Goal: Task Accomplishment & Management: Use online tool/utility

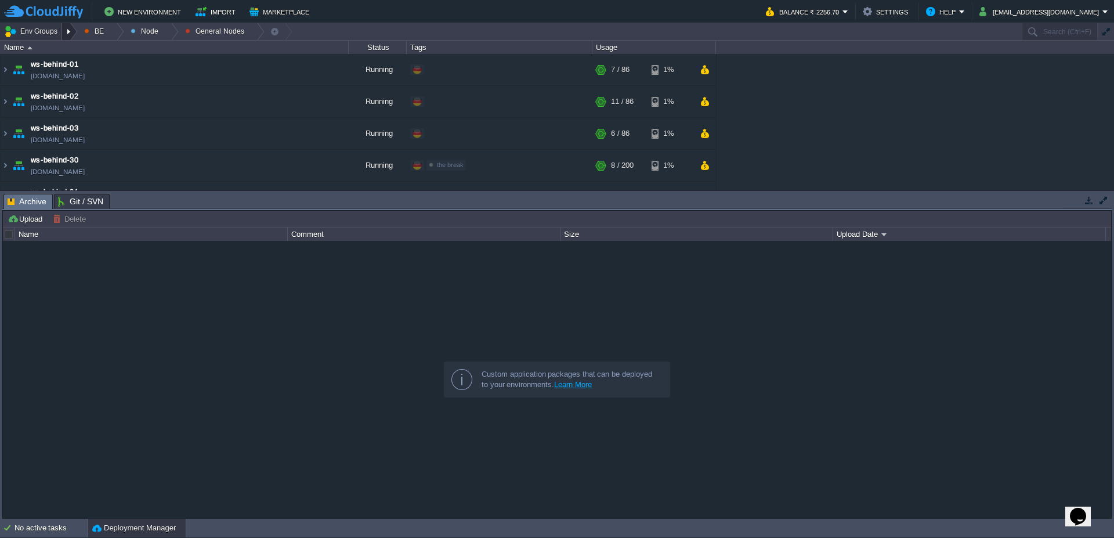
click at [72, 32] on div at bounding box center [70, 31] width 16 height 17
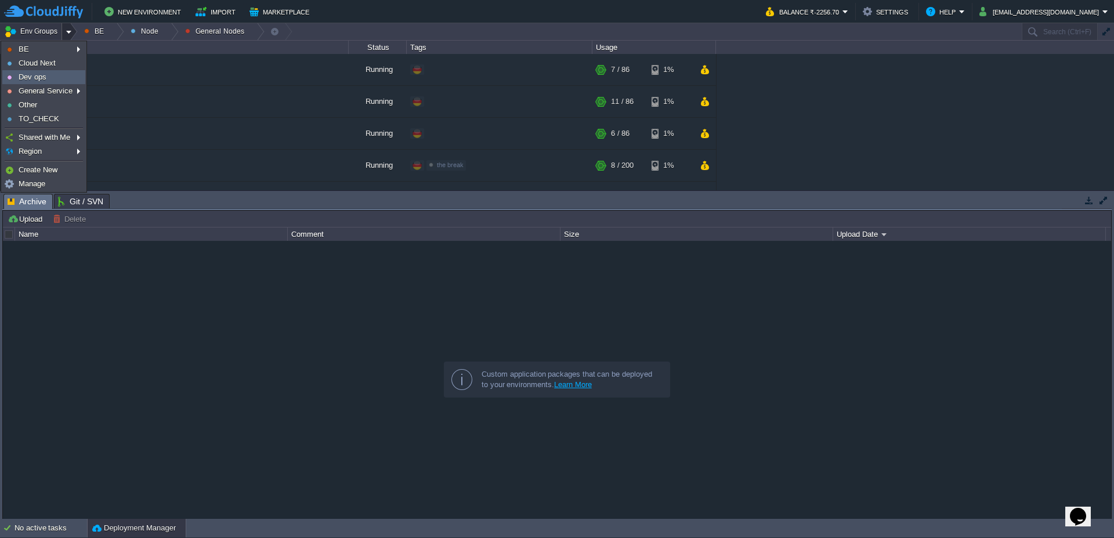
click at [53, 74] on link "Dev ops" at bounding box center [44, 77] width 82 height 13
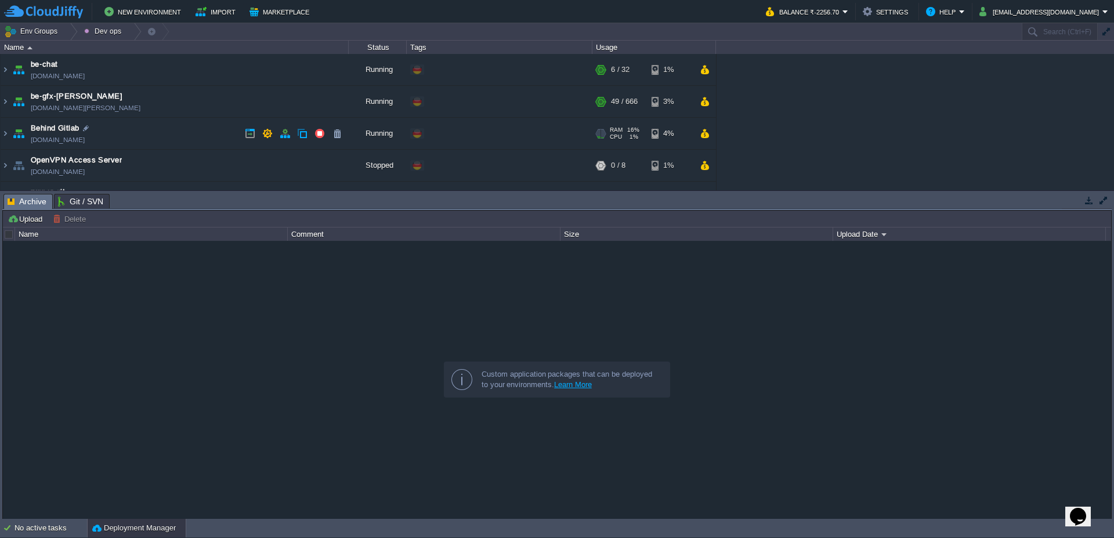
scroll to position [70, 0]
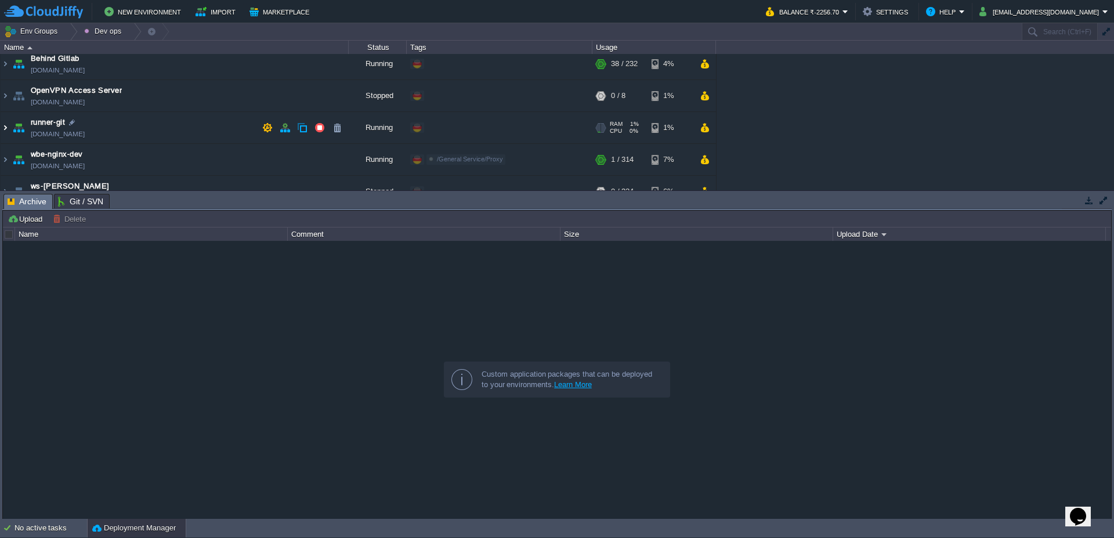
click at [1, 139] on img at bounding box center [5, 127] width 9 height 31
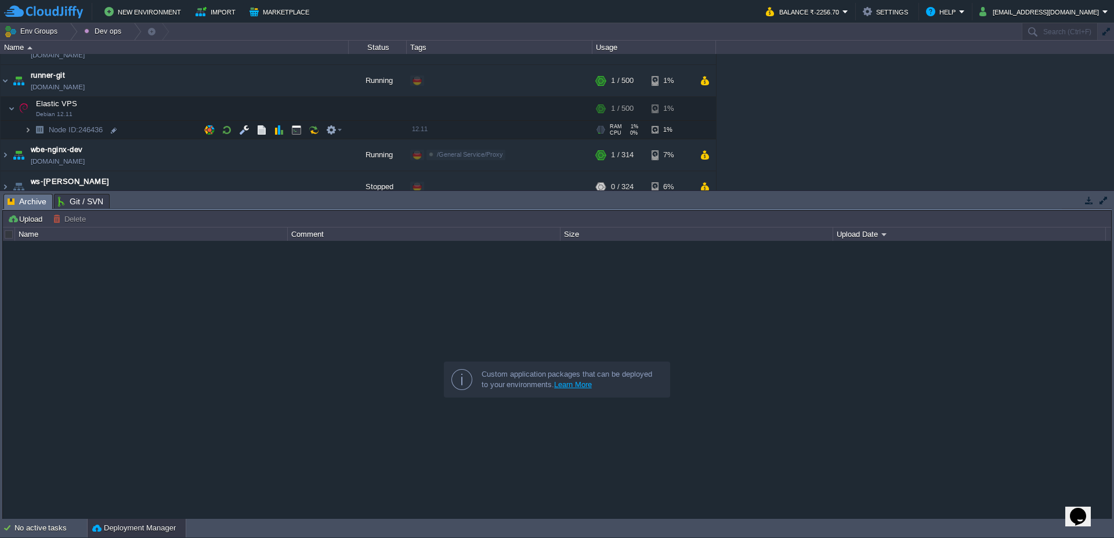
scroll to position [139, 0]
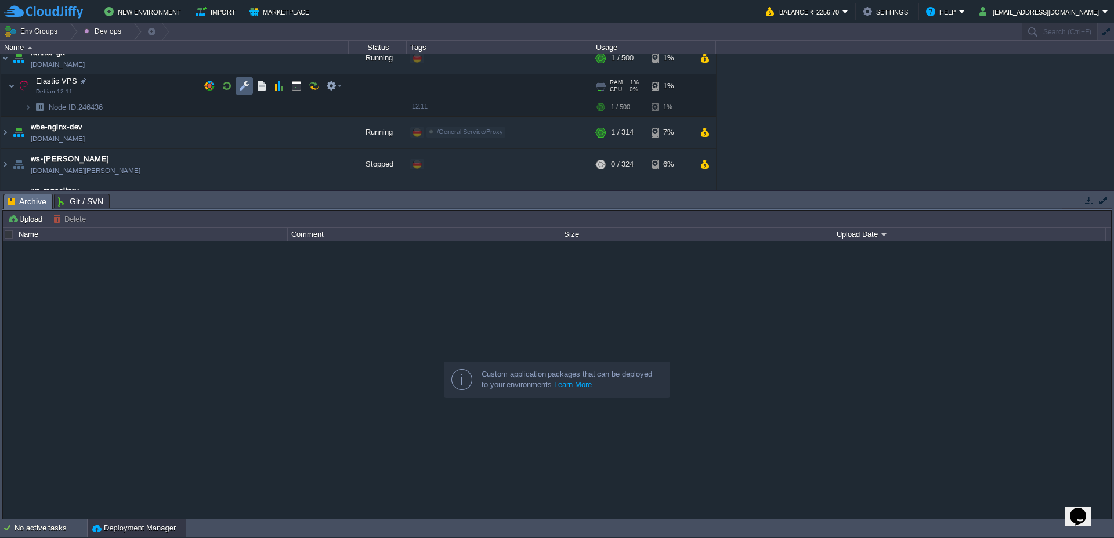
click at [242, 90] on button "button" at bounding box center [244, 86] width 10 height 10
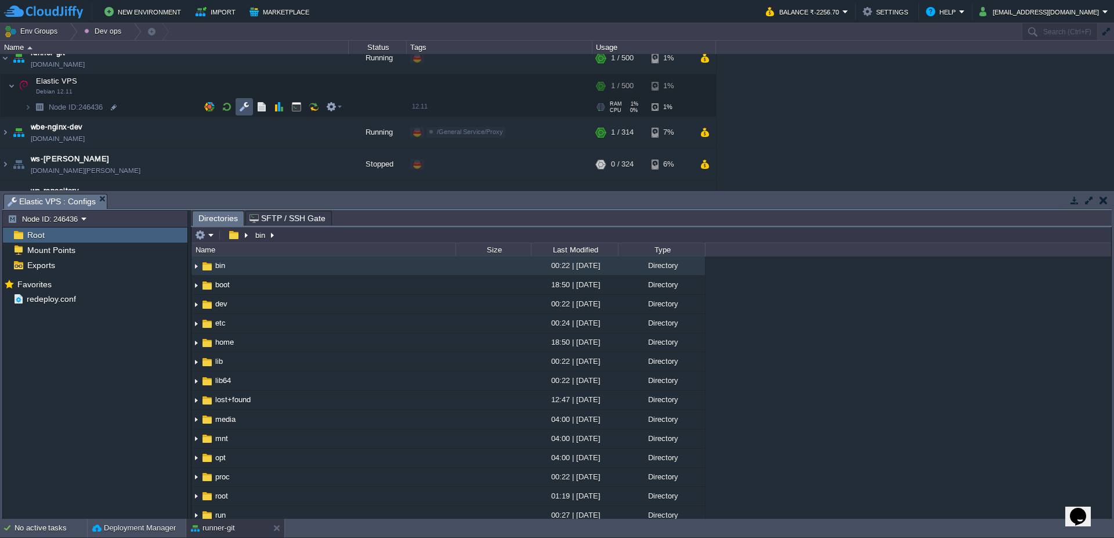
click at [248, 105] on button "button" at bounding box center [244, 107] width 10 height 10
click at [244, 109] on button "button" at bounding box center [244, 107] width 10 height 10
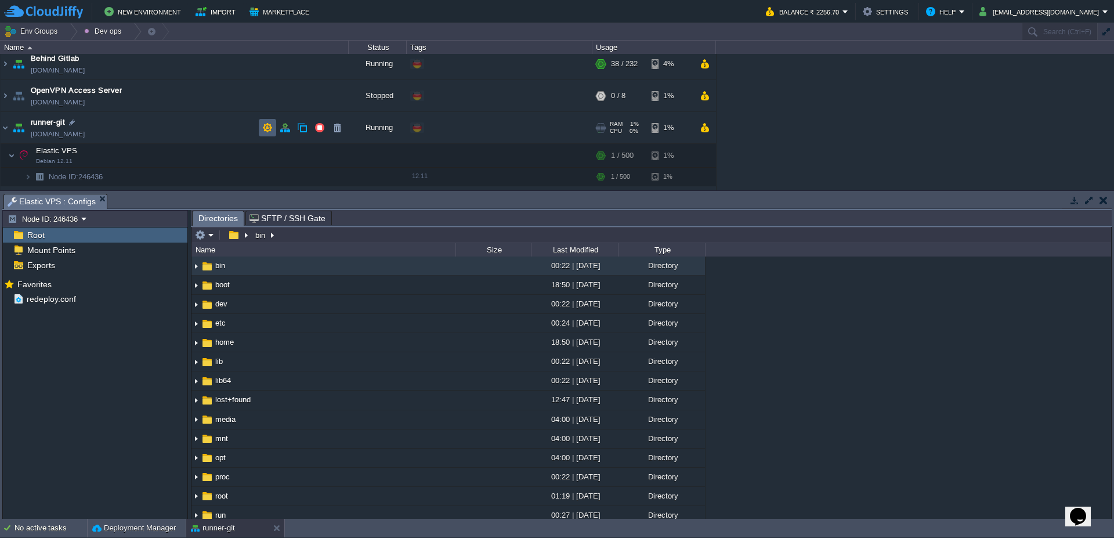
click at [272, 126] on button "button" at bounding box center [267, 127] width 10 height 10
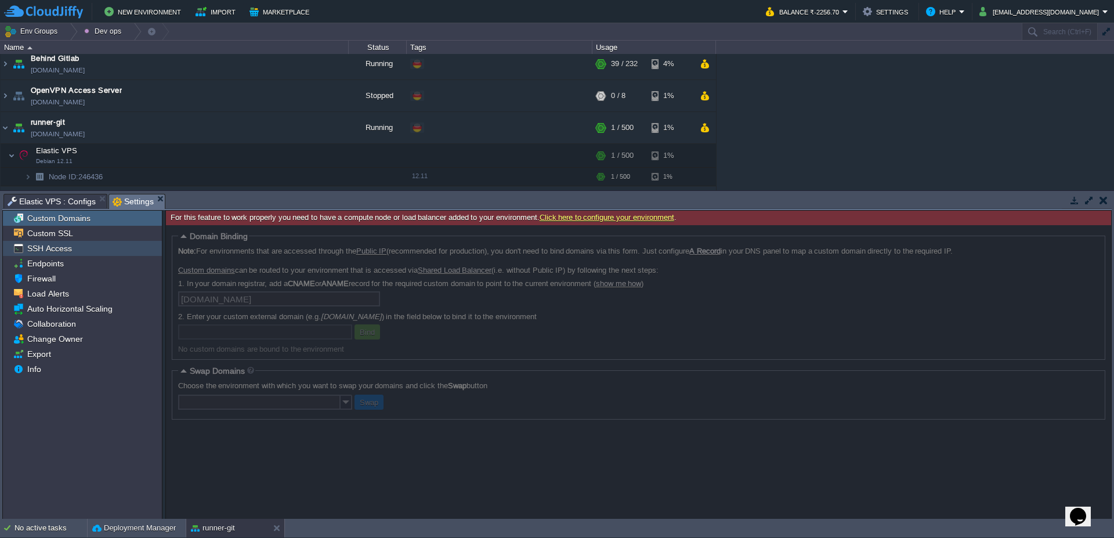
click at [59, 251] on span "SSH Access" at bounding box center [49, 248] width 49 height 10
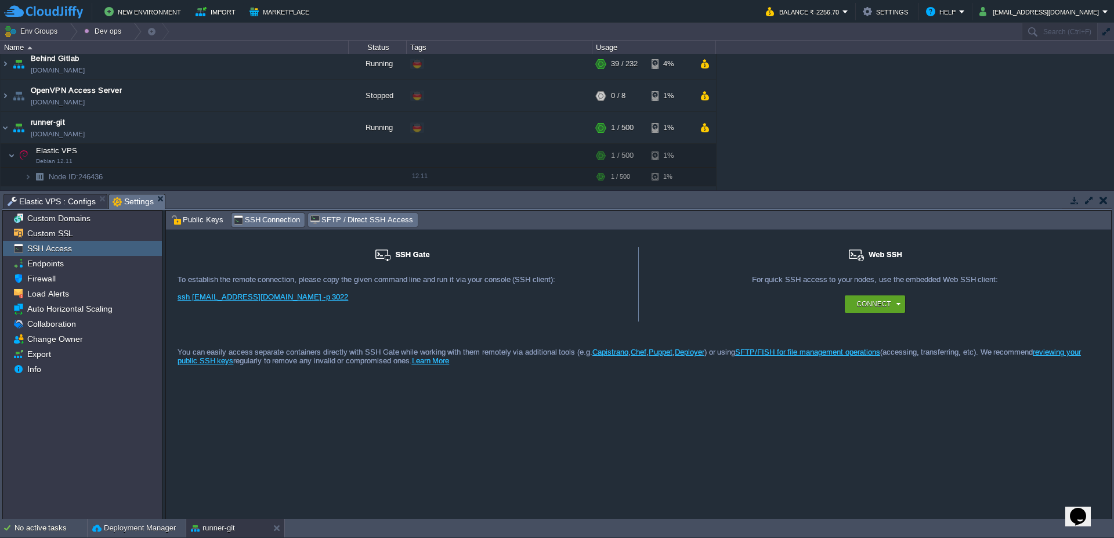
click at [337, 221] on span "SFTP / Direct SSH Access" at bounding box center [361, 220] width 103 height 13
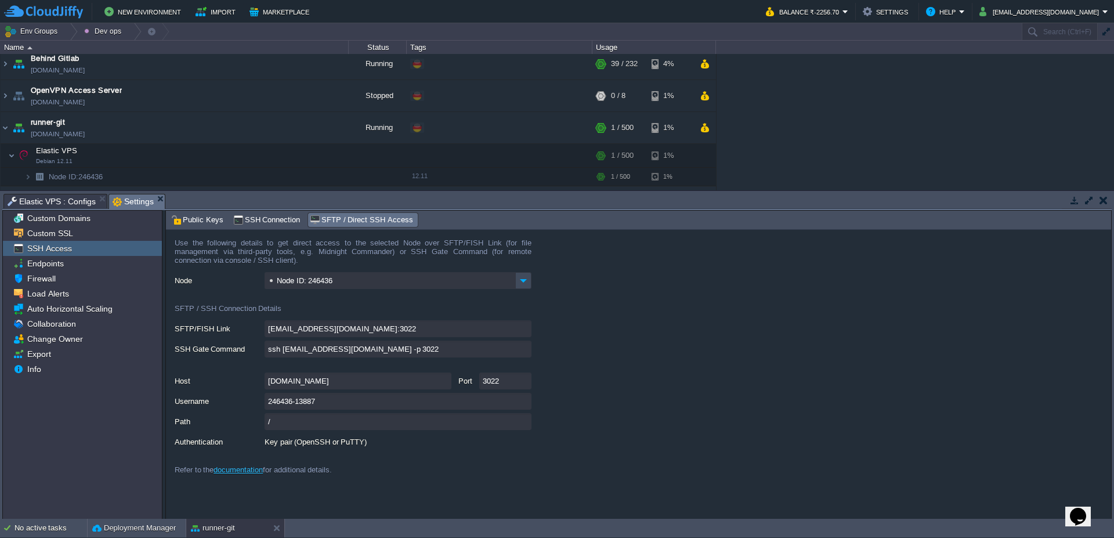
click at [206, 210] on div "For this feature to work properly you need to have a compute node or load balan…" at bounding box center [638, 364] width 946 height 309
click at [205, 214] on span "Public Keys" at bounding box center [197, 220] width 52 height 13
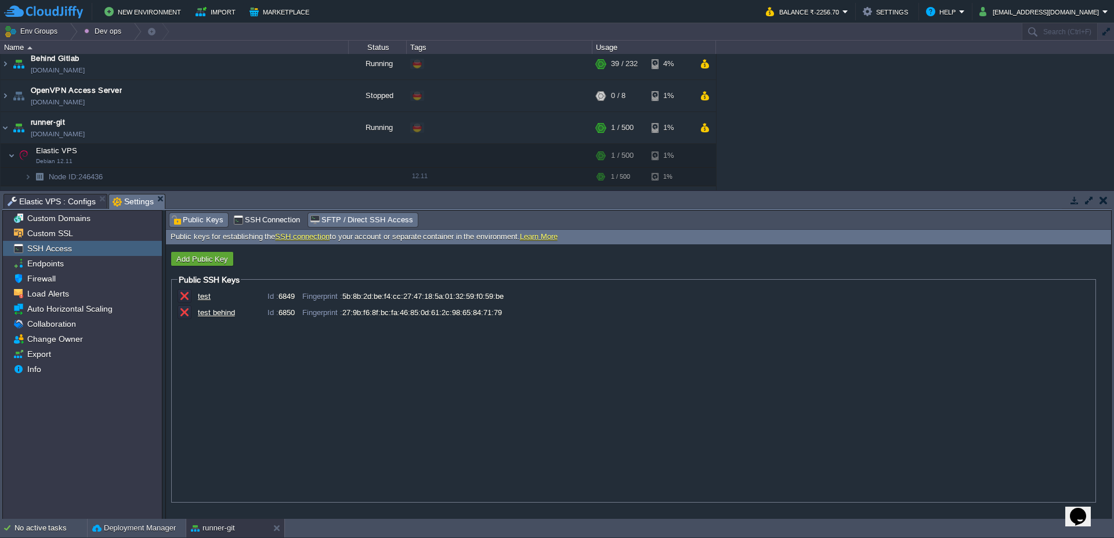
click at [356, 219] on span "SFTP / Direct SSH Access" at bounding box center [361, 220] width 103 height 13
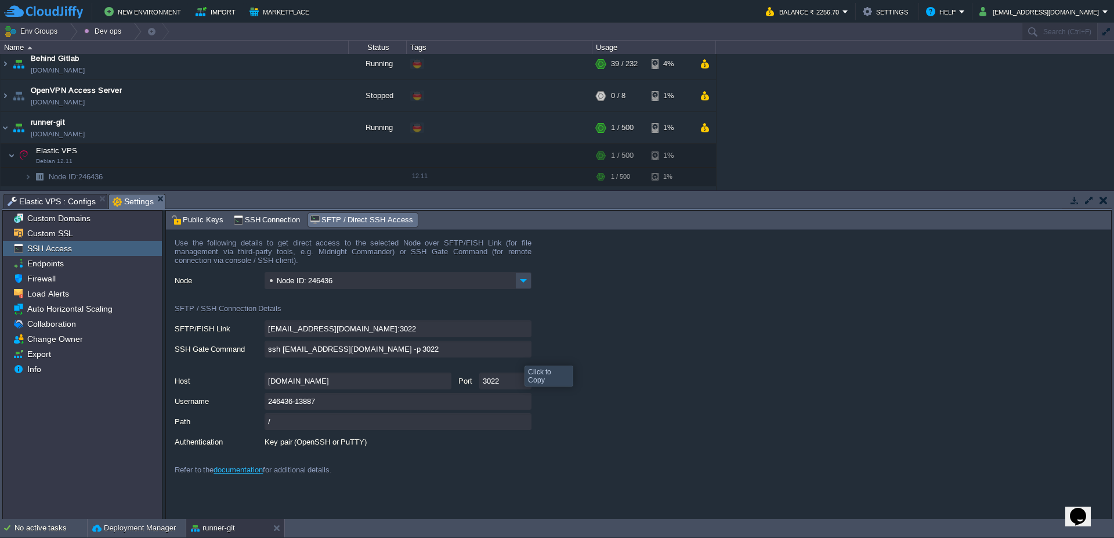
click at [522, 349] on input "ssh [EMAIL_ADDRESS][DOMAIN_NAME] -p 3022" at bounding box center [398, 349] width 267 height 17
click at [685, 326] on div "[EMAIL_ADDRESS][DOMAIN_NAME]:3022" at bounding box center [643, 329] width 937 height 18
click at [521, 351] on input "ssh [EMAIL_ADDRESS][DOMAIN_NAME] -p 3022" at bounding box center [398, 349] width 267 height 17
click at [276, 225] on span "SSH Connection" at bounding box center [266, 220] width 67 height 13
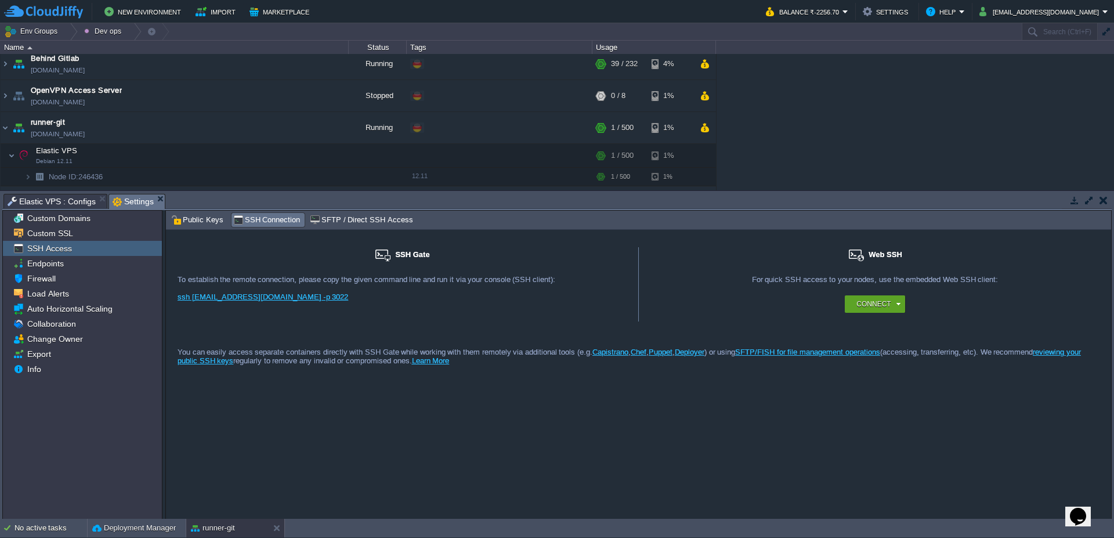
click at [272, 300] on link "ssh [EMAIL_ADDRESS][DOMAIN_NAME] -p 3022" at bounding box center [263, 296] width 171 height 9
click at [204, 220] on span "Public Keys" at bounding box center [197, 220] width 52 height 13
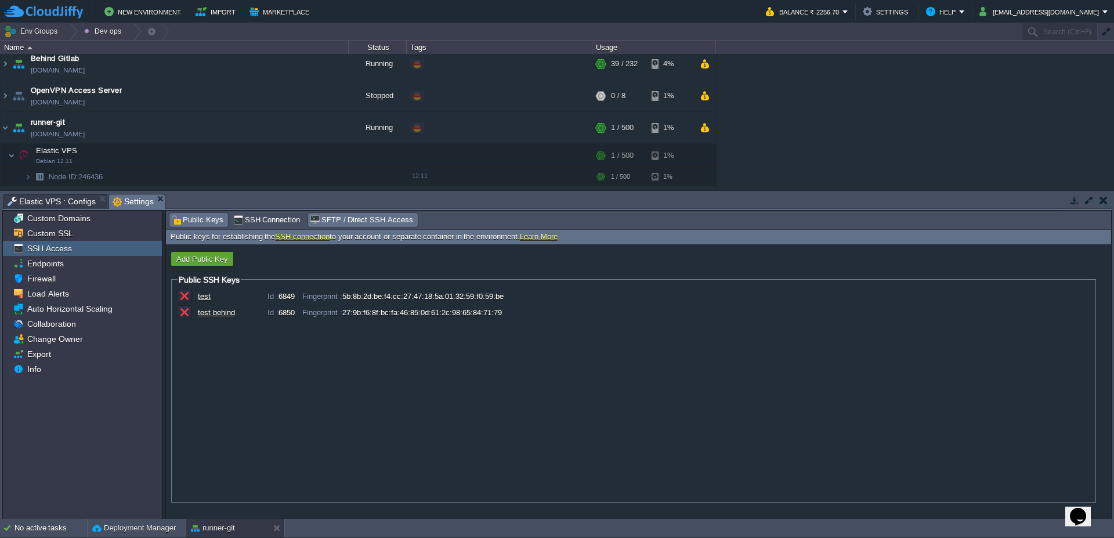
click at [311, 217] on span "SFTP / Direct SSH Access" at bounding box center [361, 220] width 103 height 13
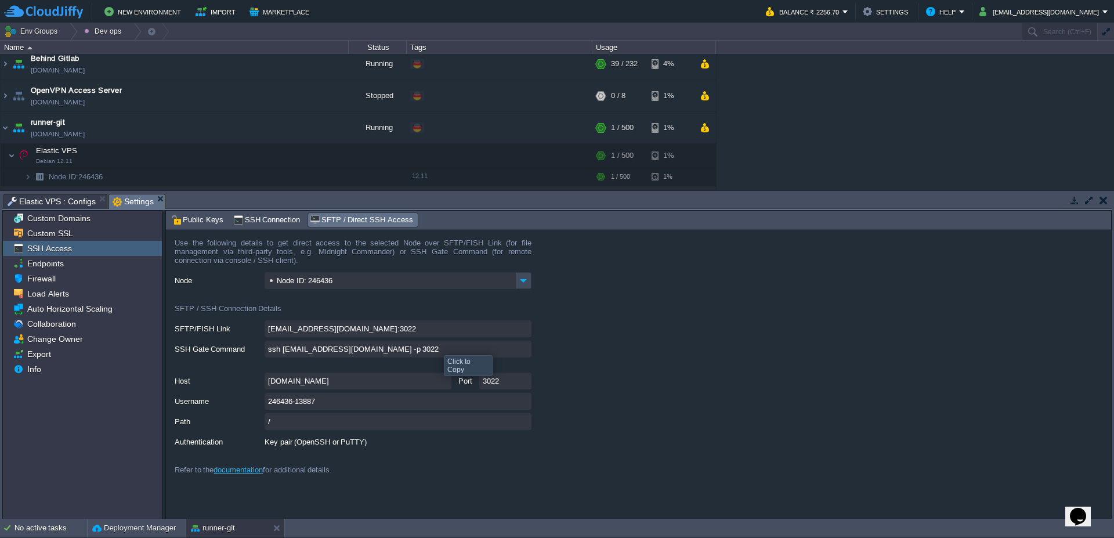
click at [521, 350] on input "ssh [EMAIL_ADDRESS][DOMAIN_NAME] -p 3022" at bounding box center [398, 349] width 267 height 17
click at [259, 217] on span "SSH Connection" at bounding box center [266, 220] width 67 height 13
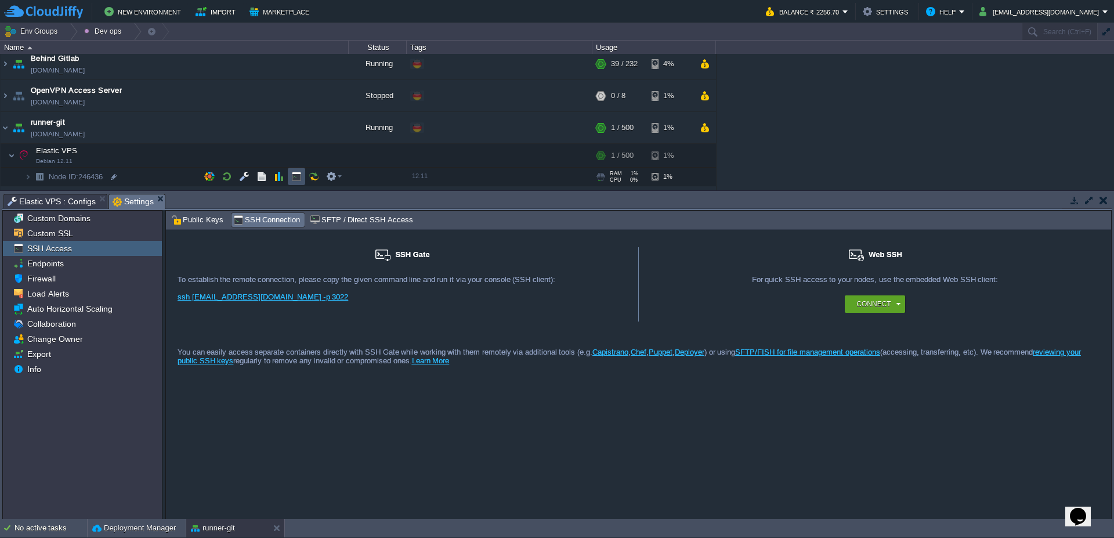
click at [299, 180] on button "button" at bounding box center [296, 176] width 10 height 10
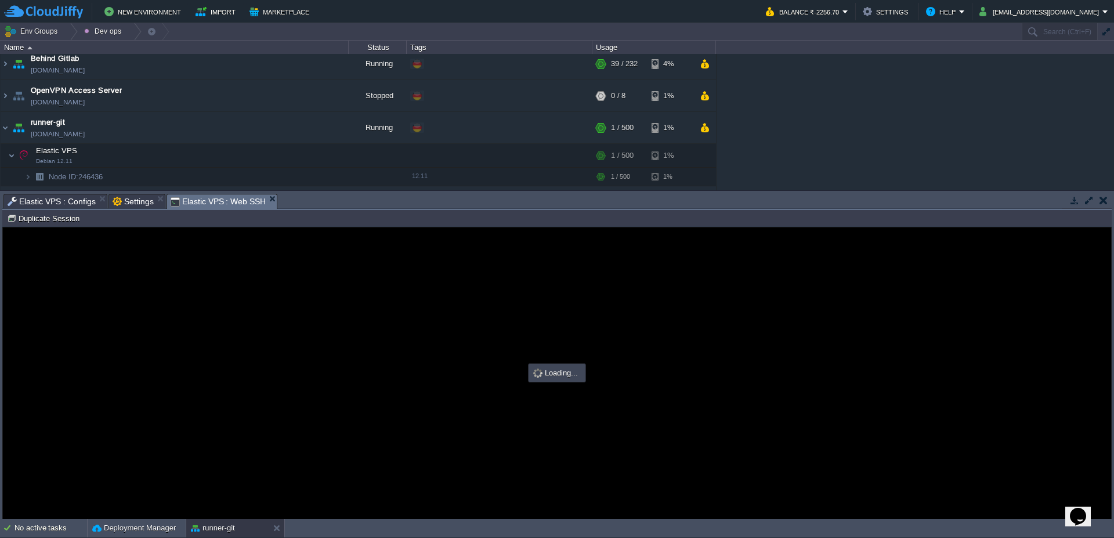
scroll to position [0, 0]
type input "#000000"
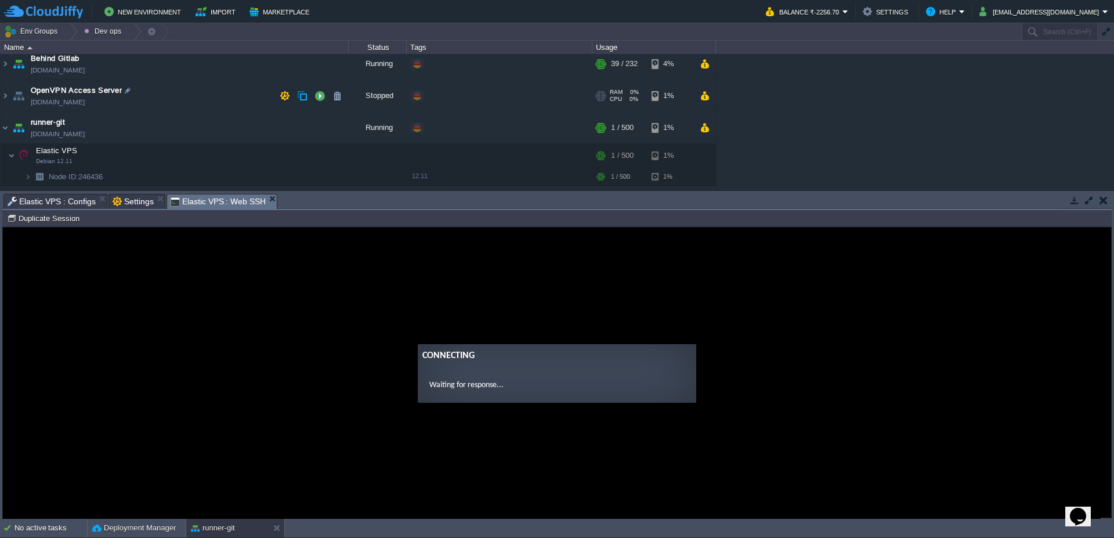
scroll to position [139, 0]
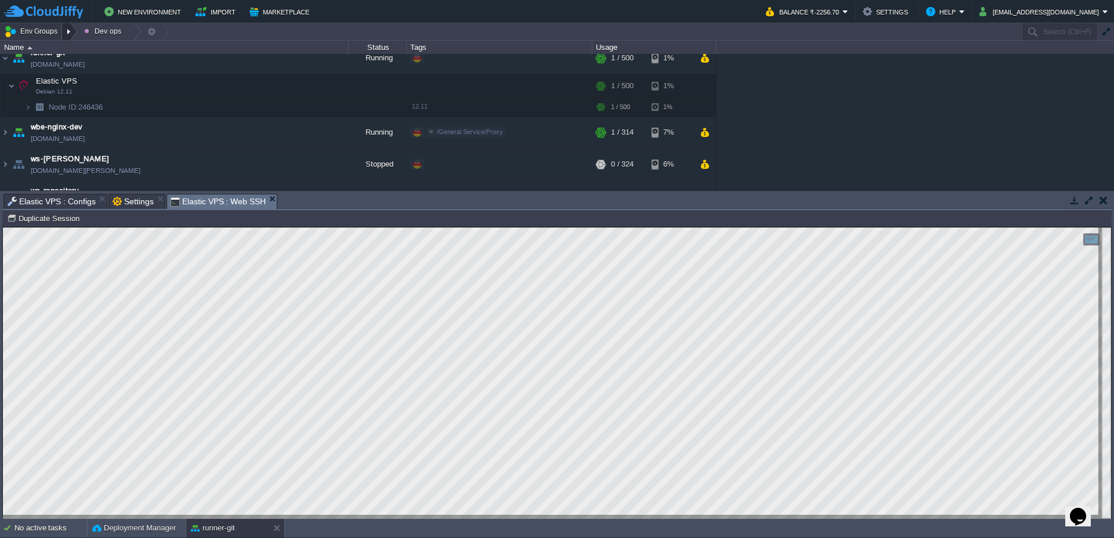
click at [71, 30] on div at bounding box center [70, 31] width 16 height 17
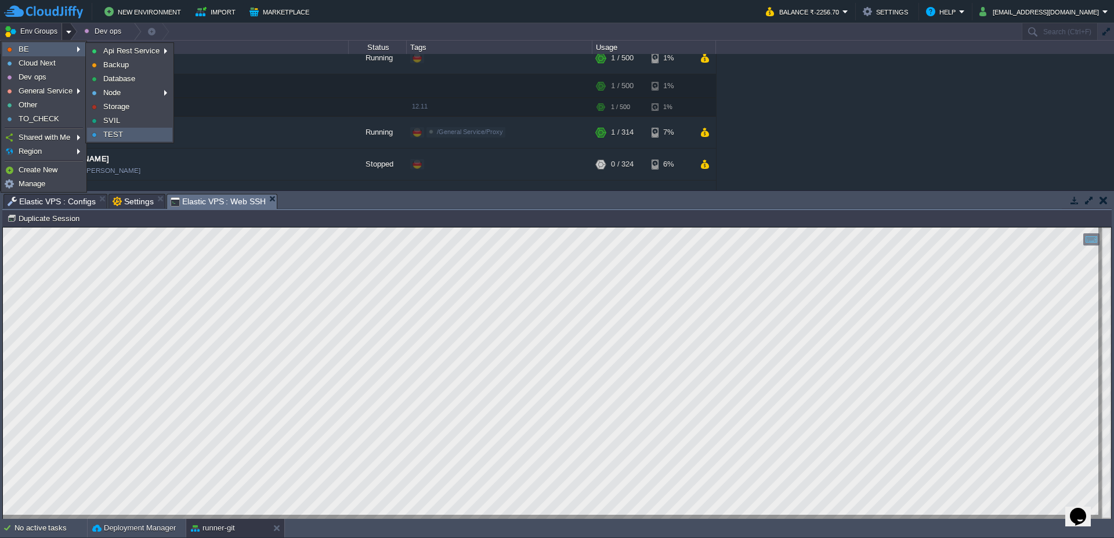
click at [150, 132] on link "TEST" at bounding box center [130, 134] width 84 height 13
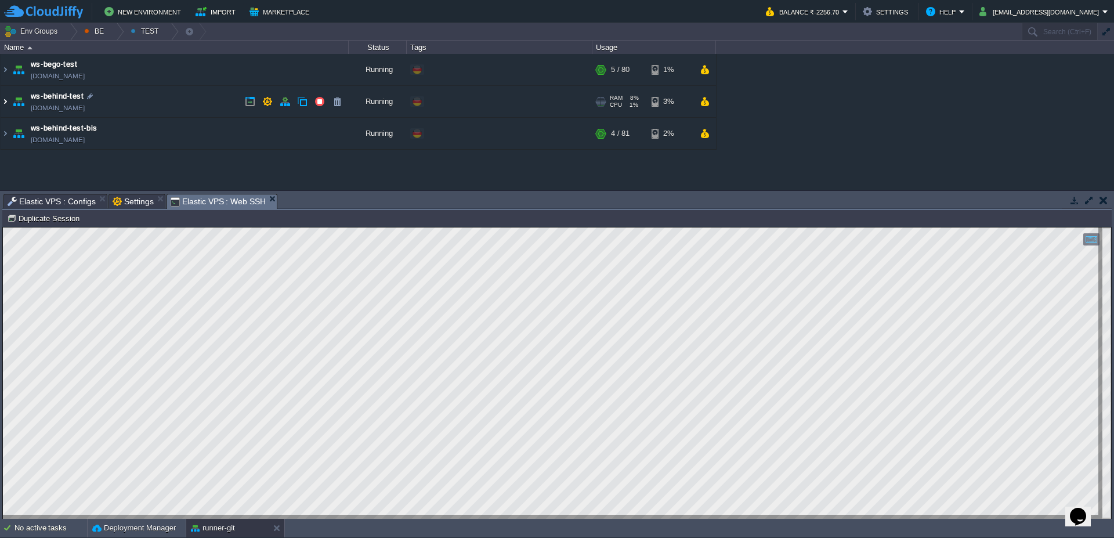
click at [1, 101] on img at bounding box center [5, 101] width 9 height 31
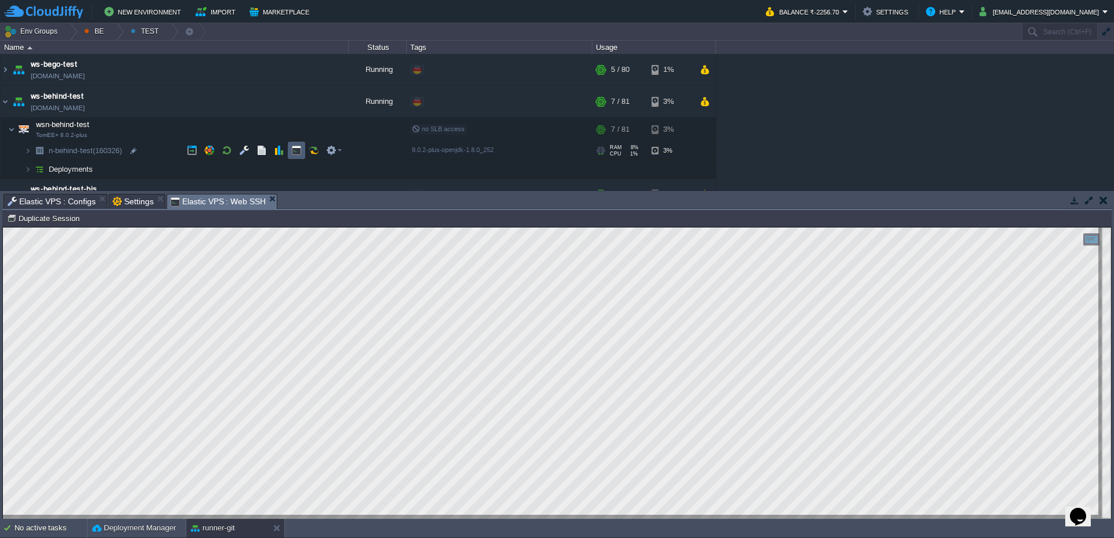
click at [292, 147] on button "button" at bounding box center [296, 150] width 10 height 10
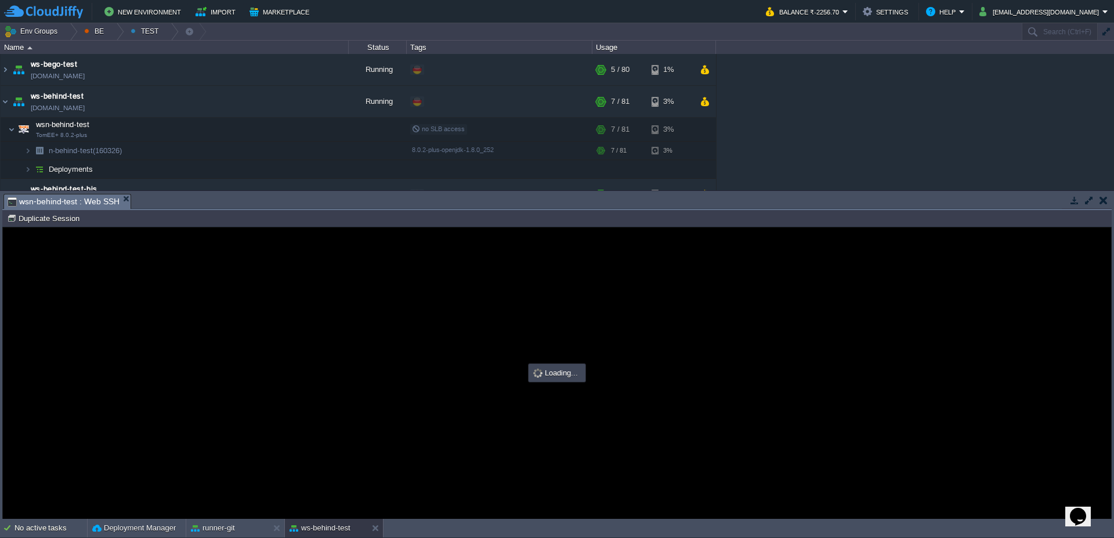
type input "#000000"
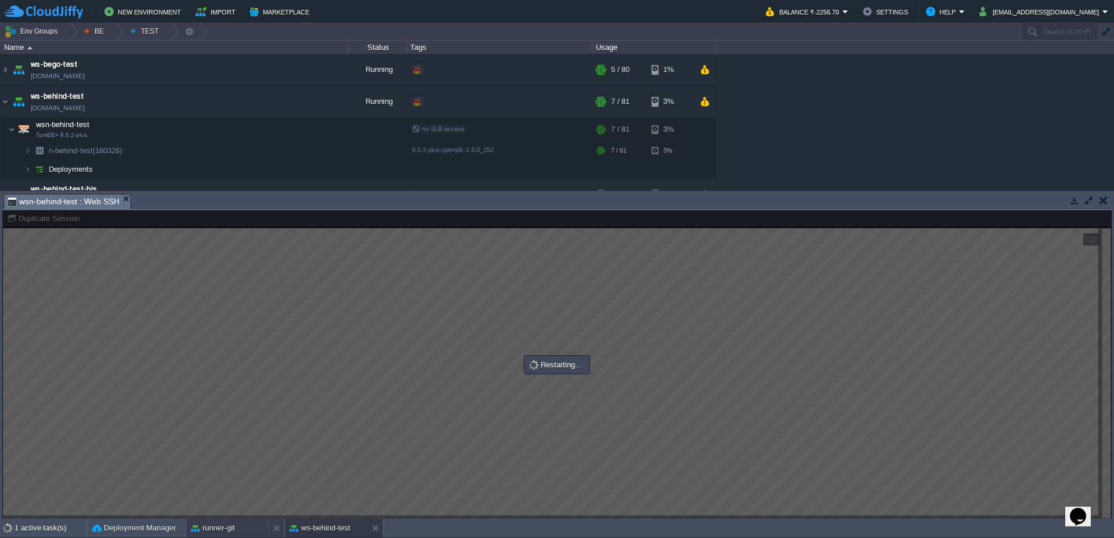
click at [226, 523] on button "runner-git" at bounding box center [213, 528] width 44 height 12
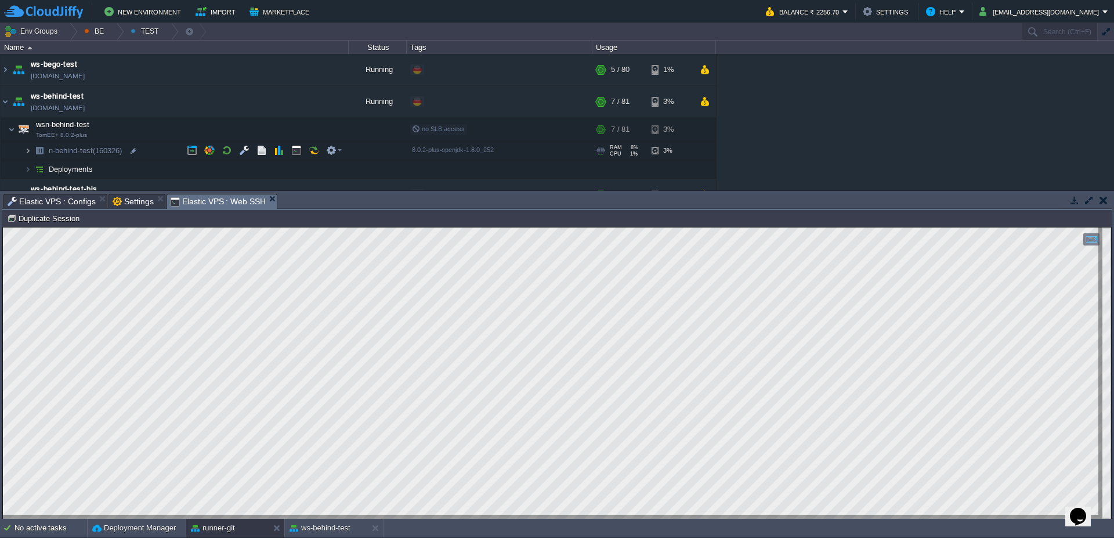
click at [26, 153] on img at bounding box center [27, 151] width 7 height 18
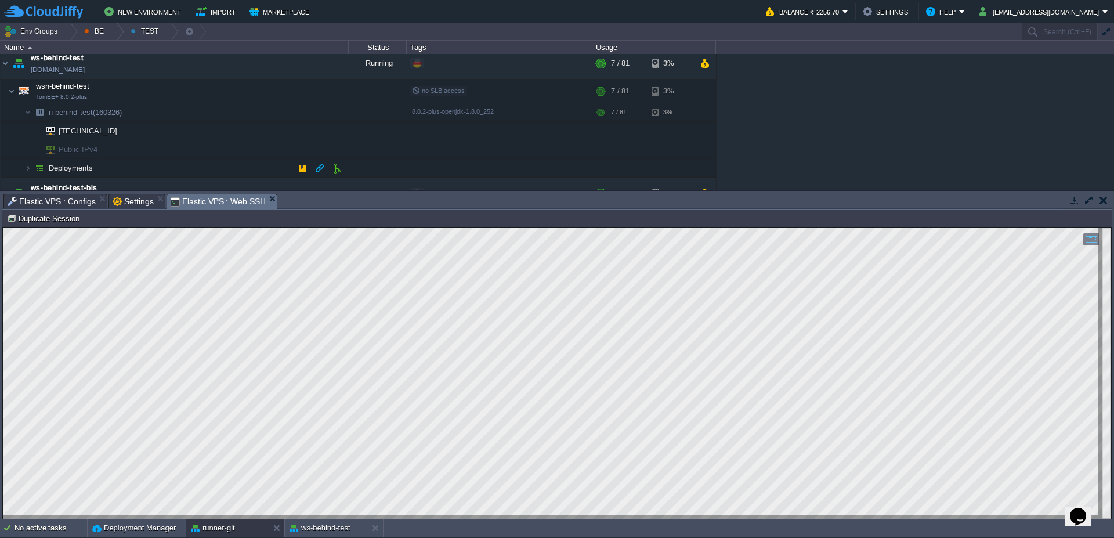
scroll to position [57, 0]
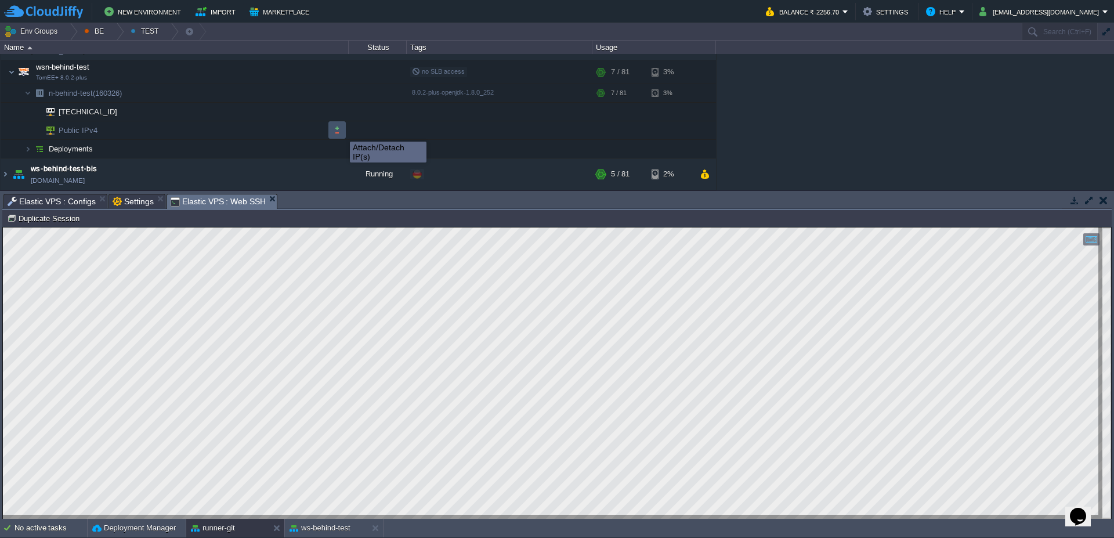
click at [339, 129] on button "button" at bounding box center [337, 130] width 10 height 10
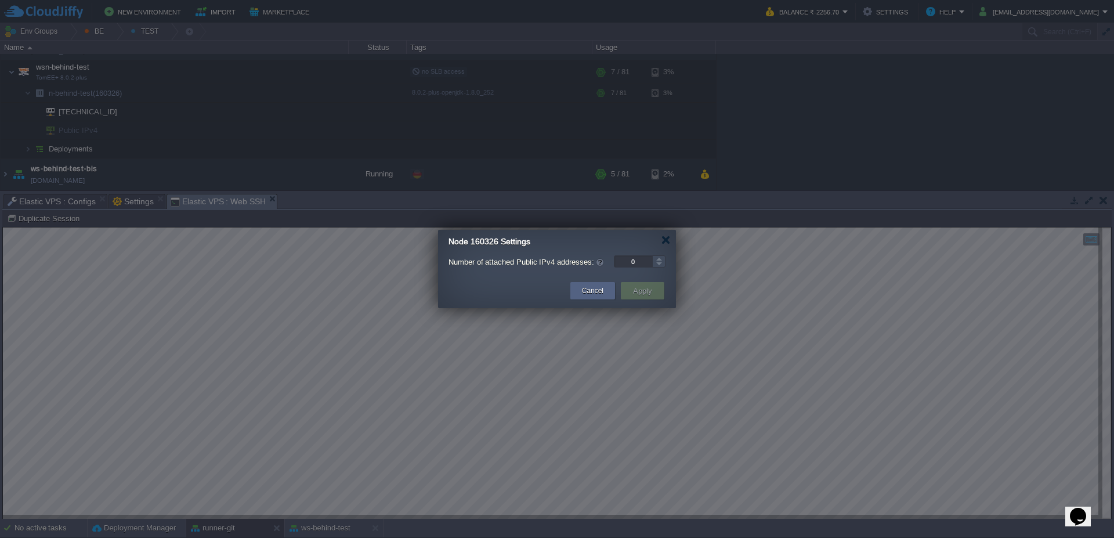
type input "1"
click at [659, 260] on div at bounding box center [658, 258] width 13 height 6
click at [644, 292] on button "Apply" at bounding box center [643, 291] width 26 height 14
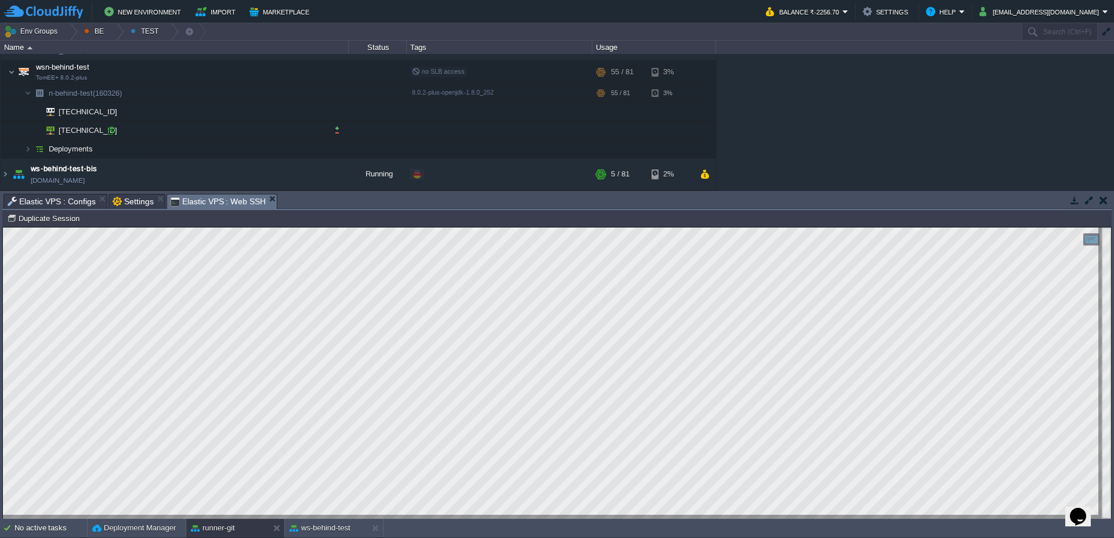
click at [114, 130] on div at bounding box center [111, 130] width 10 height 10
click at [248, 525] on div "runner-git" at bounding box center [227, 528] width 82 height 19
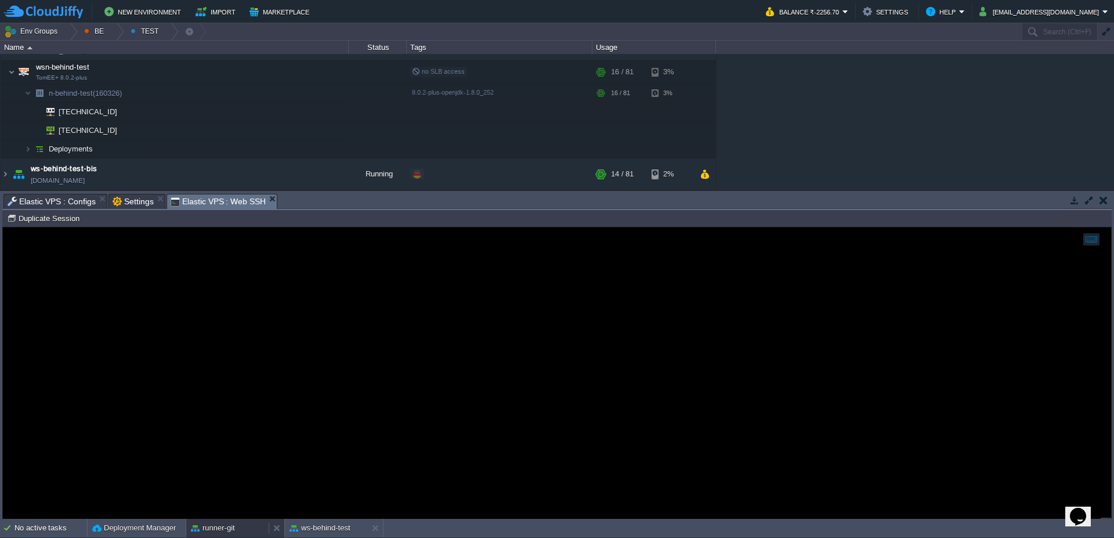
scroll to position [0, 0]
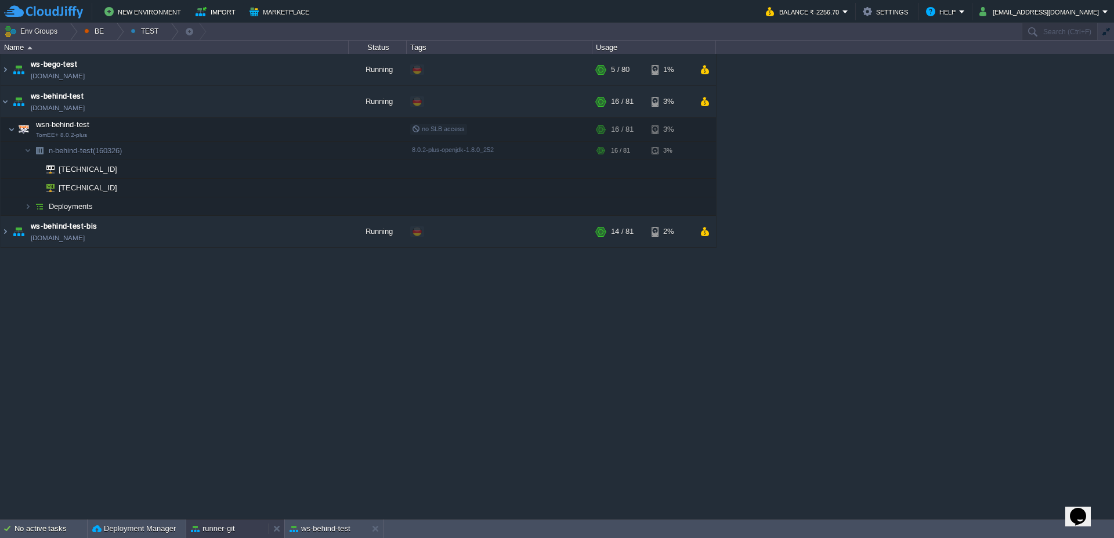
click at [217, 527] on button "runner-git" at bounding box center [213, 529] width 44 height 12
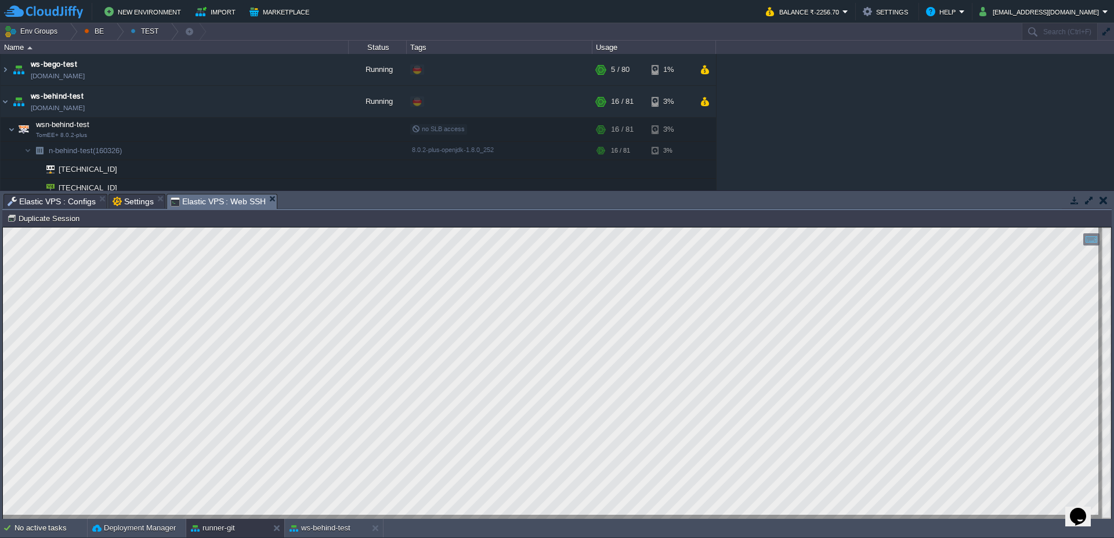
click at [139, 199] on span "Settings" at bounding box center [133, 201] width 41 height 14
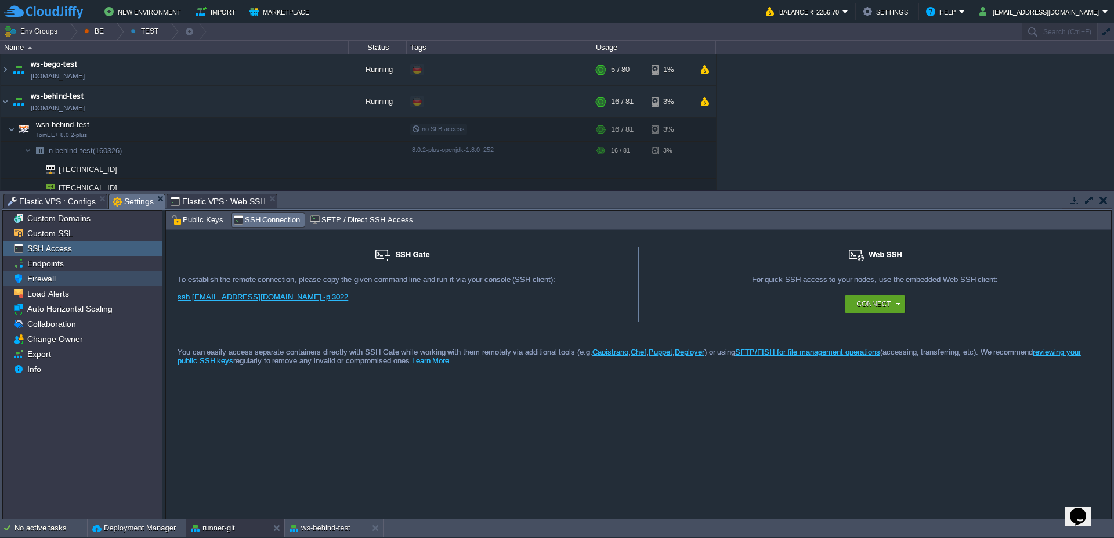
click at [62, 279] on div "Firewall" at bounding box center [82, 278] width 159 height 15
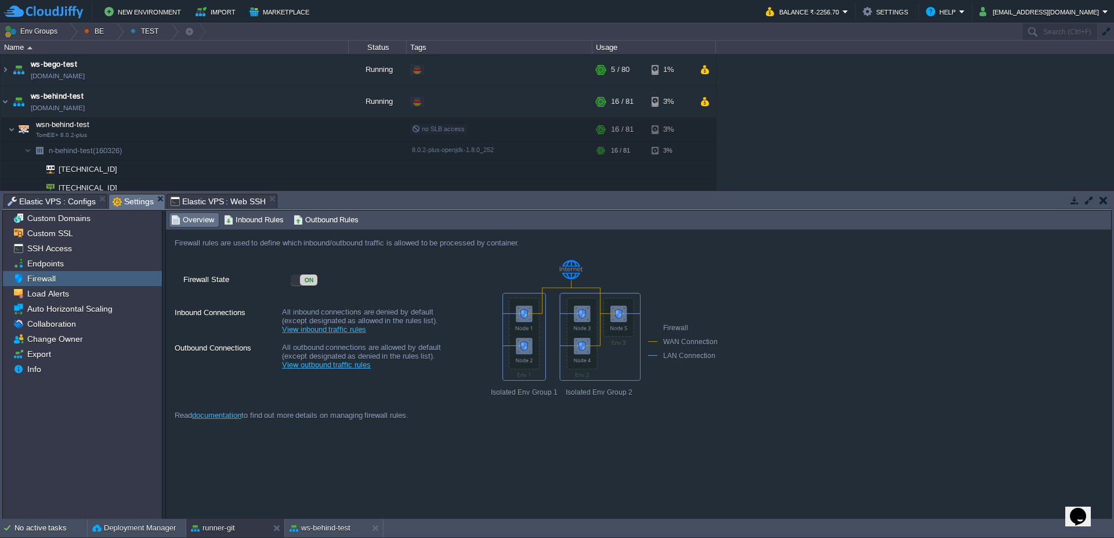
click at [312, 279] on div "ON" at bounding box center [308, 279] width 17 height 11
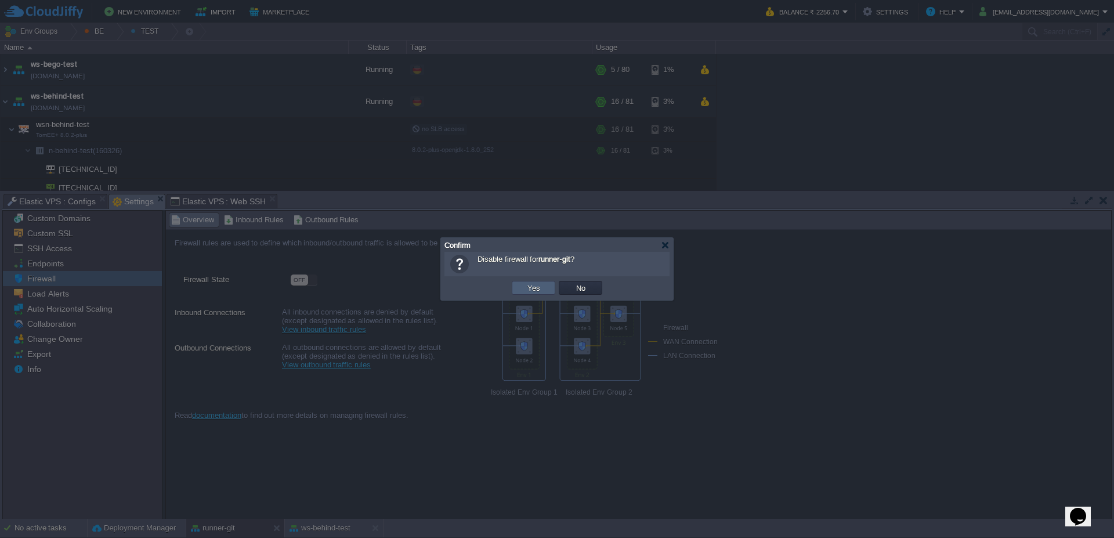
click at [518, 283] on td "Yes" at bounding box center [534, 288] width 44 height 14
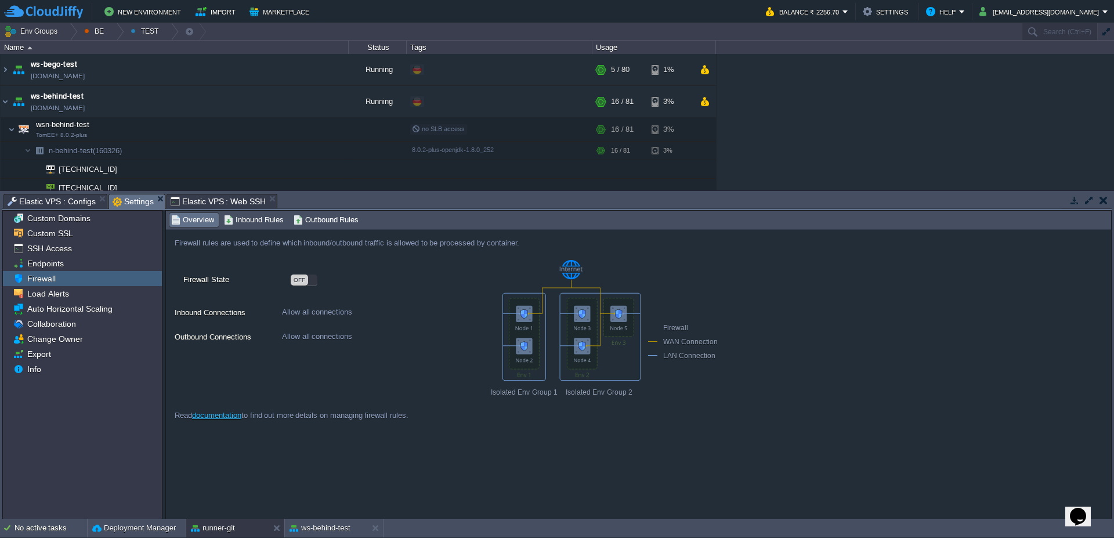
click at [304, 284] on div "OFF" at bounding box center [299, 279] width 17 height 11
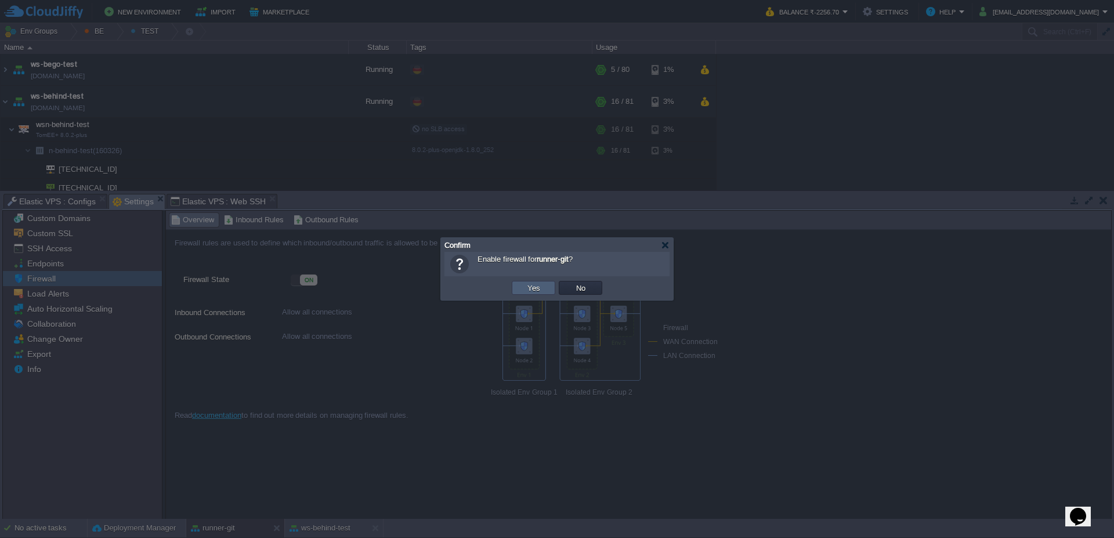
click at [543, 284] on button "Yes" at bounding box center [534, 288] width 20 height 10
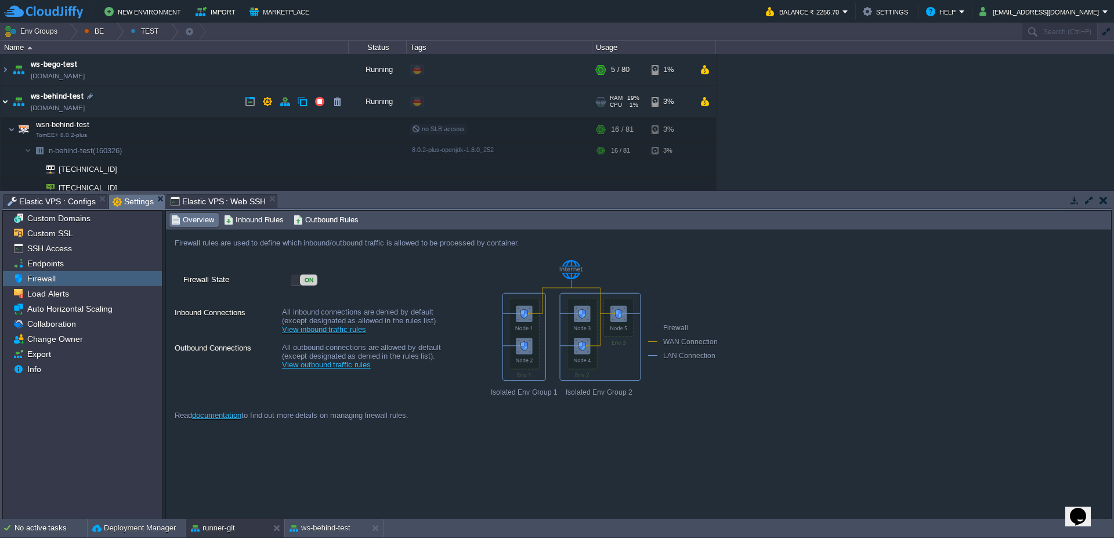
click at [8, 106] on img at bounding box center [5, 101] width 9 height 31
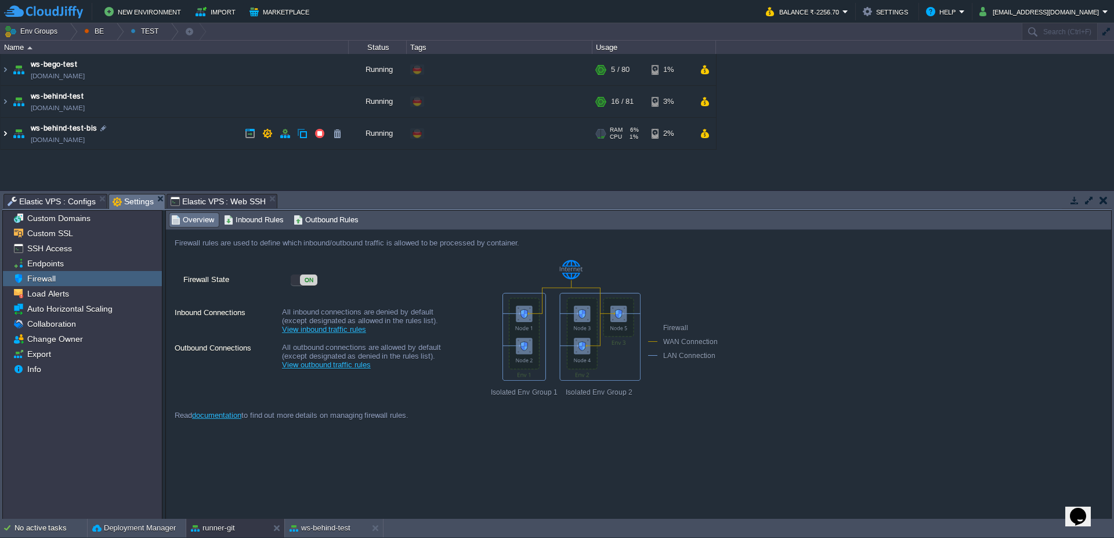
click at [1, 139] on img at bounding box center [5, 133] width 9 height 31
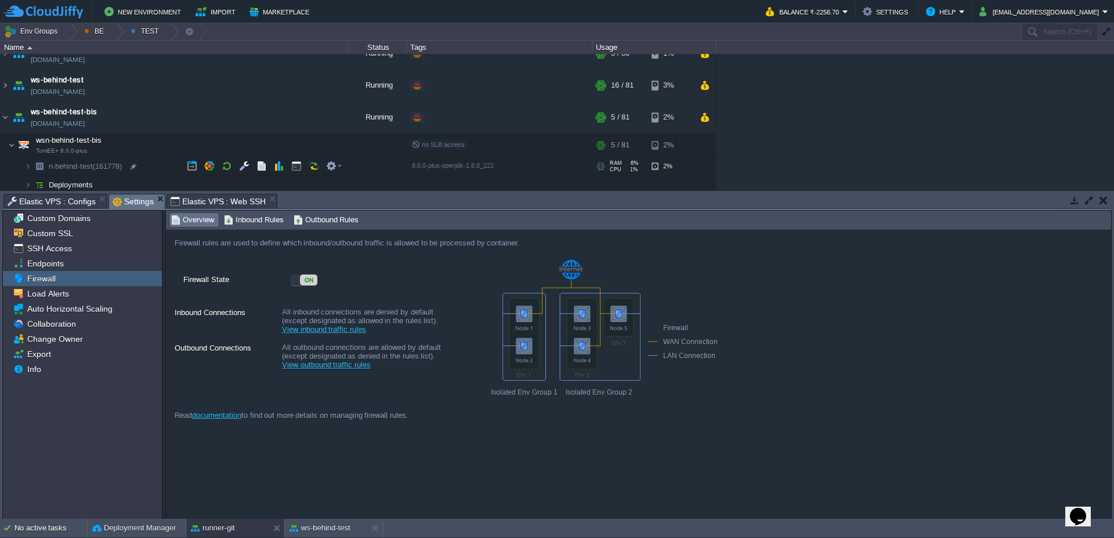
scroll to position [20, 0]
click at [297, 162] on button "button" at bounding box center [296, 162] width 10 height 10
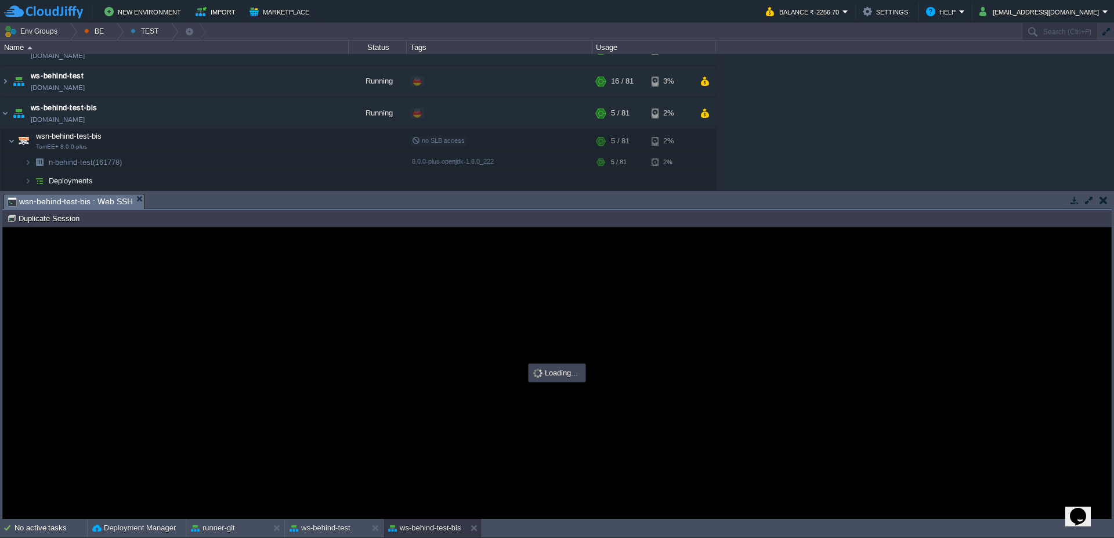
scroll to position [0, 0]
type input "#000000"
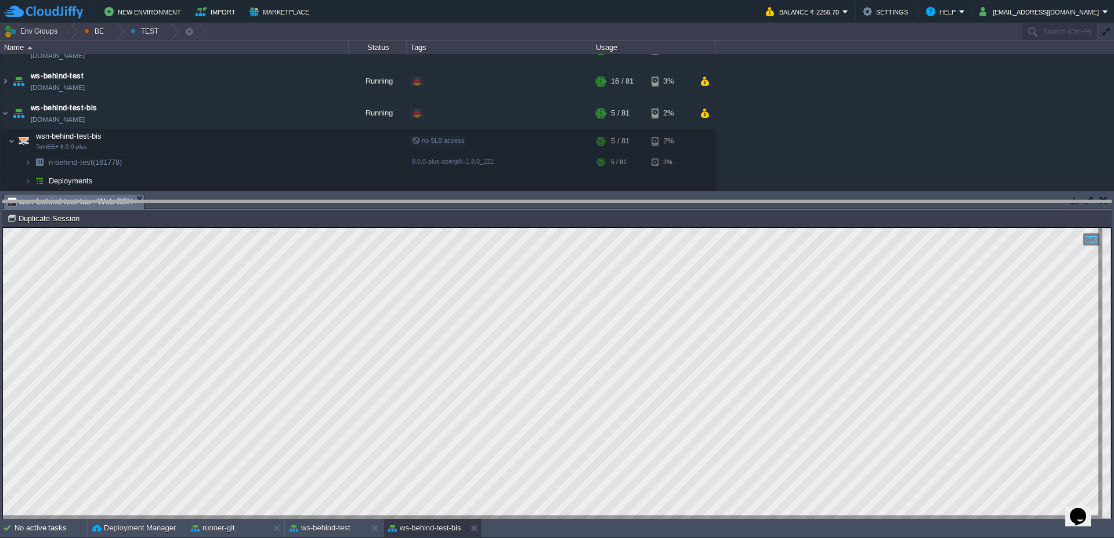
drag, startPoint x: 375, startPoint y: 206, endPoint x: 376, endPoint y: 215, distance: 9.4
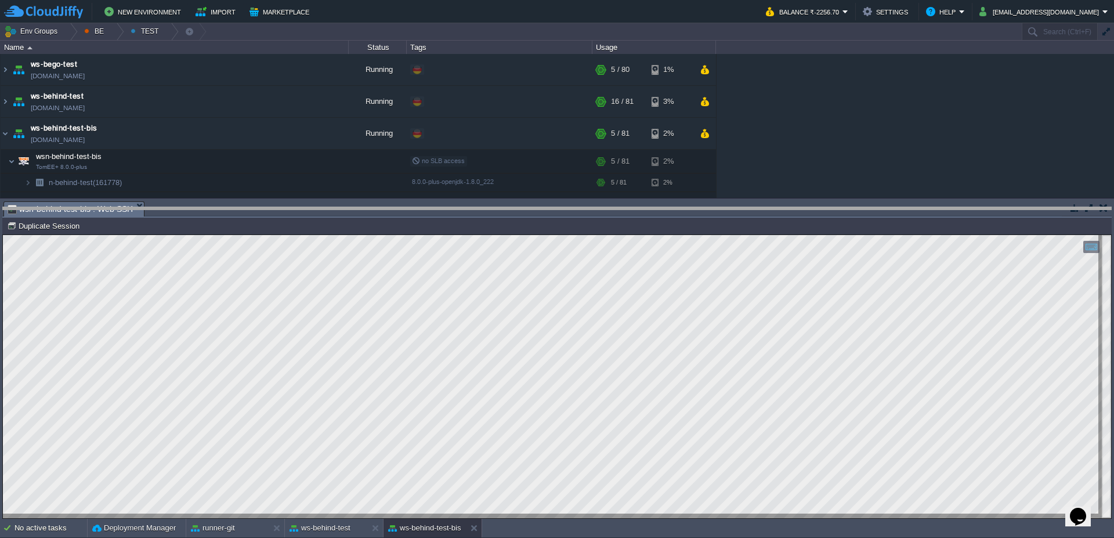
drag, startPoint x: 377, startPoint y: 225, endPoint x: 381, endPoint y: 220, distance: 6.6
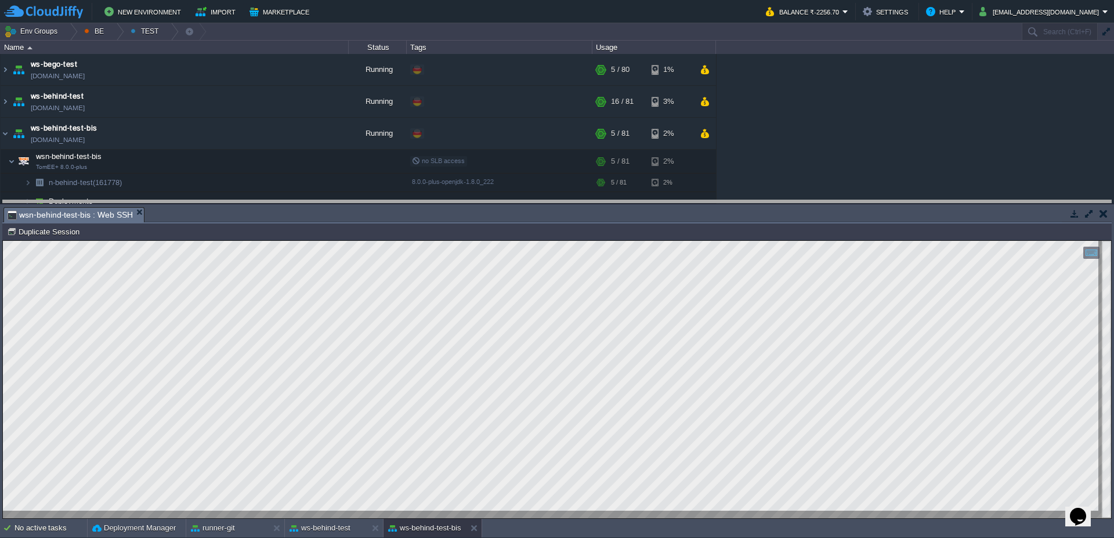
drag, startPoint x: 381, startPoint y: 220, endPoint x: 379, endPoint y: 213, distance: 7.3
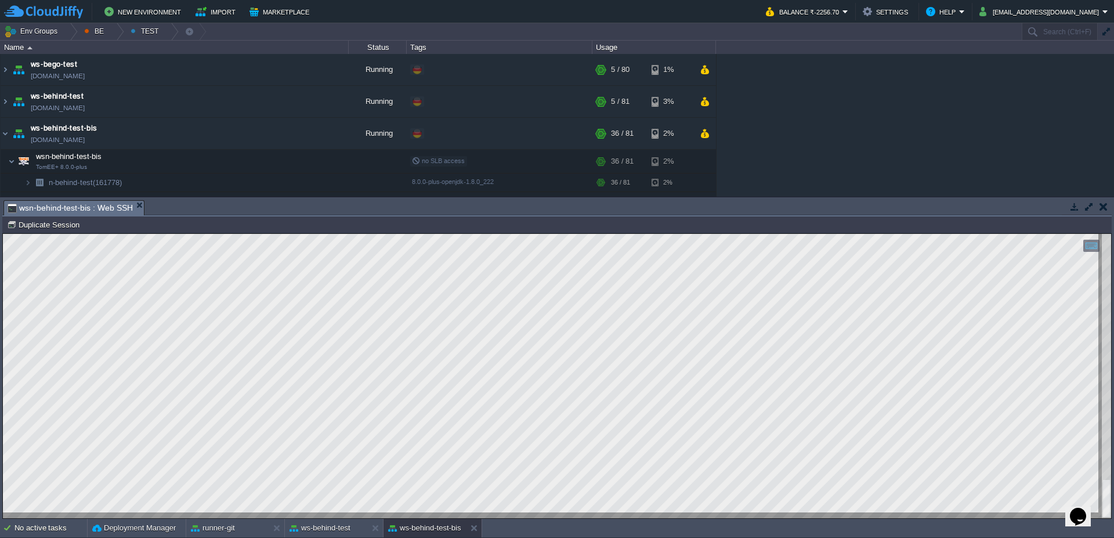
type textarea "update st_merce set 'check'=0 Where 'check' is NULL;"
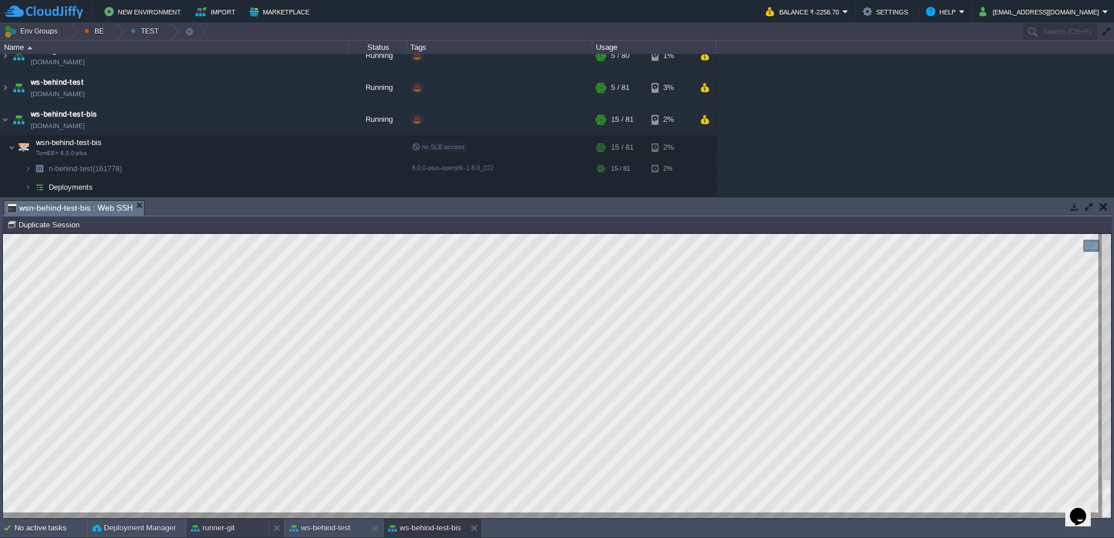
click at [214, 528] on button "runner-git" at bounding box center [213, 528] width 44 height 12
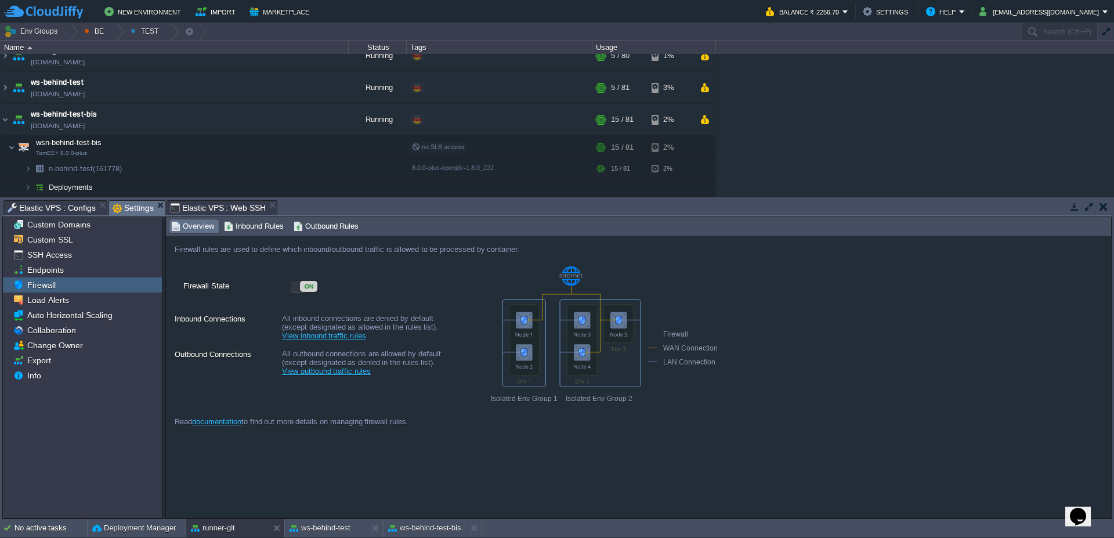
click at [236, 204] on span "Elastic VPS : Web SSH" at bounding box center [219, 208] width 96 height 14
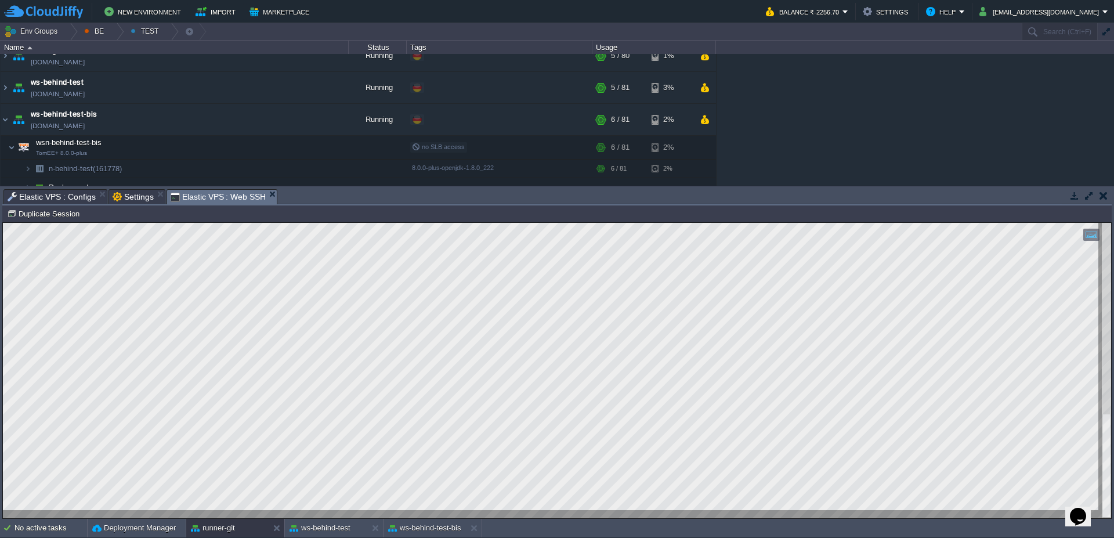
scroll to position [16, 111]
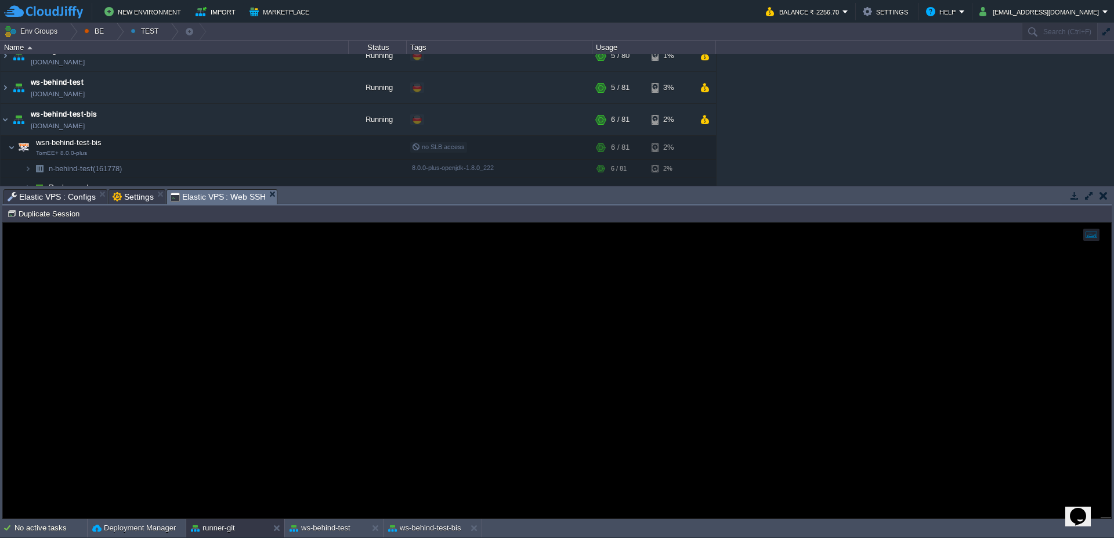
click at [132, 200] on span "Settings" at bounding box center [133, 197] width 41 height 14
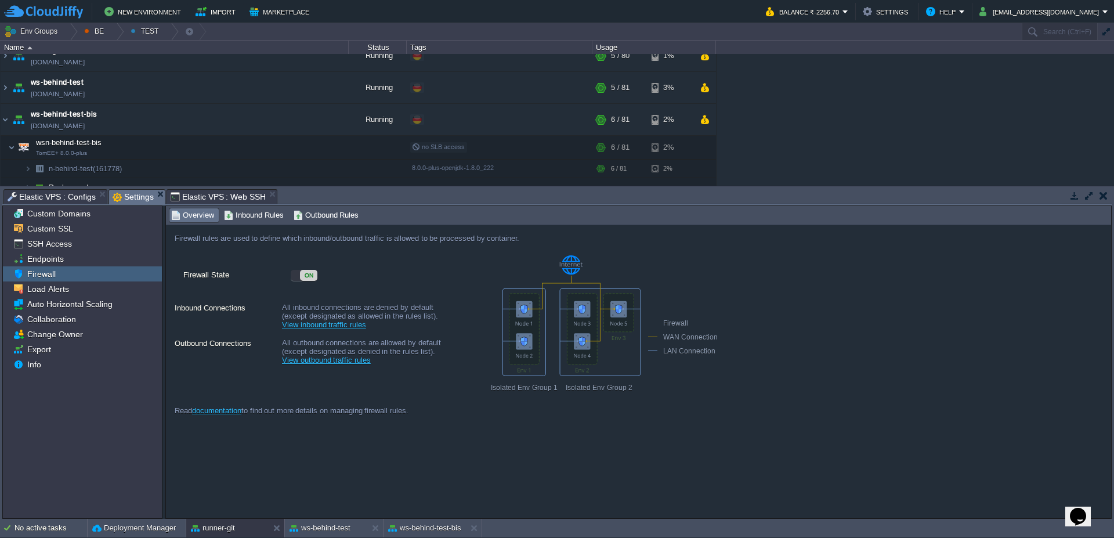
click at [315, 280] on div "ON" at bounding box center [308, 275] width 17 height 11
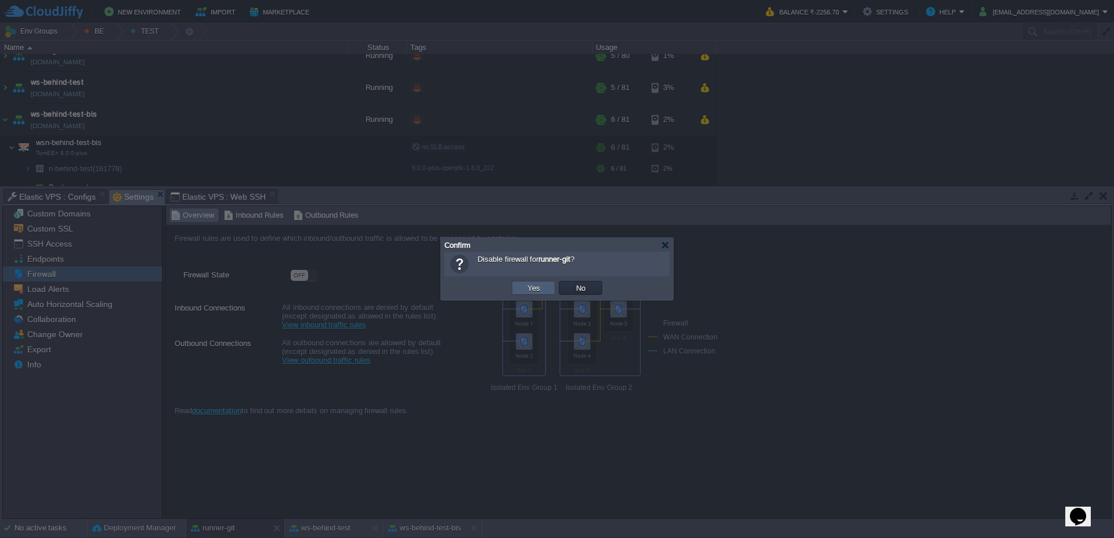
click at [543, 294] on td "Yes" at bounding box center [534, 288] width 44 height 14
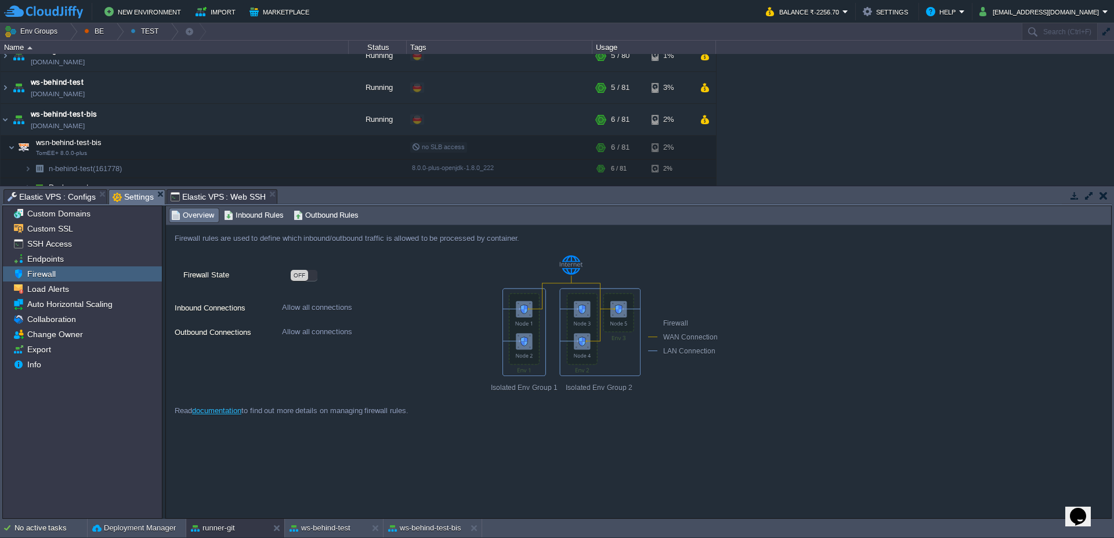
click at [307, 281] on div "OFF" at bounding box center [378, 278] width 174 height 18
click at [304, 278] on div "OFF" at bounding box center [299, 275] width 17 height 11
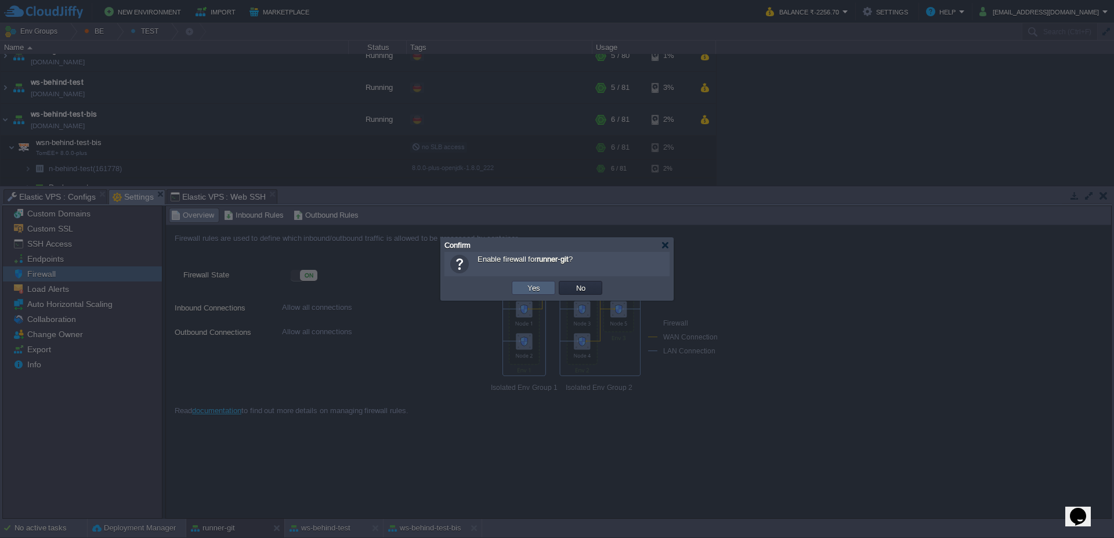
click at [551, 293] on td "Yes" at bounding box center [534, 288] width 44 height 14
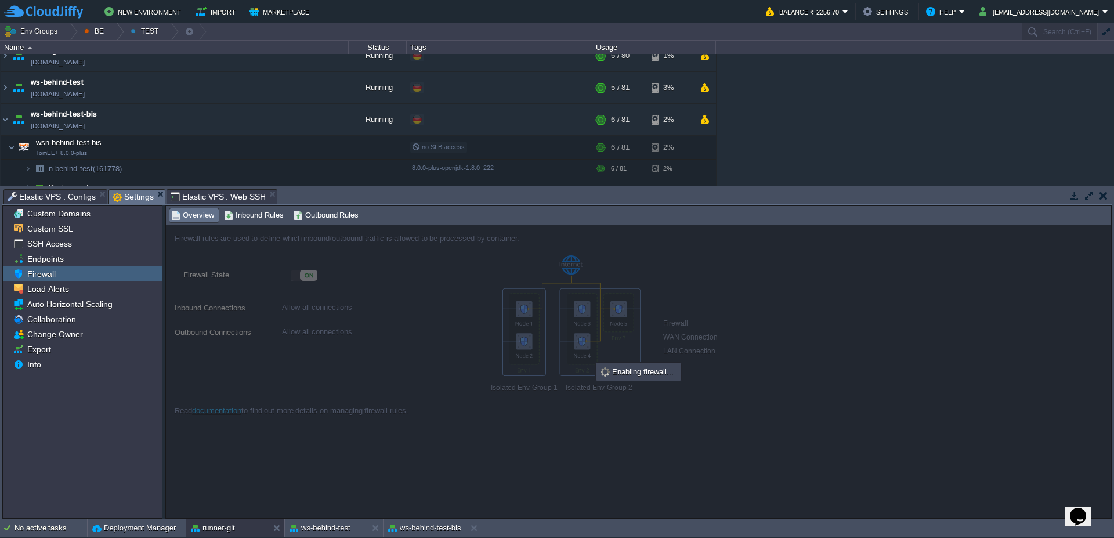
click at [223, 194] on span "Elastic VPS : Web SSH" at bounding box center [219, 197] width 96 height 14
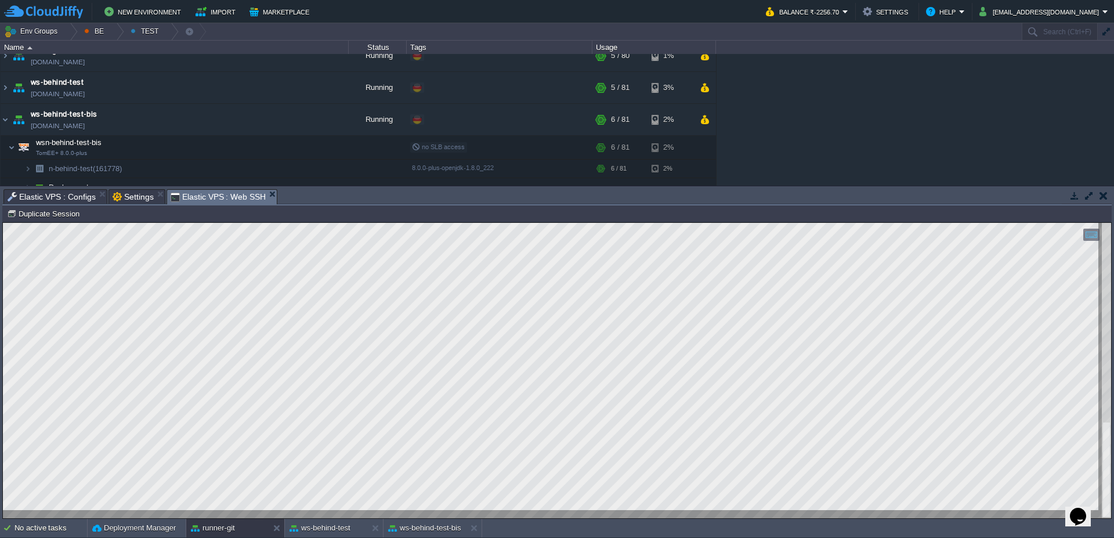
type textarea "grep -R "AuthenticationMethods" /etc/ssh/ /etc/ssh/sshd_config:#AuthenticationM…"
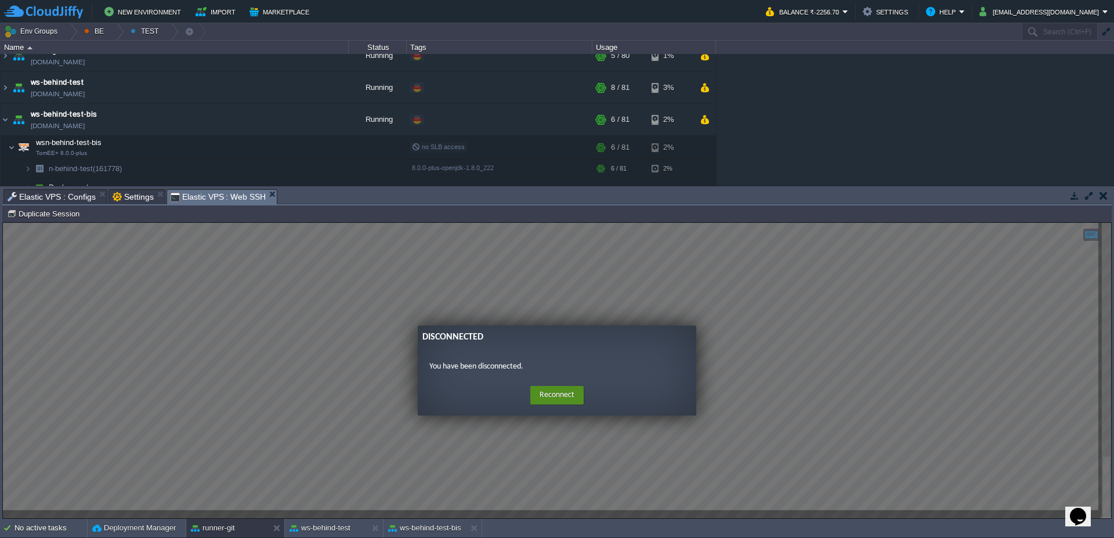
click at [548, 398] on button "Reconnect" at bounding box center [556, 395] width 53 height 19
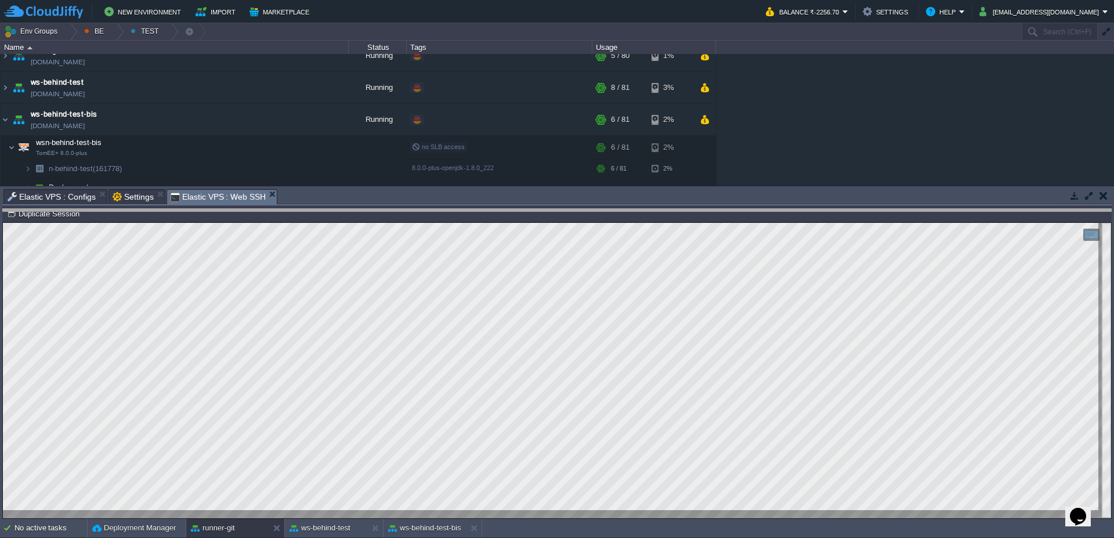
drag, startPoint x: 392, startPoint y: 199, endPoint x: 394, endPoint y: 227, distance: 28.0
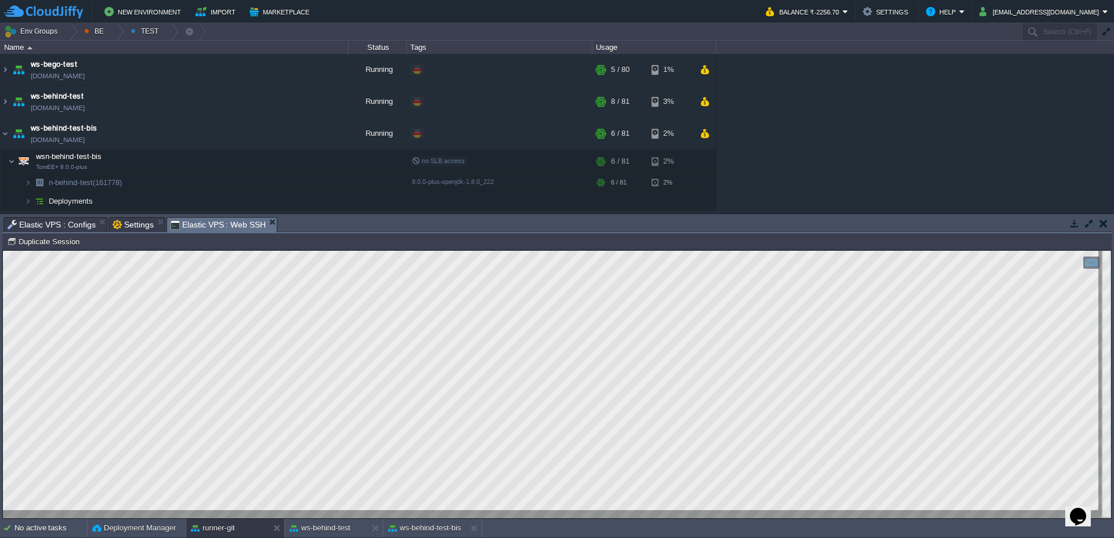
scroll to position [0, 0]
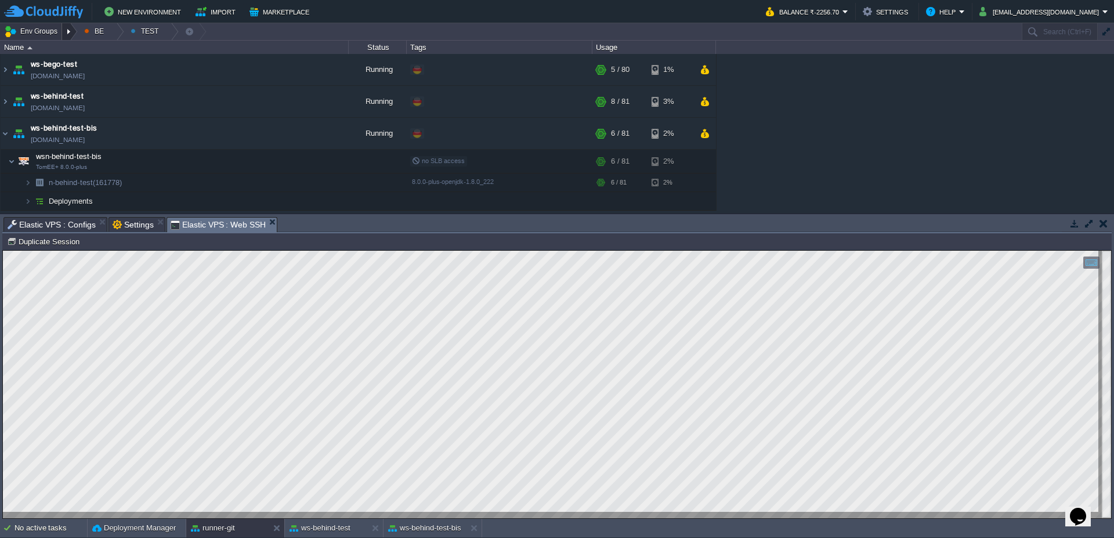
click at [70, 31] on div at bounding box center [70, 31] width 16 height 17
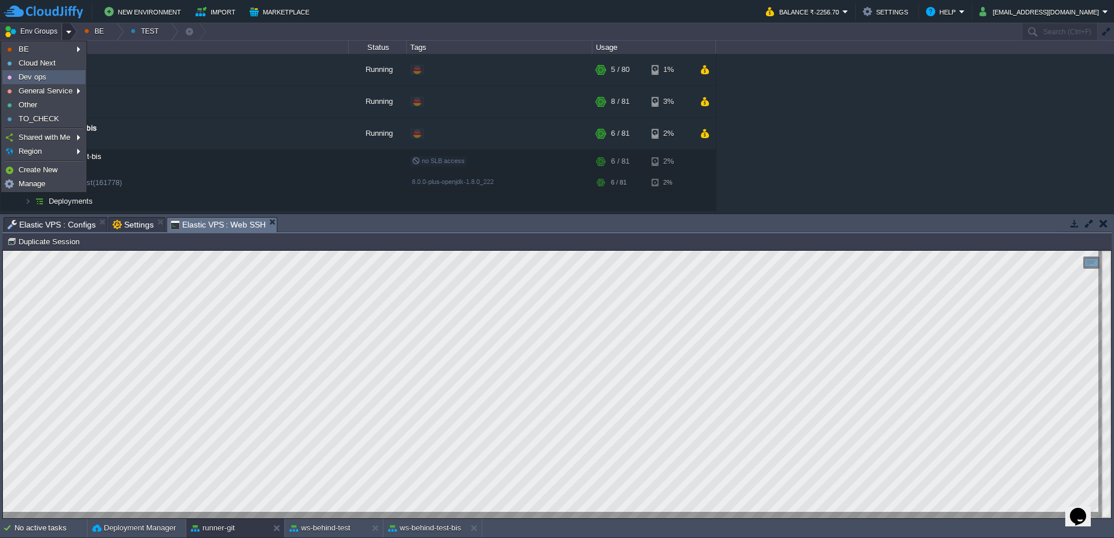
click at [54, 73] on link "Dev ops" at bounding box center [44, 77] width 82 height 13
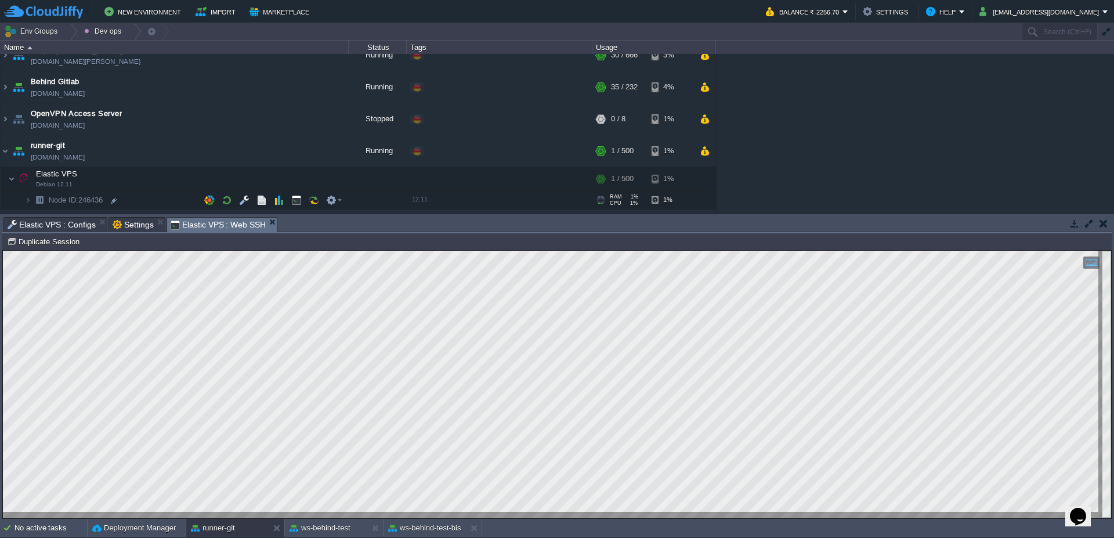
scroll to position [70, 0]
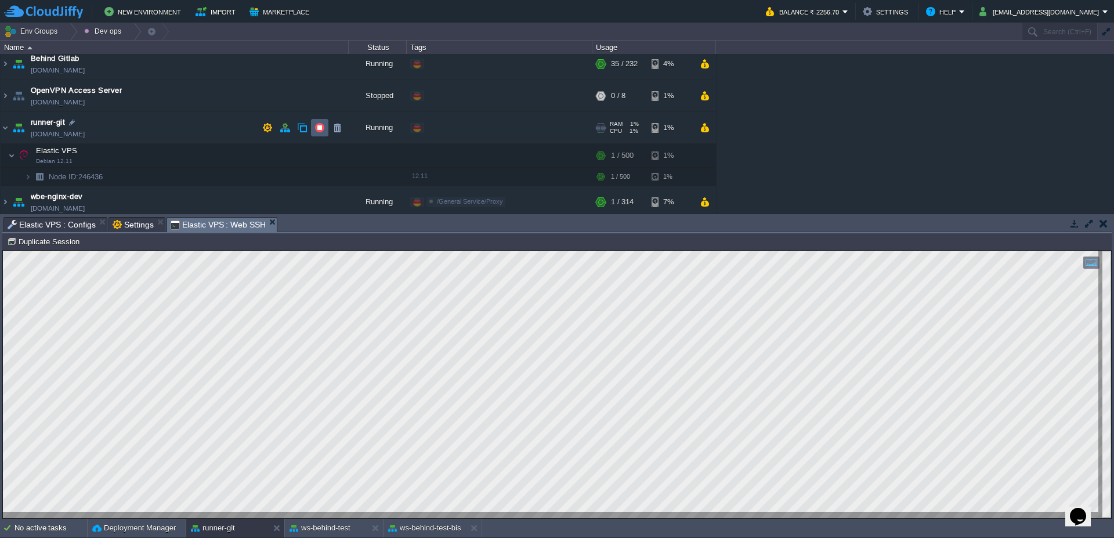
click at [323, 127] on button "button" at bounding box center [320, 127] width 10 height 10
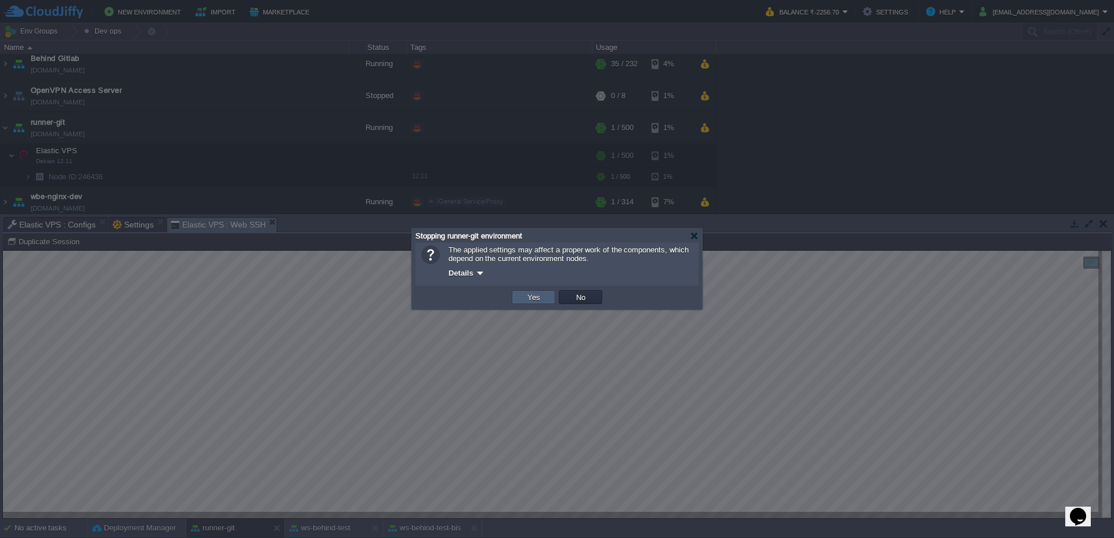
click at [529, 295] on button "Yes" at bounding box center [534, 297] width 20 height 10
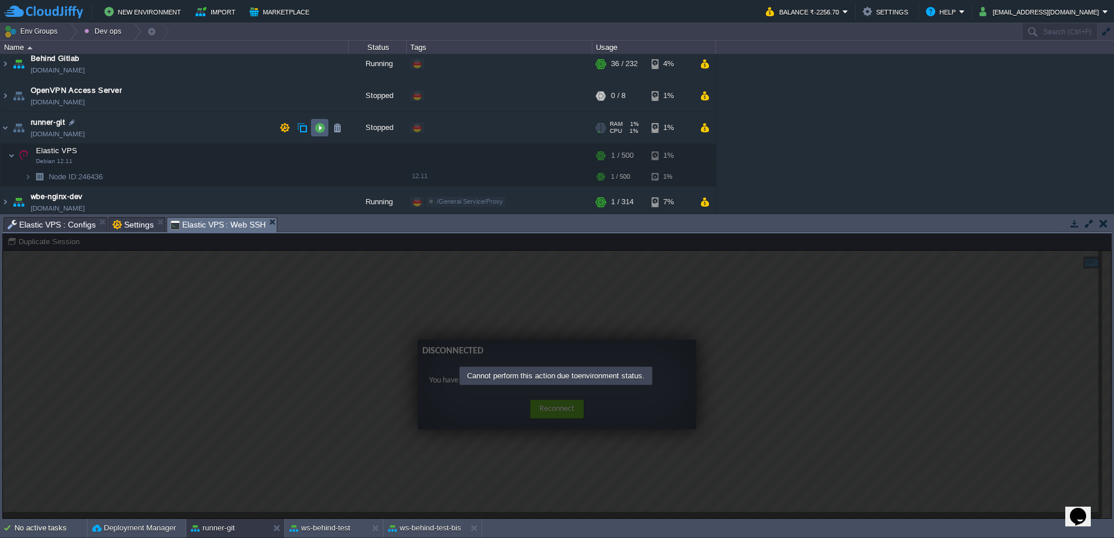
click at [315, 124] on button "button" at bounding box center [320, 127] width 10 height 10
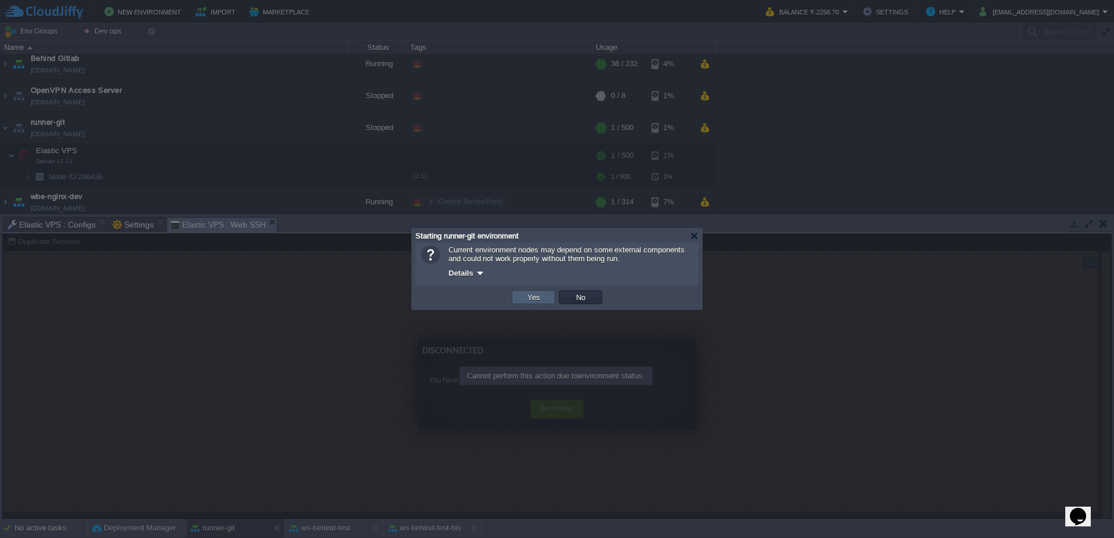
click at [542, 299] on button "Yes" at bounding box center [534, 297] width 20 height 10
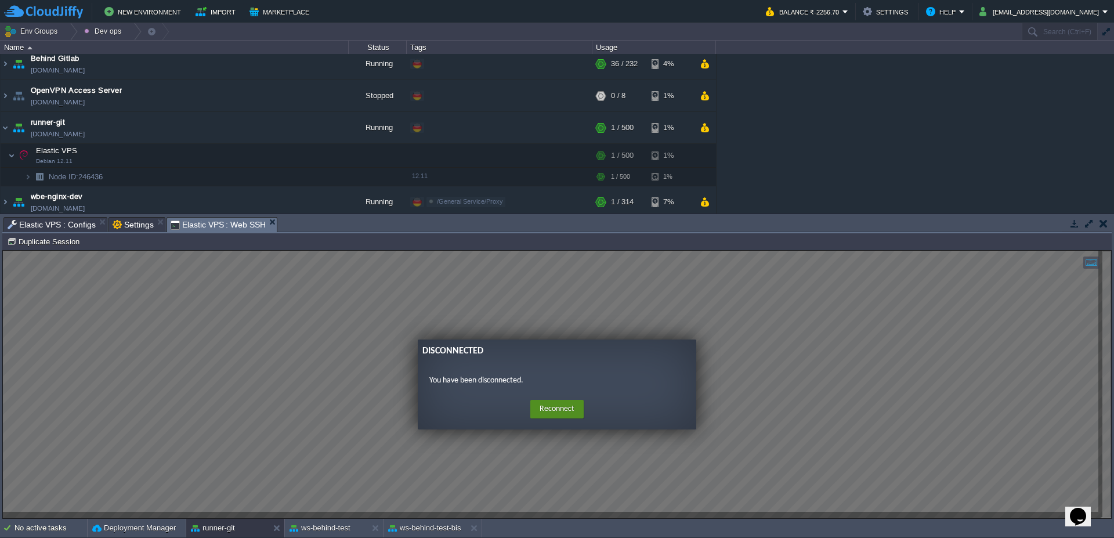
click at [555, 409] on button "Reconnect" at bounding box center [556, 409] width 53 height 19
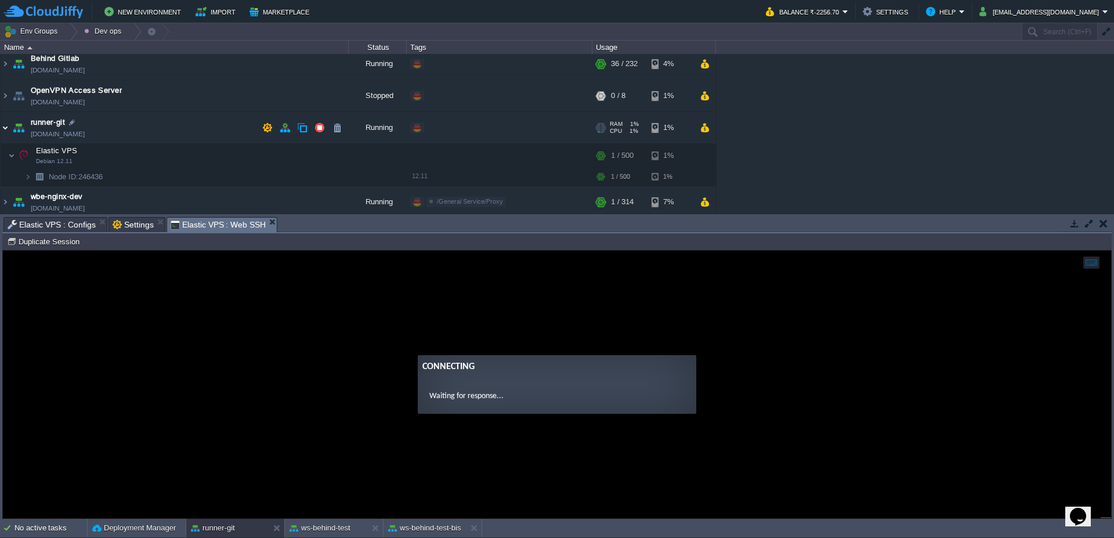
click at [4, 127] on img at bounding box center [5, 127] width 9 height 31
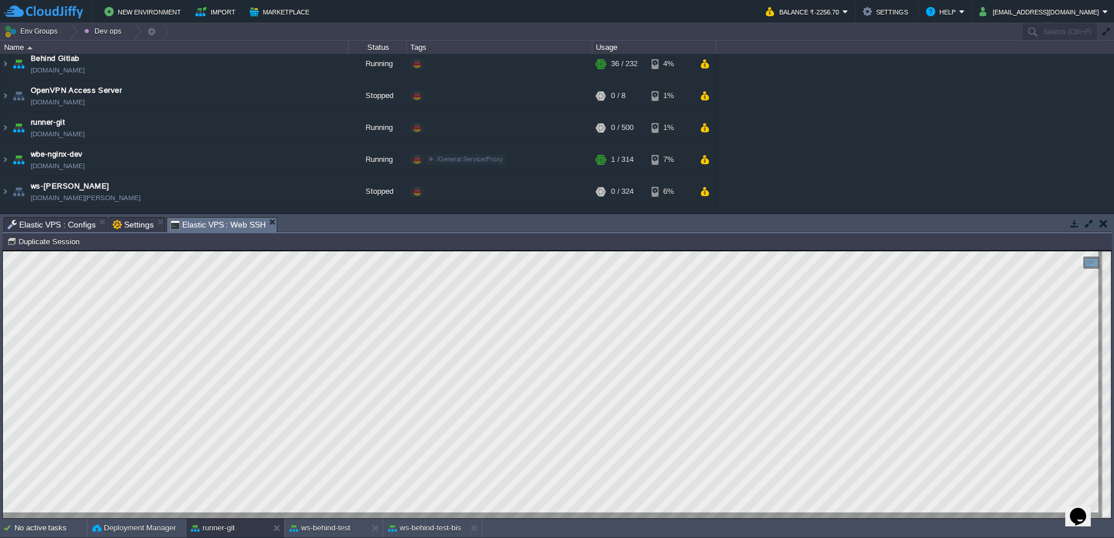
type textarea "sshd -T | grep authenticationmethods"
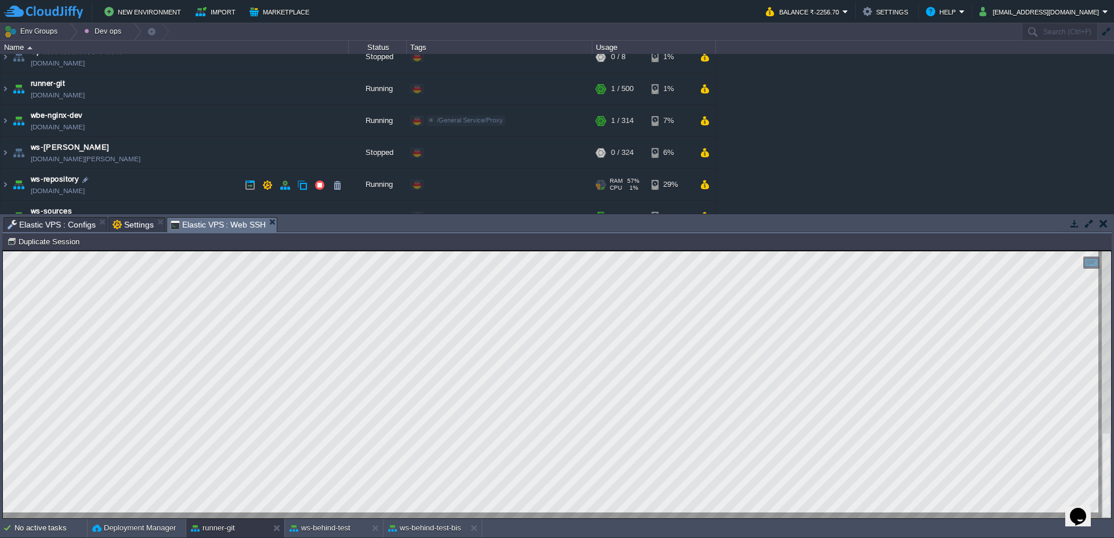
scroll to position [128, 0]
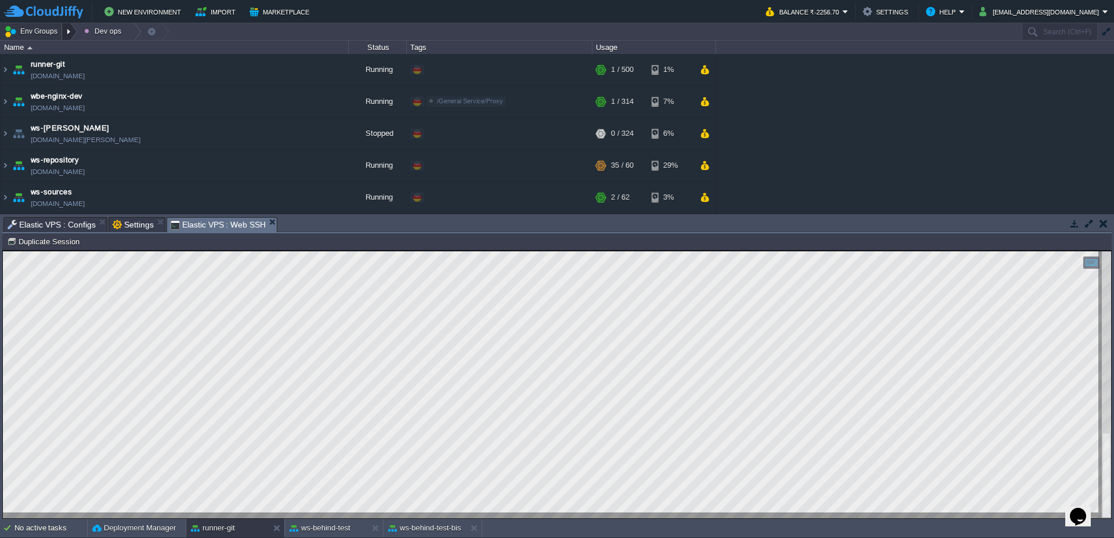
click at [71, 32] on div at bounding box center [70, 31] width 16 height 17
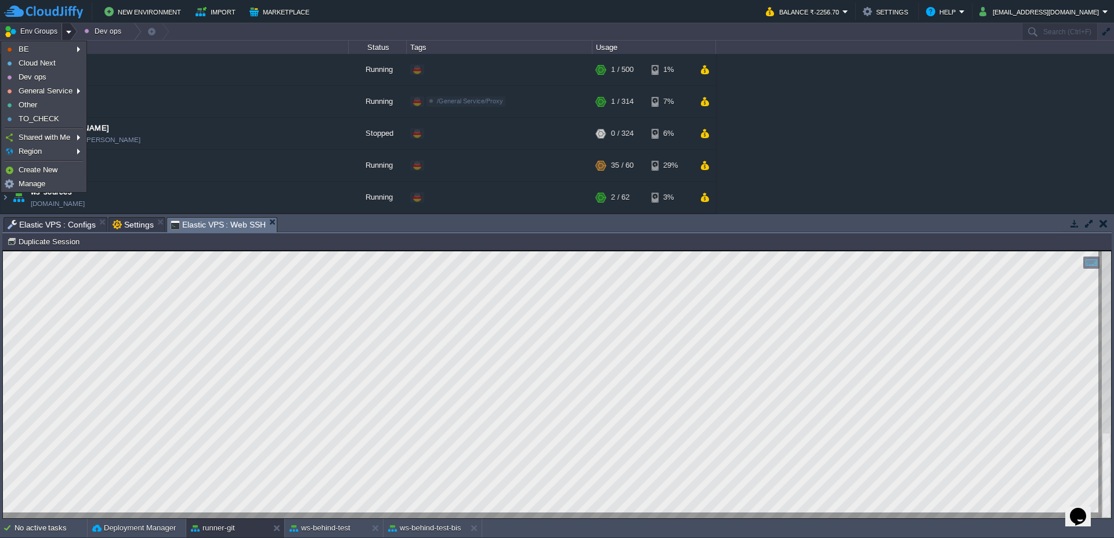
click at [71, 33] on div at bounding box center [70, 31] width 16 height 17
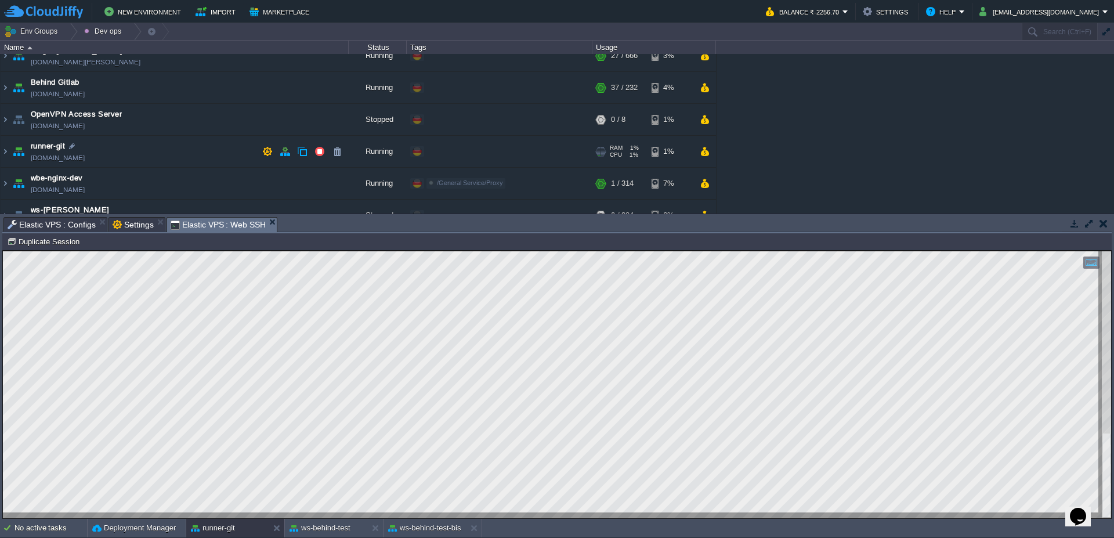
scroll to position [70, 0]
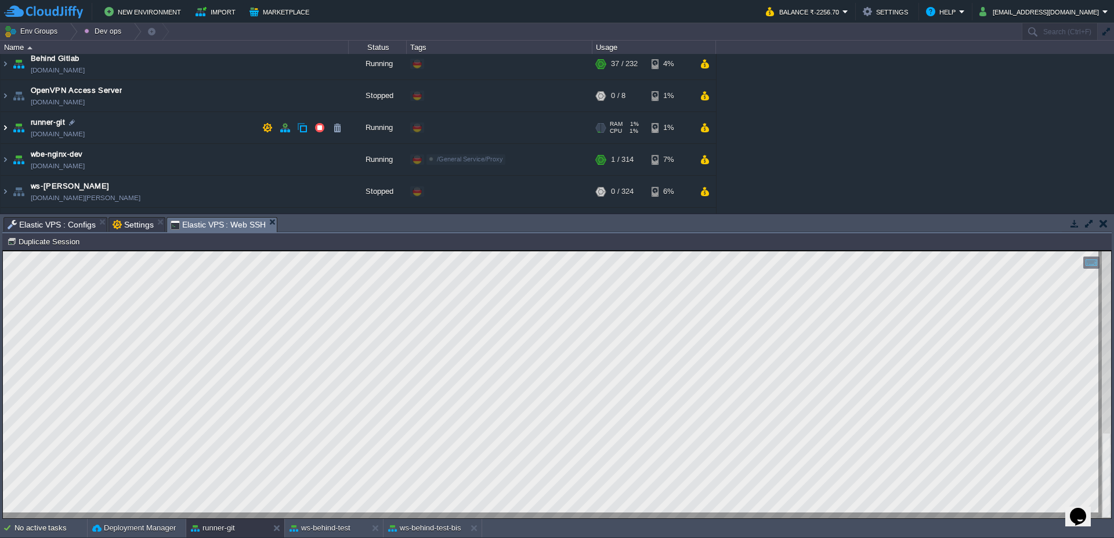
click at [1, 129] on img at bounding box center [5, 127] width 9 height 31
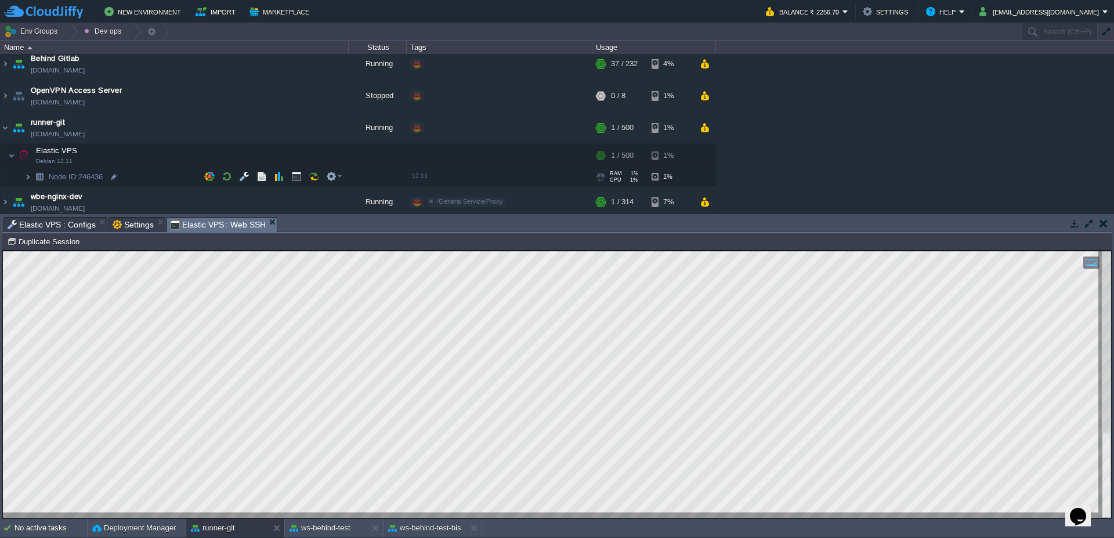
click at [26, 178] on img at bounding box center [27, 177] width 7 height 18
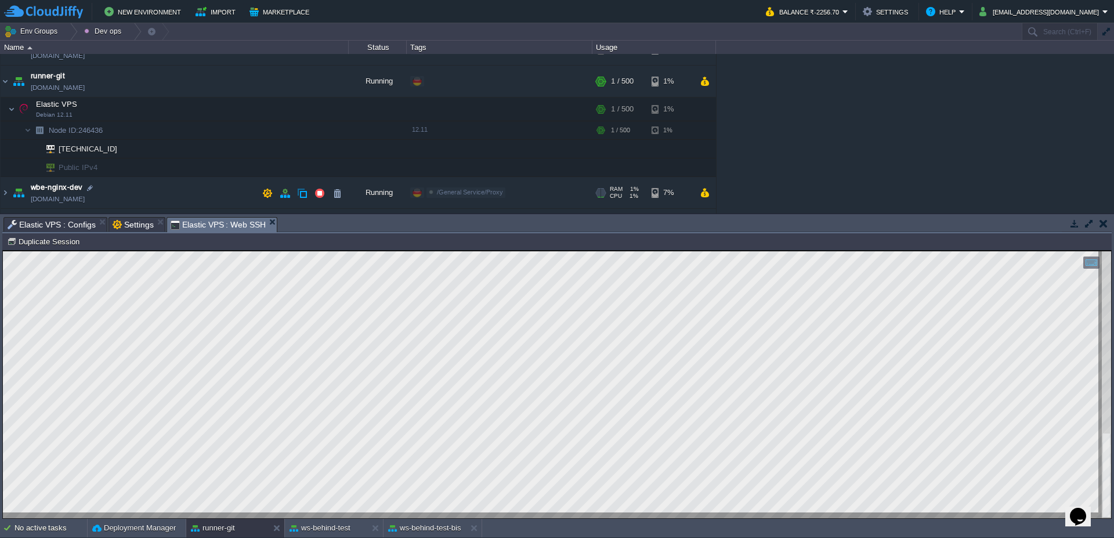
scroll to position [139, 0]
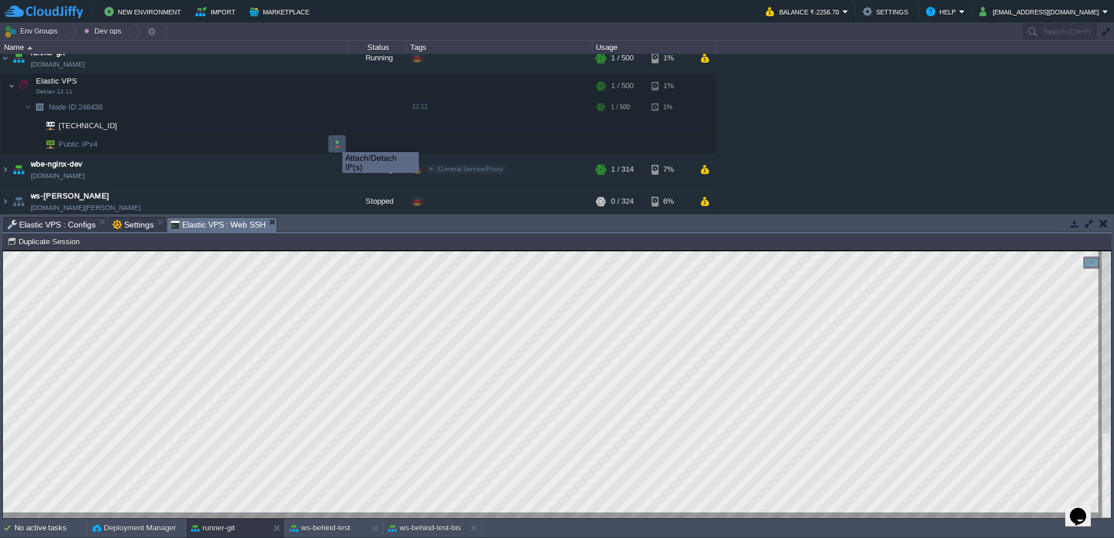
click at [337, 142] on button "button" at bounding box center [337, 144] width 10 height 10
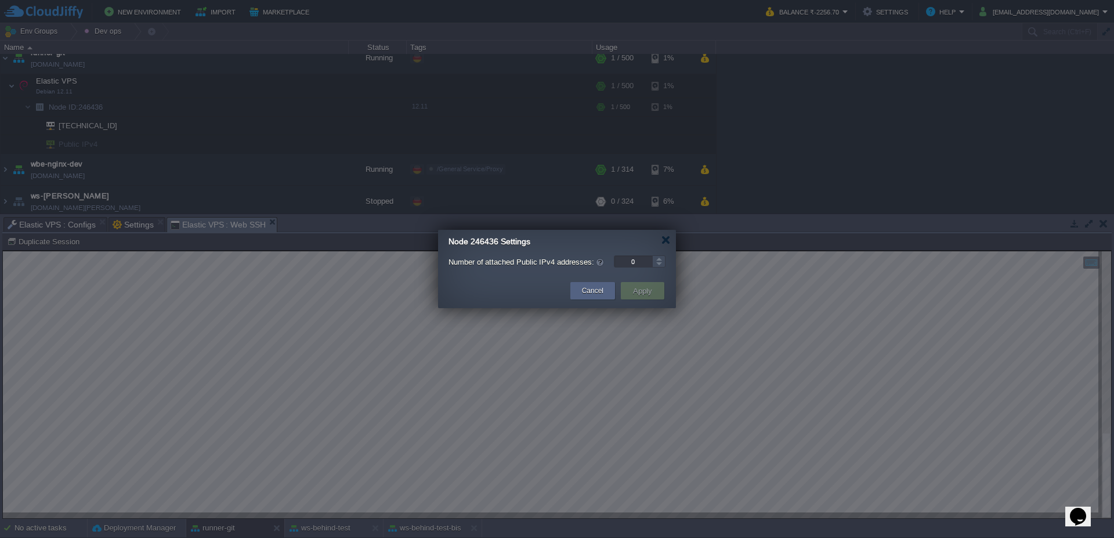
type input "1"
click at [659, 258] on div at bounding box center [658, 258] width 13 height 6
click at [654, 295] on button "Apply" at bounding box center [643, 291] width 26 height 14
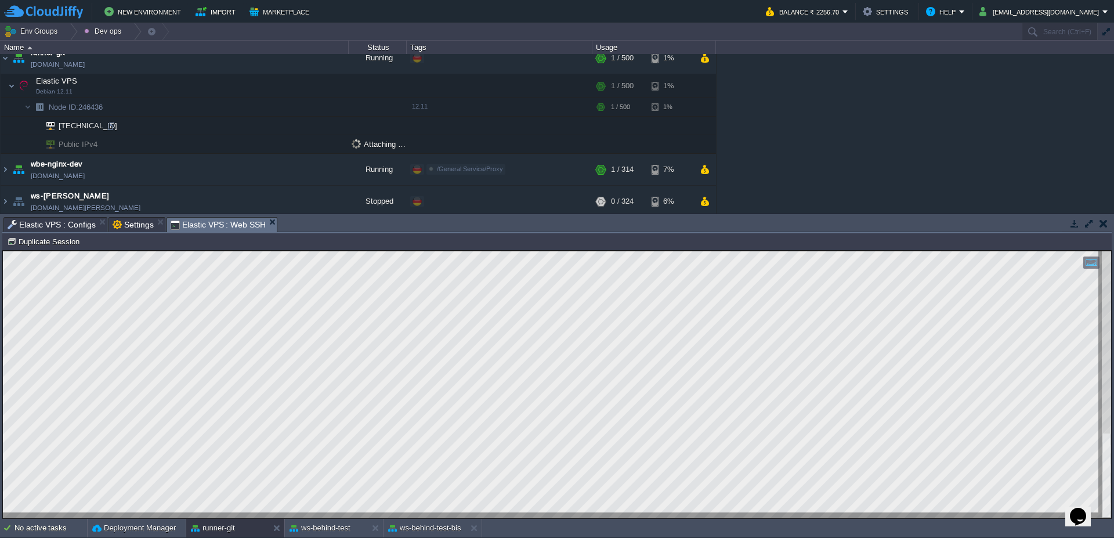
scroll to position [70, 0]
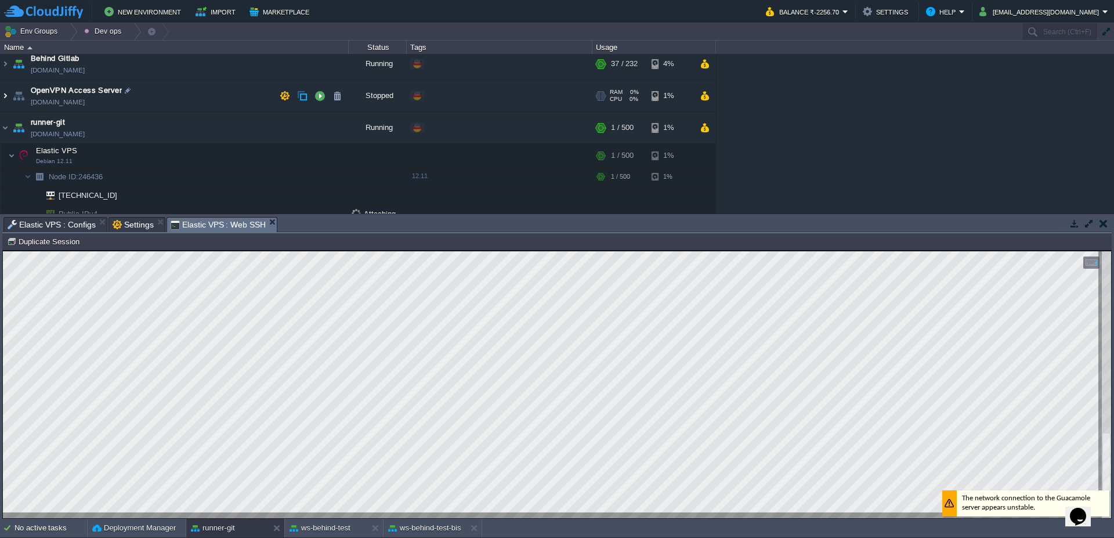
click at [2, 97] on img at bounding box center [5, 95] width 9 height 31
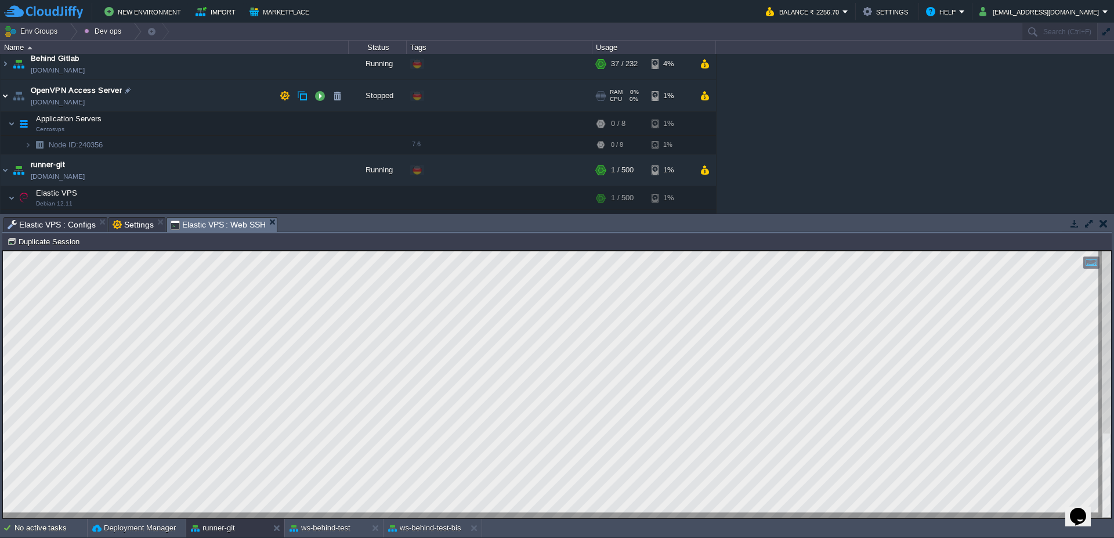
click at [2, 97] on img at bounding box center [5, 95] width 9 height 31
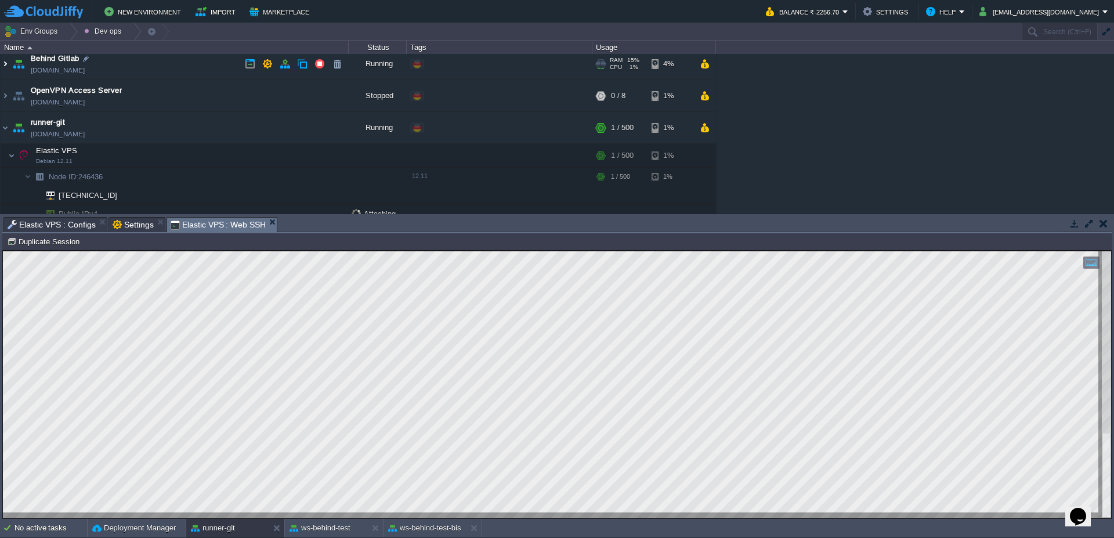
click at [6, 62] on img at bounding box center [5, 63] width 9 height 31
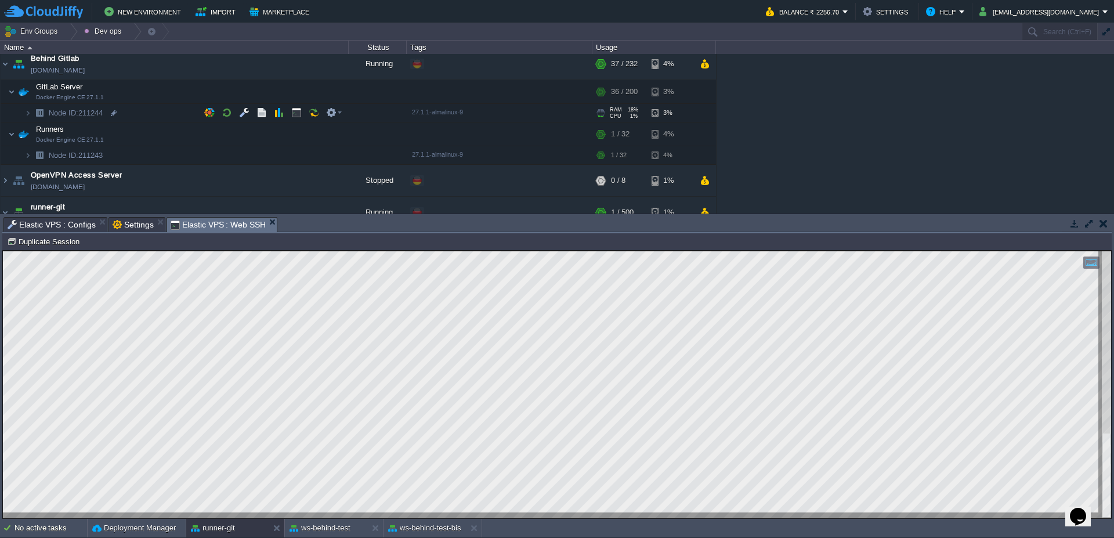
click at [32, 120] on img at bounding box center [39, 113] width 16 height 18
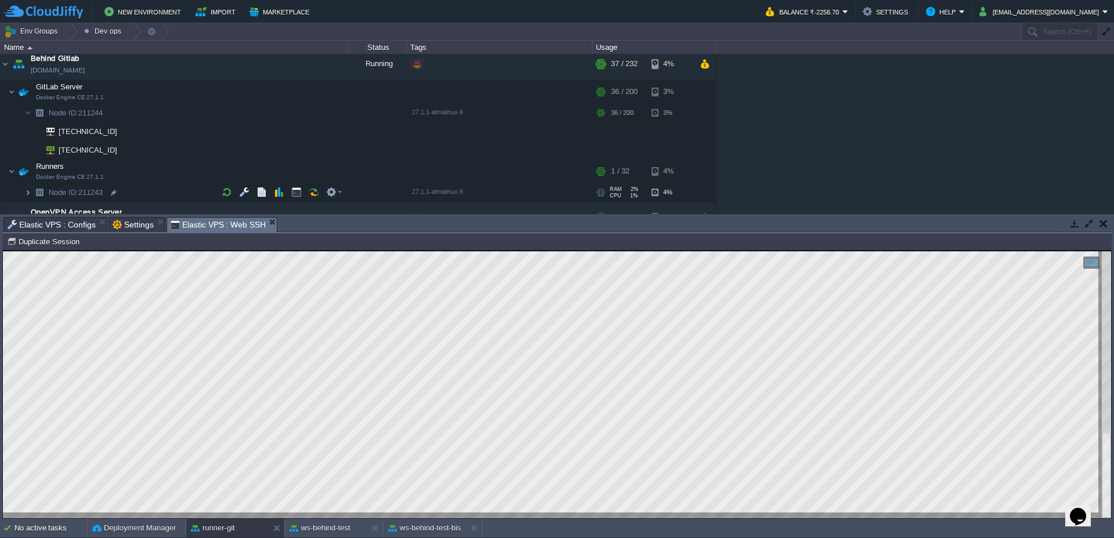
click at [27, 188] on img at bounding box center [27, 192] width 7 height 18
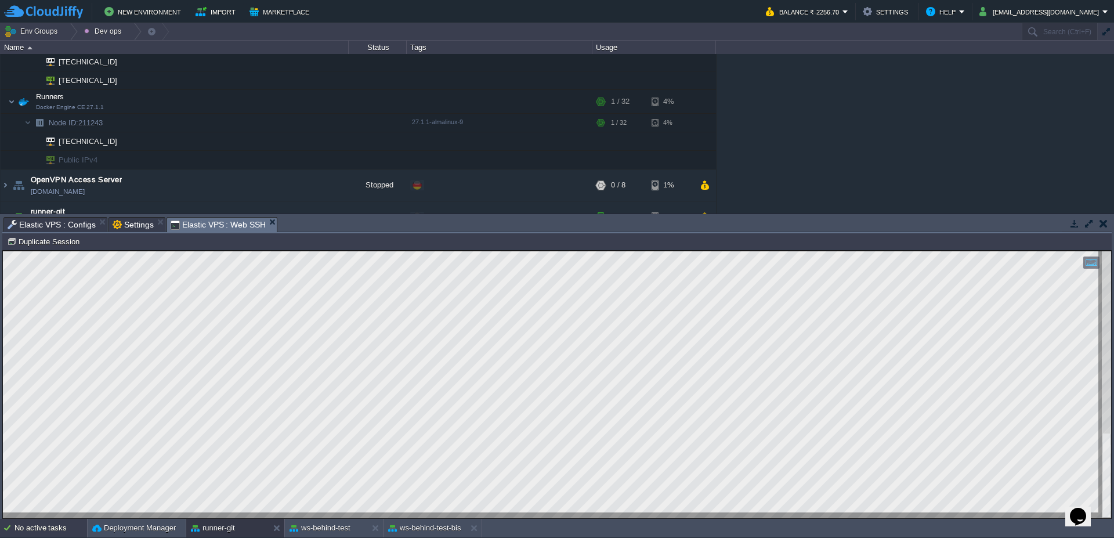
click at [53, 528] on div "No active tasks" at bounding box center [51, 528] width 73 height 19
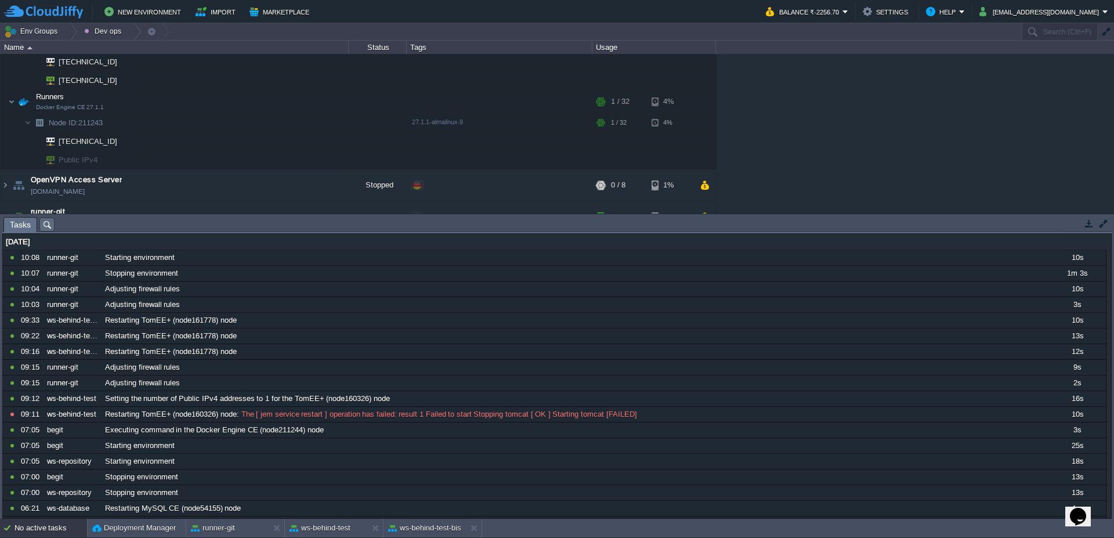
scroll to position [197, 0]
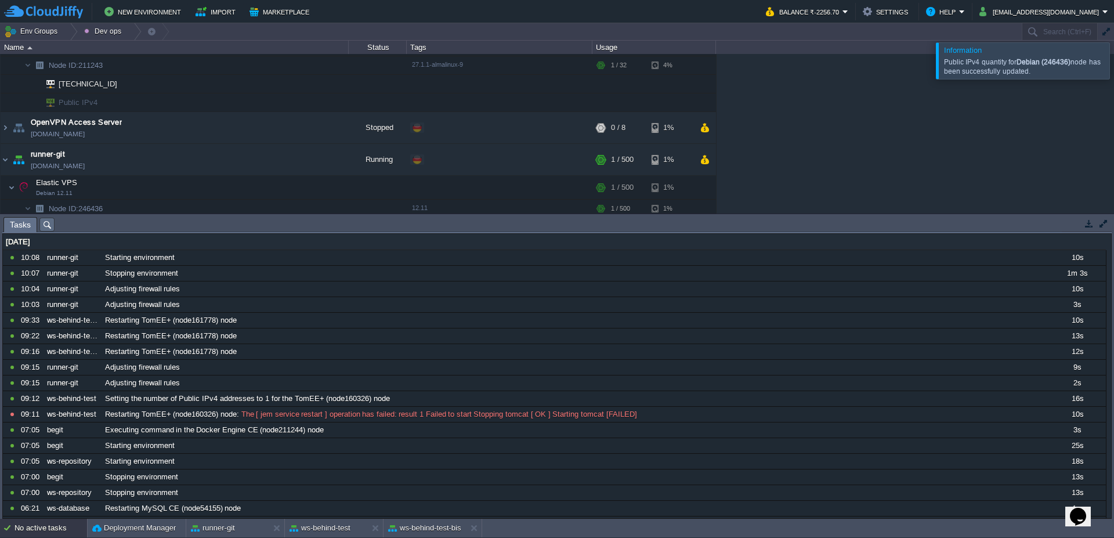
click at [1114, 63] on div at bounding box center [1128, 60] width 0 height 36
click at [1040, 33] on input "text" at bounding box center [1060, 31] width 76 height 17
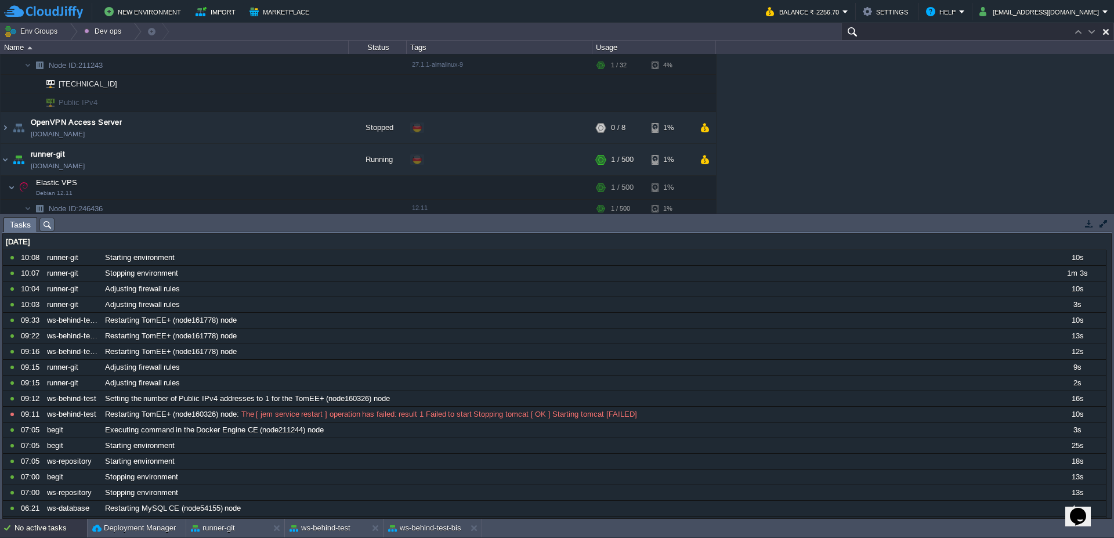
paste input "[TECHNICAL_ID]"
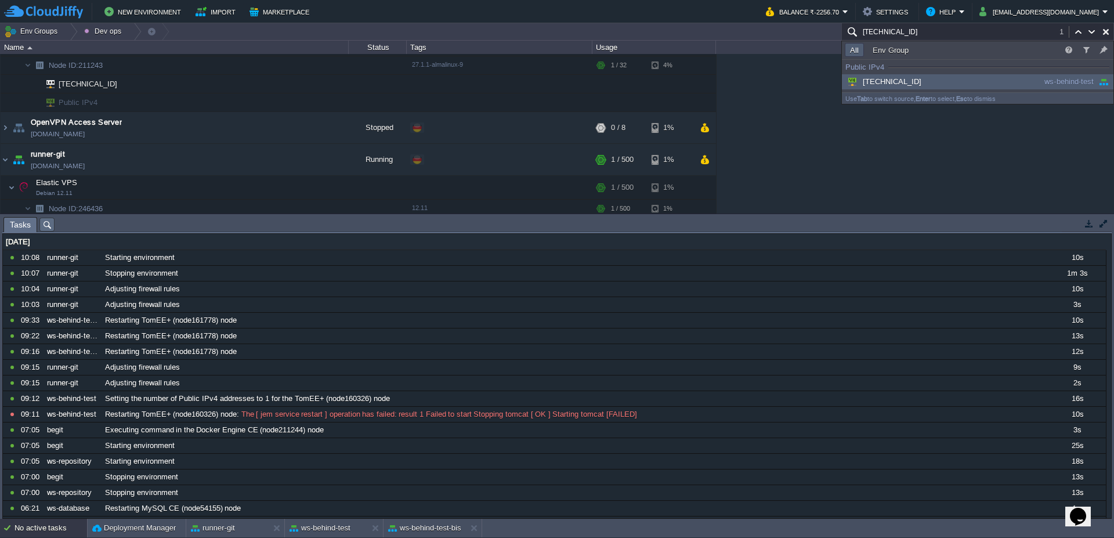
type input "[TECHNICAL_ID]"
click at [915, 82] on div "[TECHNICAL_ID]" at bounding box center [932, 81] width 175 height 13
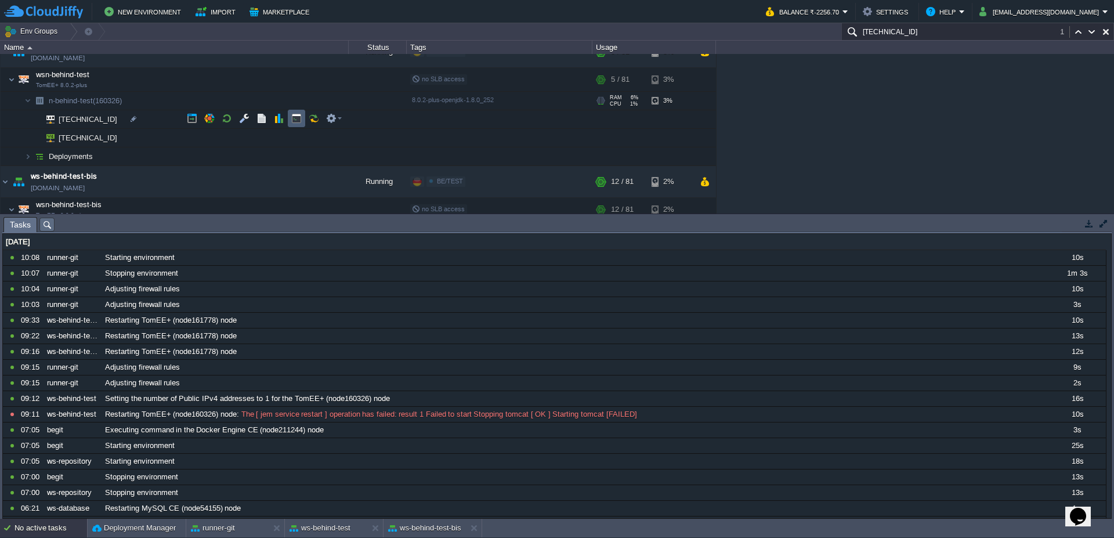
scroll to position [1332, 0]
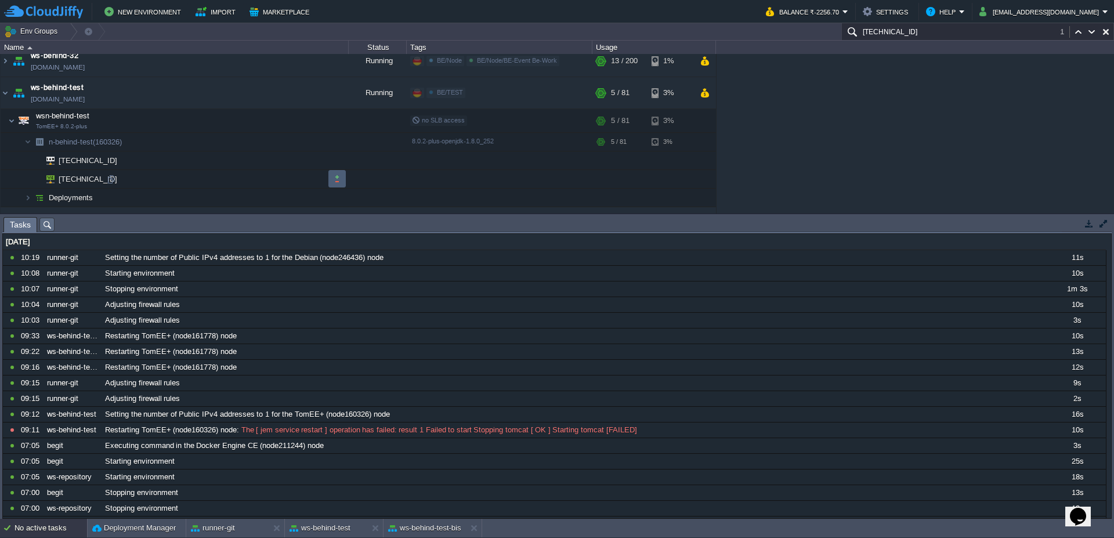
click at [336, 179] on button "button" at bounding box center [337, 179] width 10 height 10
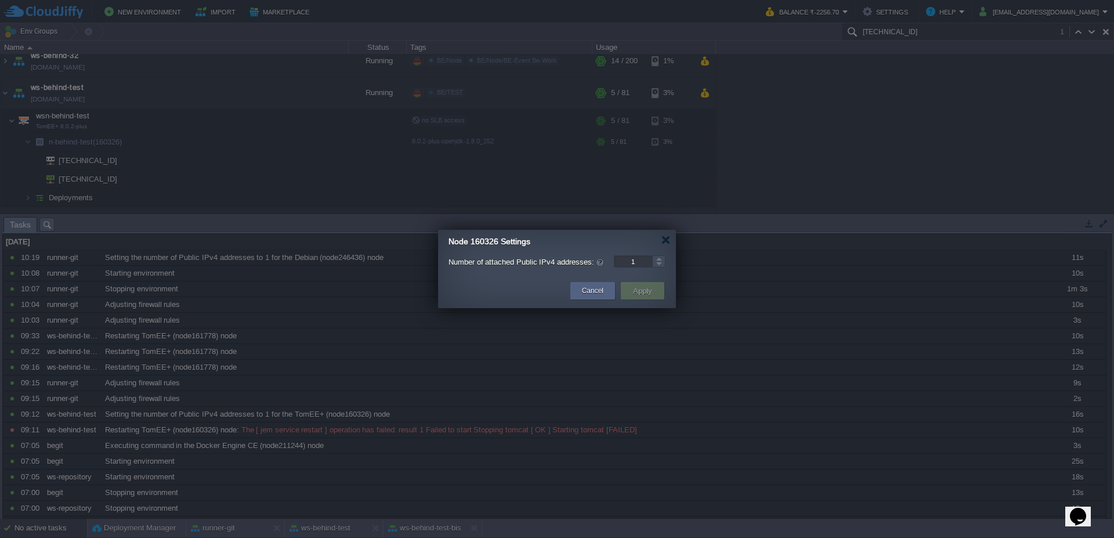
type input "0"
click at [662, 266] on div at bounding box center [658, 265] width 13 height 6
click at [637, 295] on button "Apply" at bounding box center [643, 291] width 26 height 14
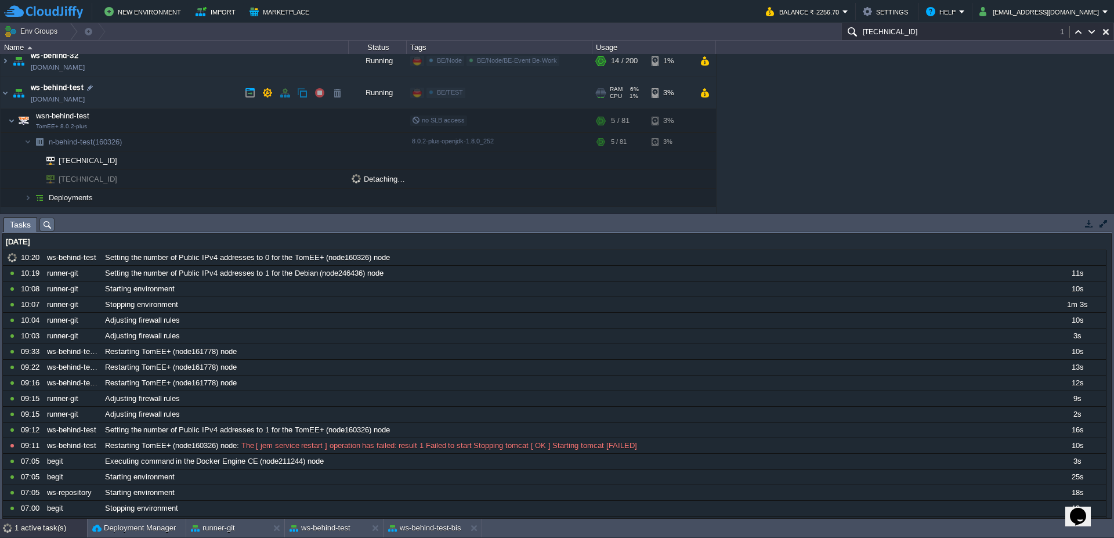
click at [11, 96] on img at bounding box center [18, 92] width 16 height 31
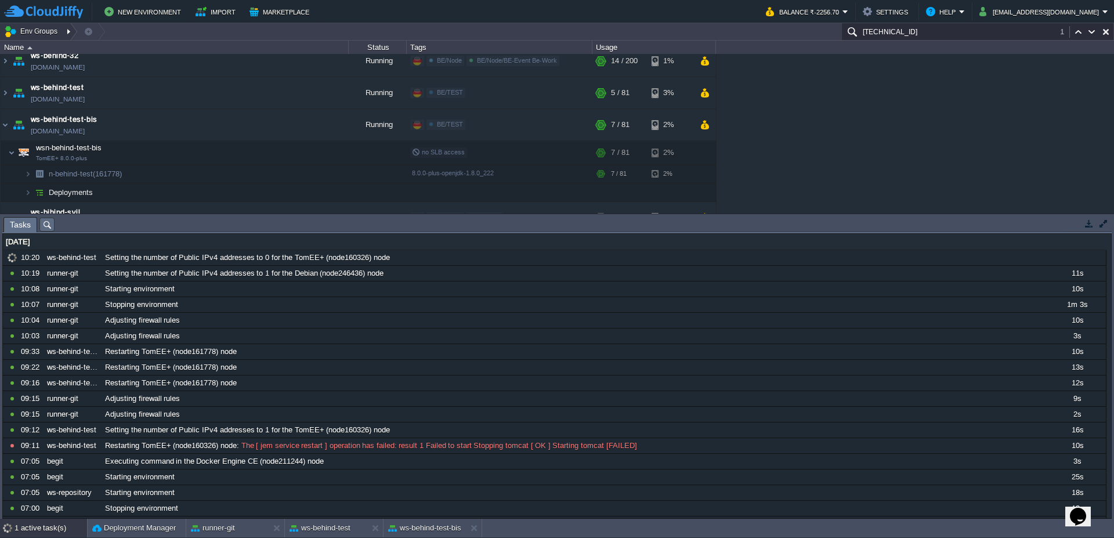
click at [64, 35] on div at bounding box center [70, 31] width 16 height 17
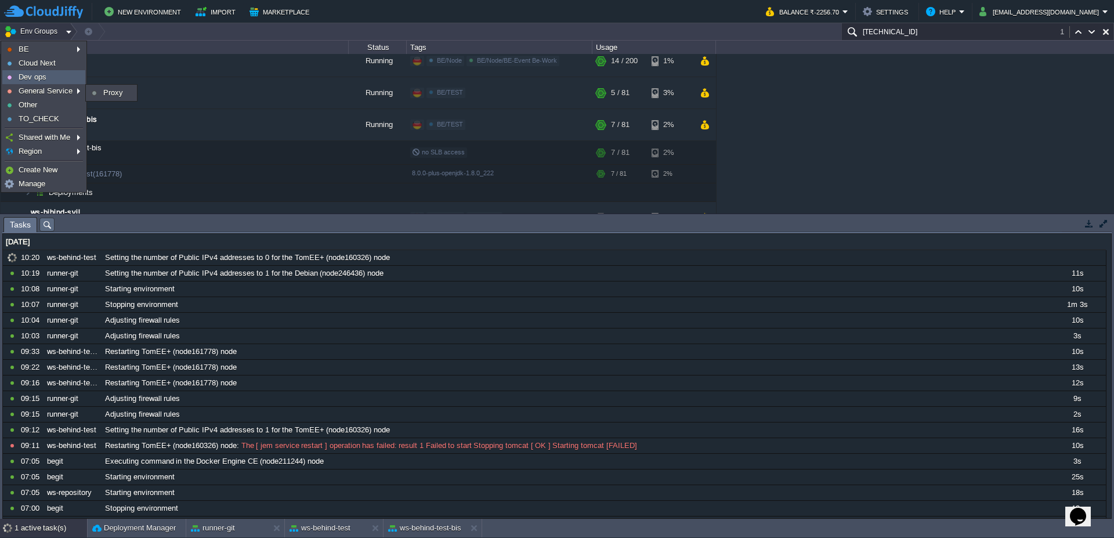
click at [54, 79] on link "Dev ops" at bounding box center [44, 77] width 82 height 13
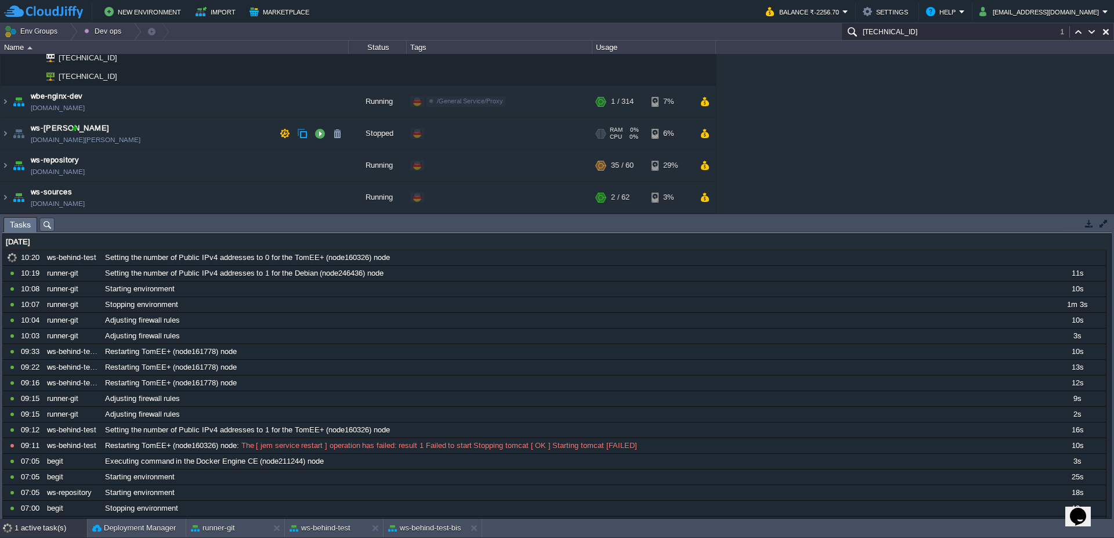
scroll to position [297, 0]
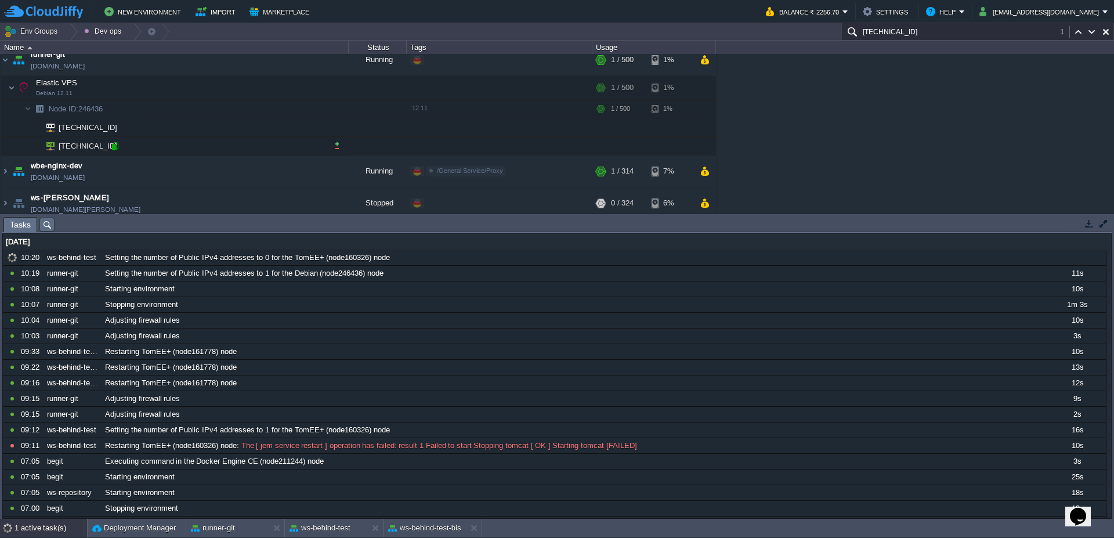
click at [116, 146] on div at bounding box center [115, 146] width 10 height 10
type input "[TECHNICAL_ID]"
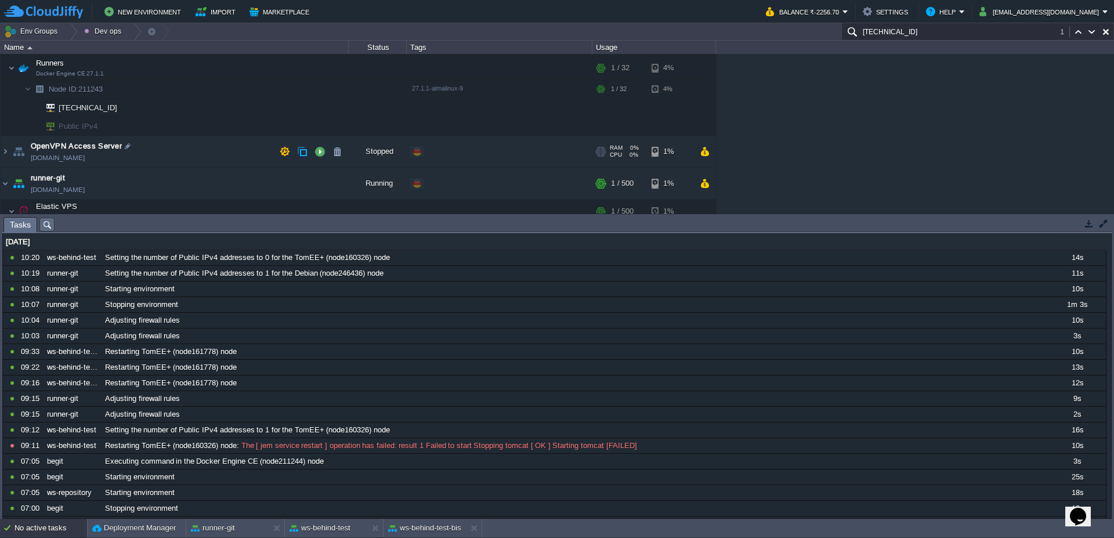
scroll to position [243, 0]
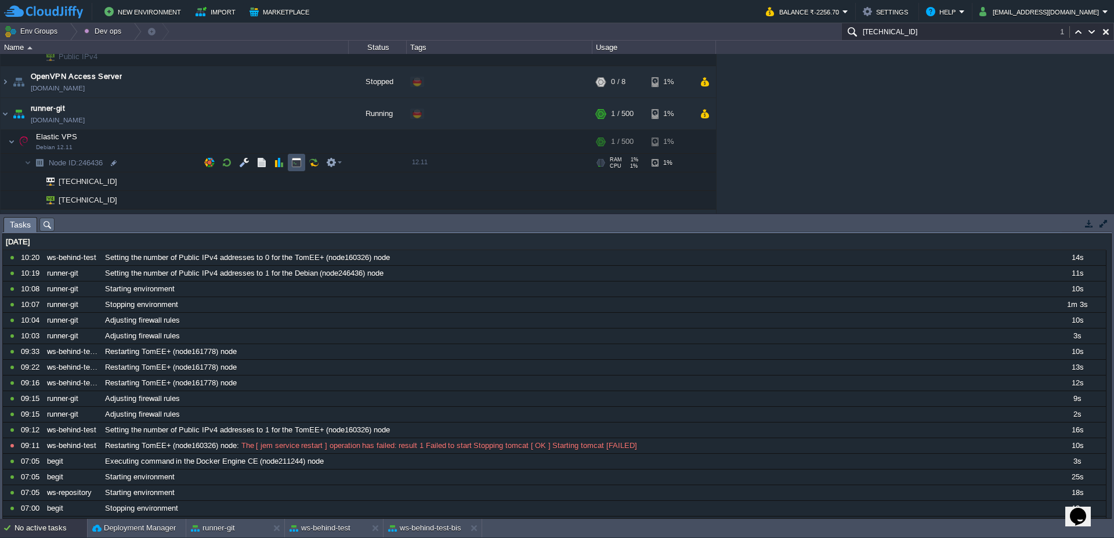
click at [292, 160] on button "button" at bounding box center [296, 162] width 10 height 10
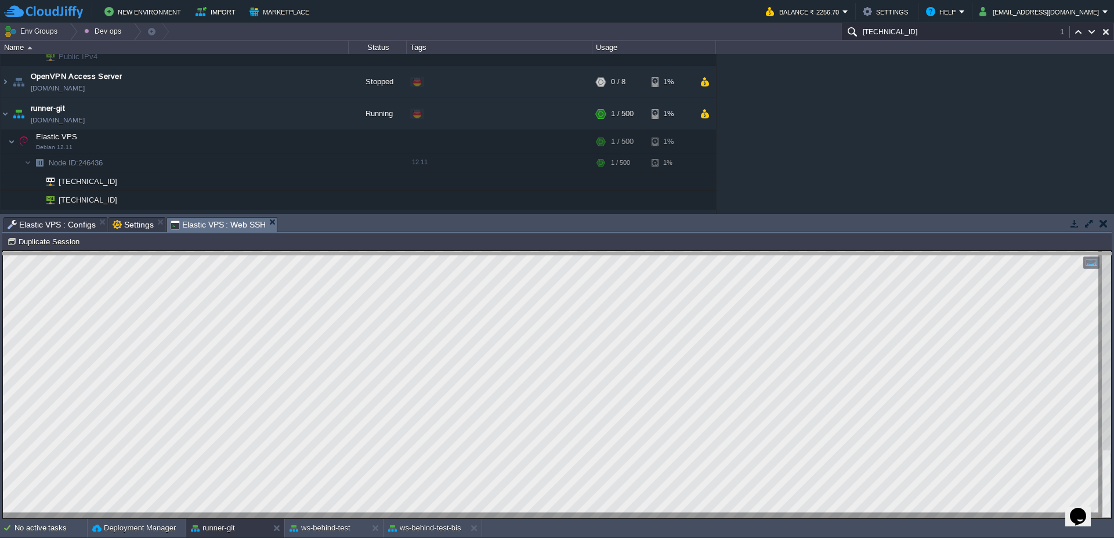
drag, startPoint x: 395, startPoint y: 226, endPoint x: 402, endPoint y: 262, distance: 37.2
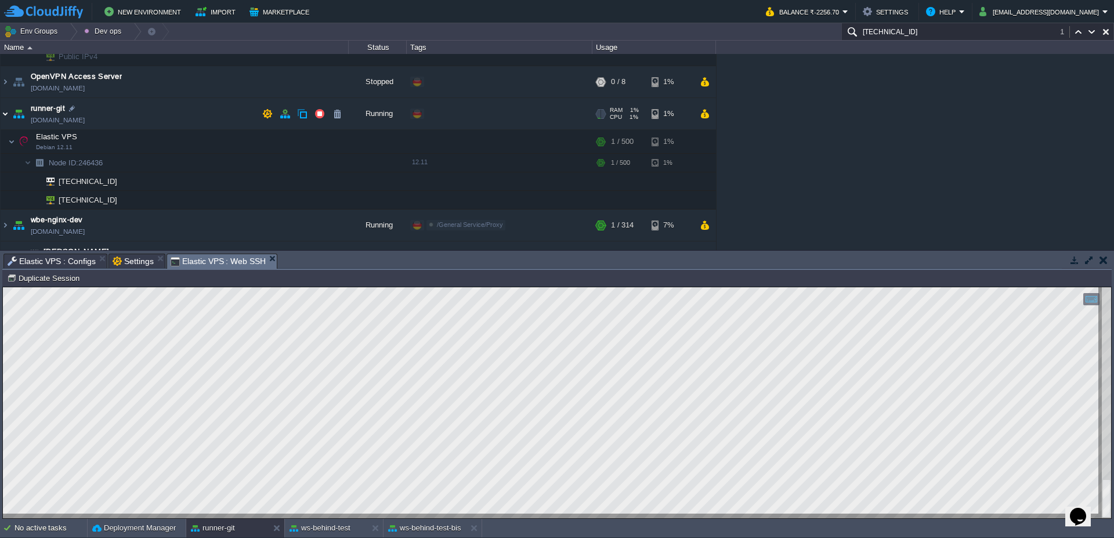
click at [1, 113] on img at bounding box center [5, 113] width 9 height 31
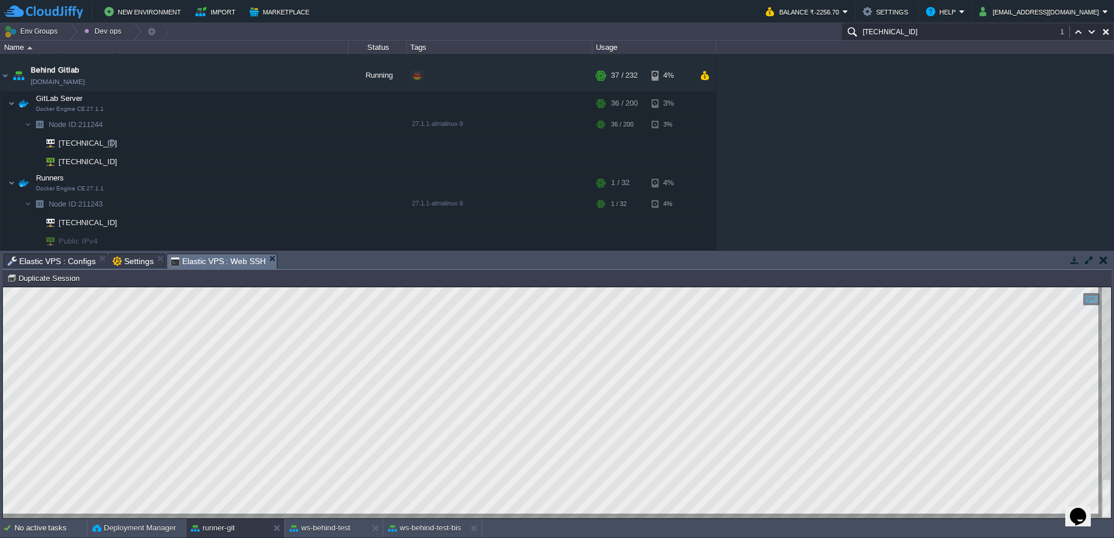
scroll to position [34, 0]
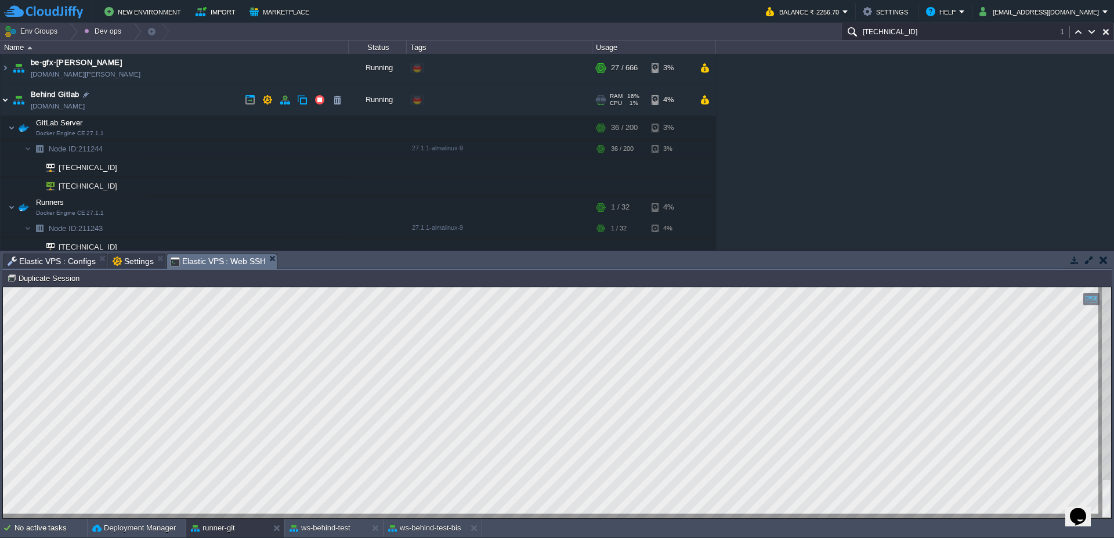
click at [1, 98] on img at bounding box center [5, 99] width 9 height 31
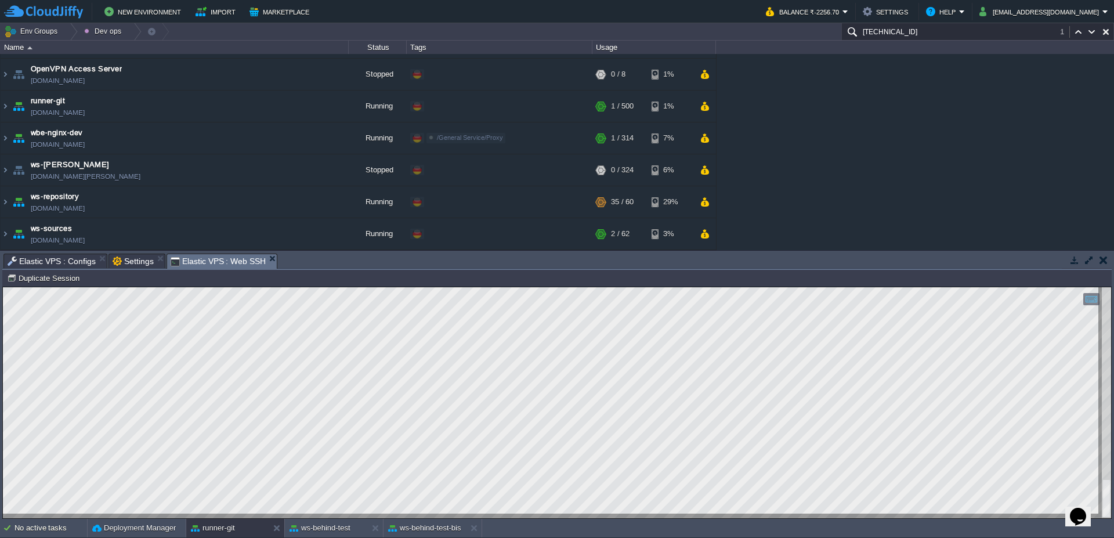
scroll to position [0, 0]
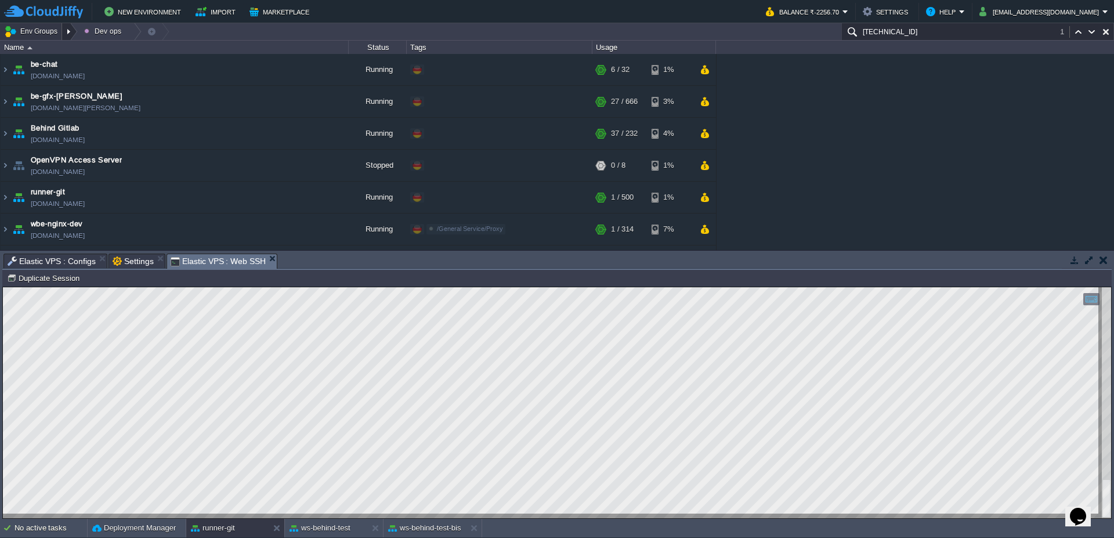
click at [69, 27] on div at bounding box center [70, 31] width 16 height 17
click at [480, 31] on td "Env Groups Dev ops" at bounding box center [420, 31] width 840 height 17
click at [435, 522] on button "ws-behind-test-bis" at bounding box center [424, 528] width 73 height 12
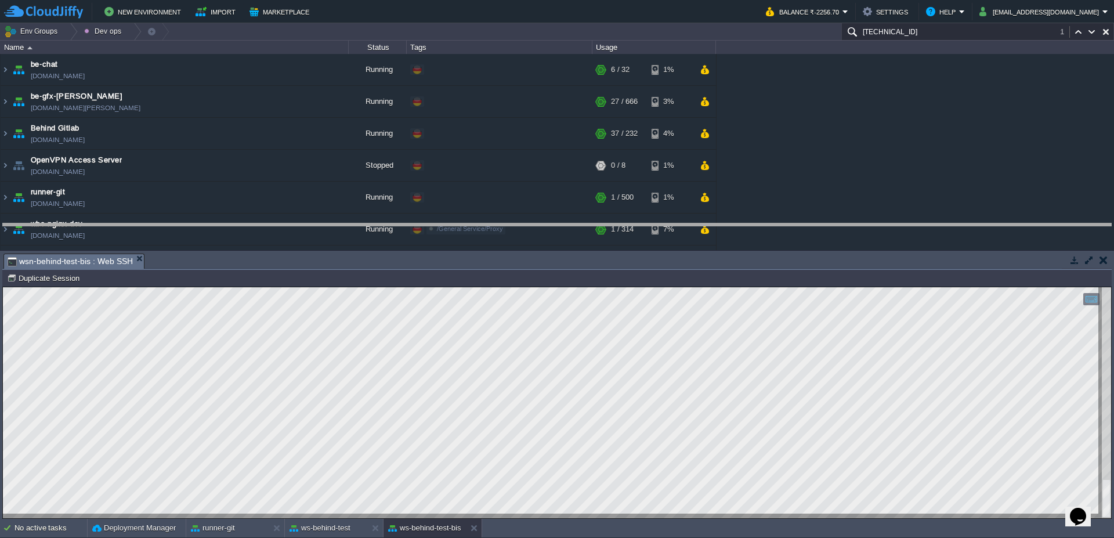
drag, startPoint x: 691, startPoint y: 261, endPoint x: 690, endPoint y: 227, distance: 33.7
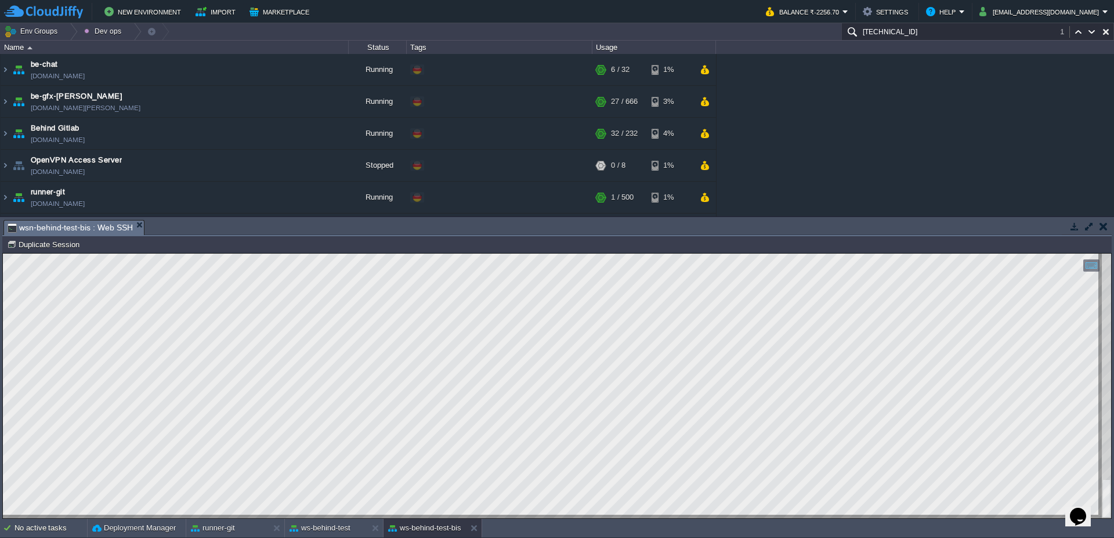
scroll to position [1, 51]
click at [339, 532] on button "ws-behind-test" at bounding box center [320, 528] width 61 height 12
click at [420, 522] on button "ws-behind-test-bis" at bounding box center [424, 528] width 73 height 12
click at [74, 32] on div at bounding box center [70, 31] width 16 height 17
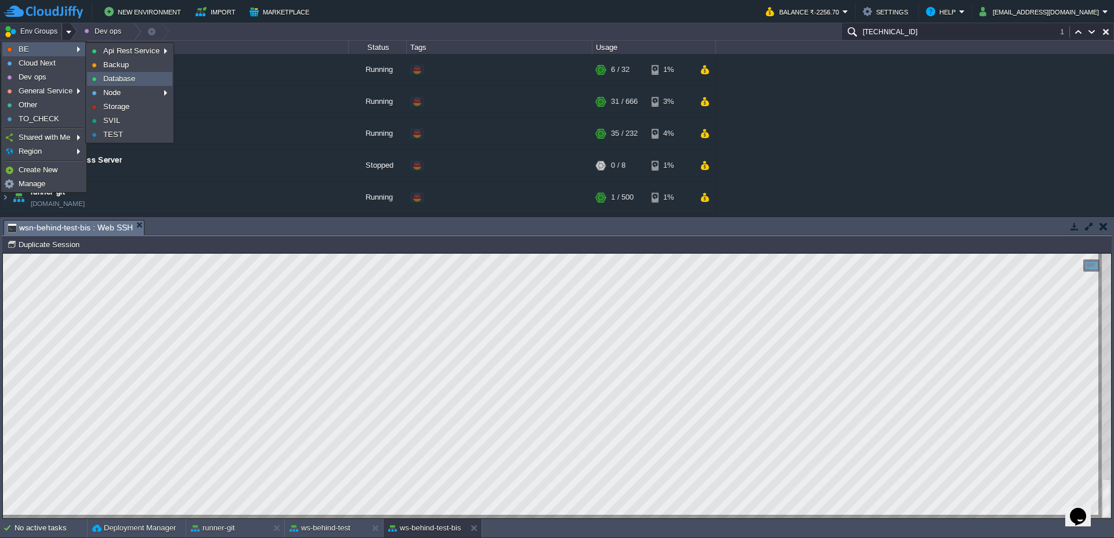
click at [125, 81] on span "Database" at bounding box center [119, 78] width 32 height 9
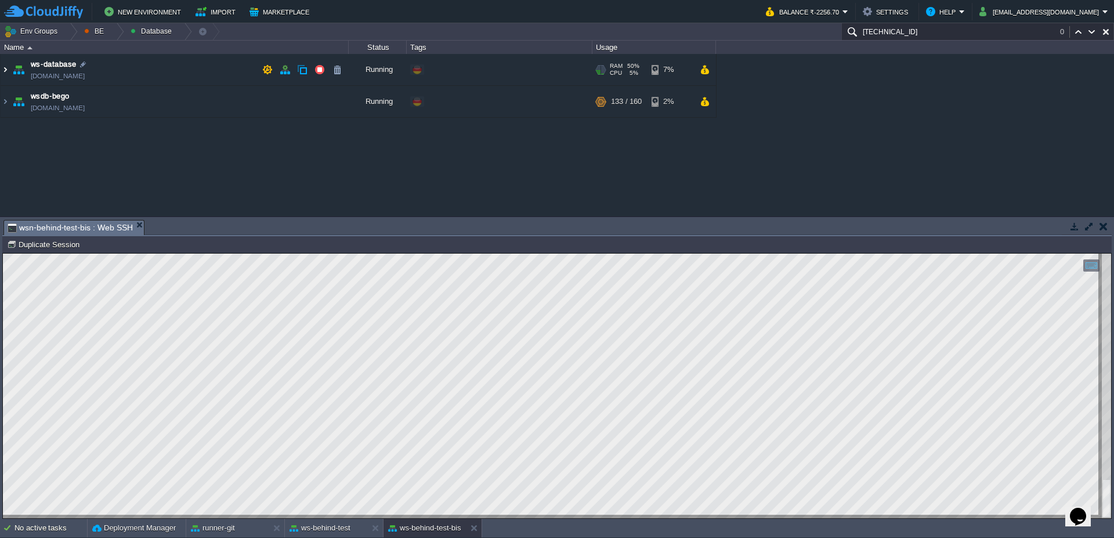
click at [3, 75] on img at bounding box center [5, 69] width 9 height 31
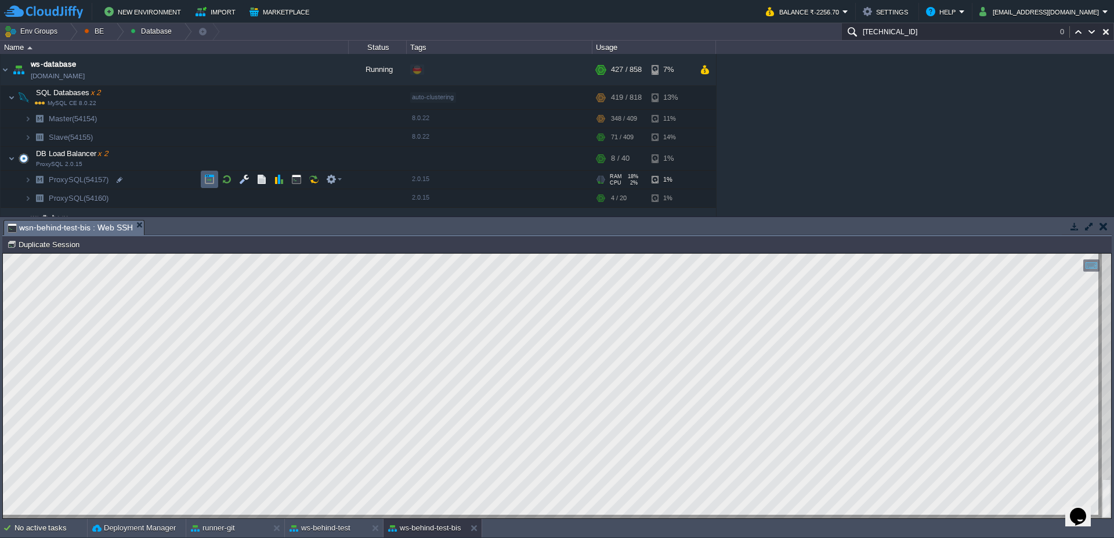
click at [205, 185] on td at bounding box center [209, 179] width 17 height 17
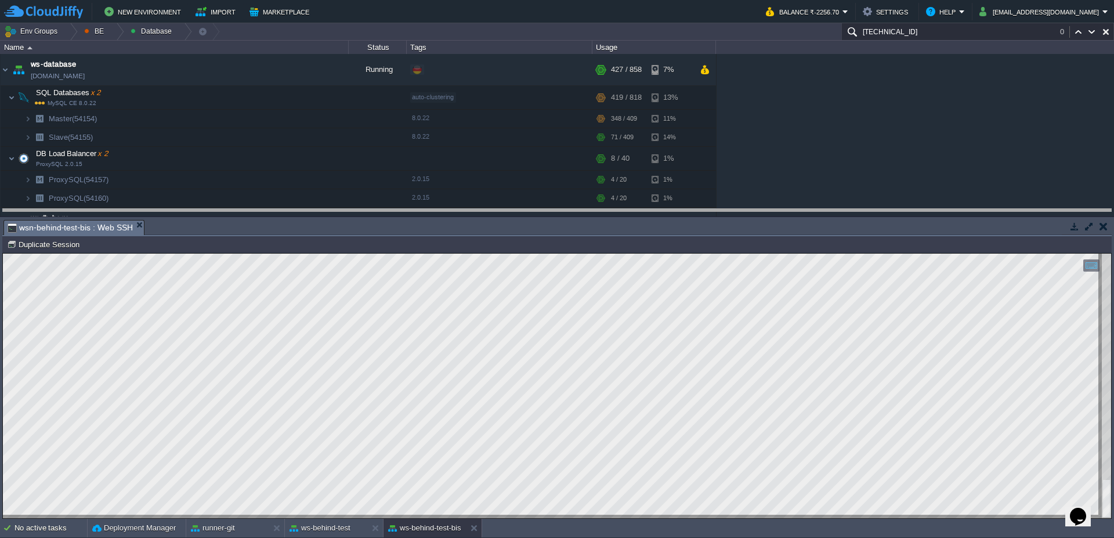
drag, startPoint x: 373, startPoint y: 229, endPoint x: 373, endPoint y: 218, distance: 11.6
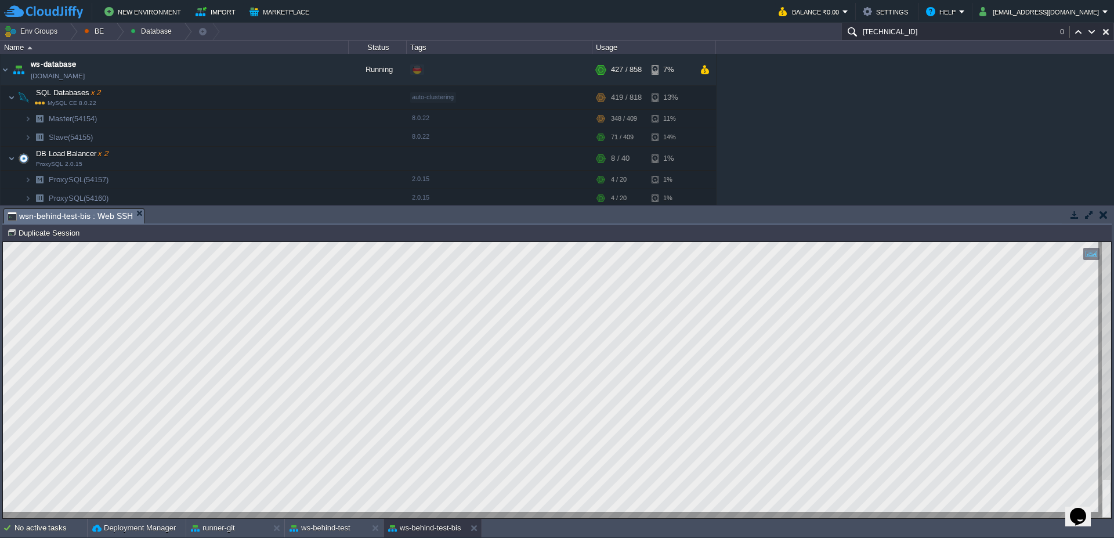
type textarea "list_tsticket_into_notice"
click at [320, 530] on button "ws-behind-test" at bounding box center [320, 528] width 61 height 12
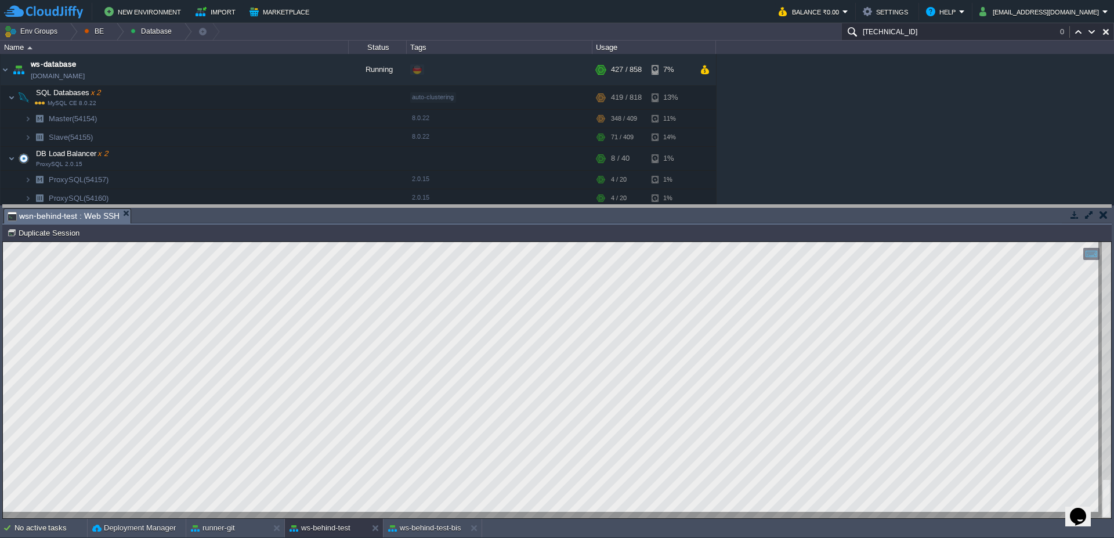
drag, startPoint x: 475, startPoint y: 213, endPoint x: 474, endPoint y: 147, distance: 65.6
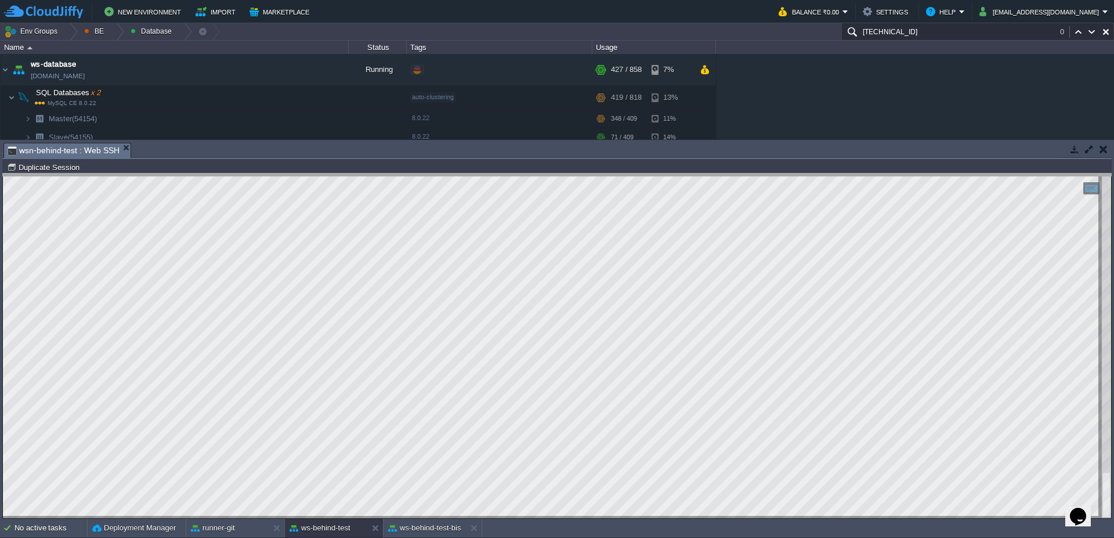
drag, startPoint x: 552, startPoint y: 150, endPoint x: 554, endPoint y: 192, distance: 42.4
